Goal: Task Accomplishment & Management: Use online tool/utility

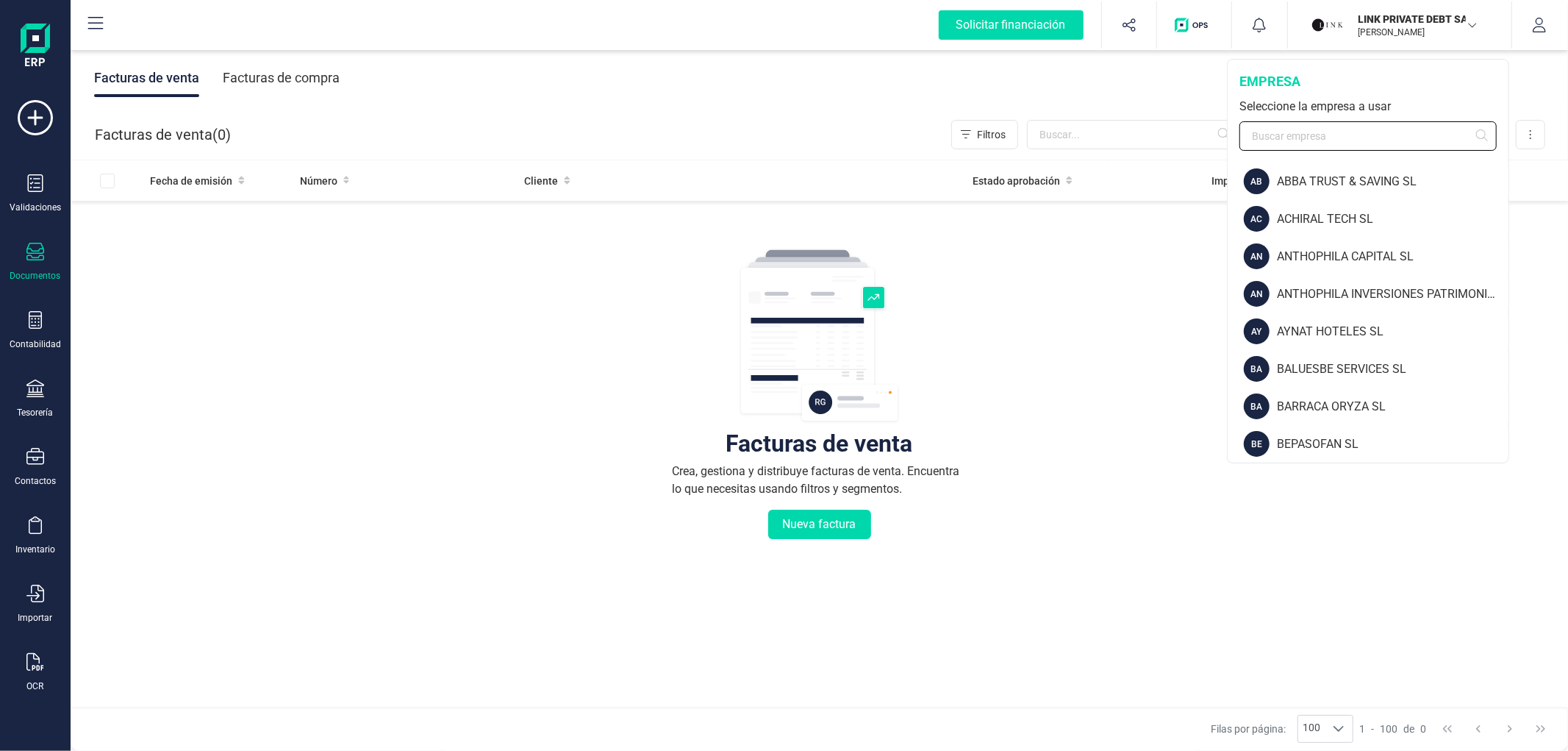
click at [1345, 131] on input "text" at bounding box center [1368, 136] width 257 height 30
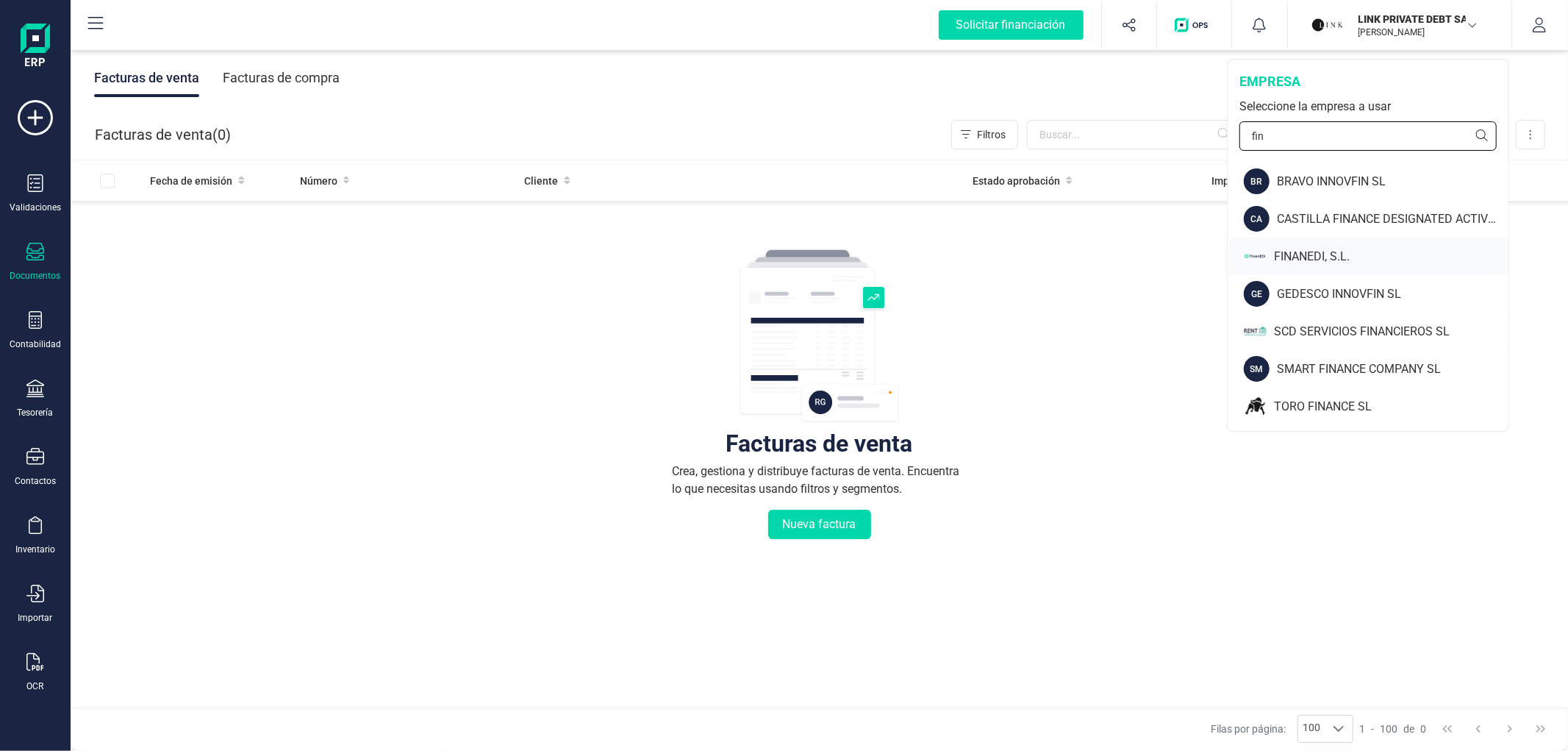
type input "fin"
click at [1319, 248] on div "FINANEDI, S.L." at bounding box center [1391, 257] width 234 height 18
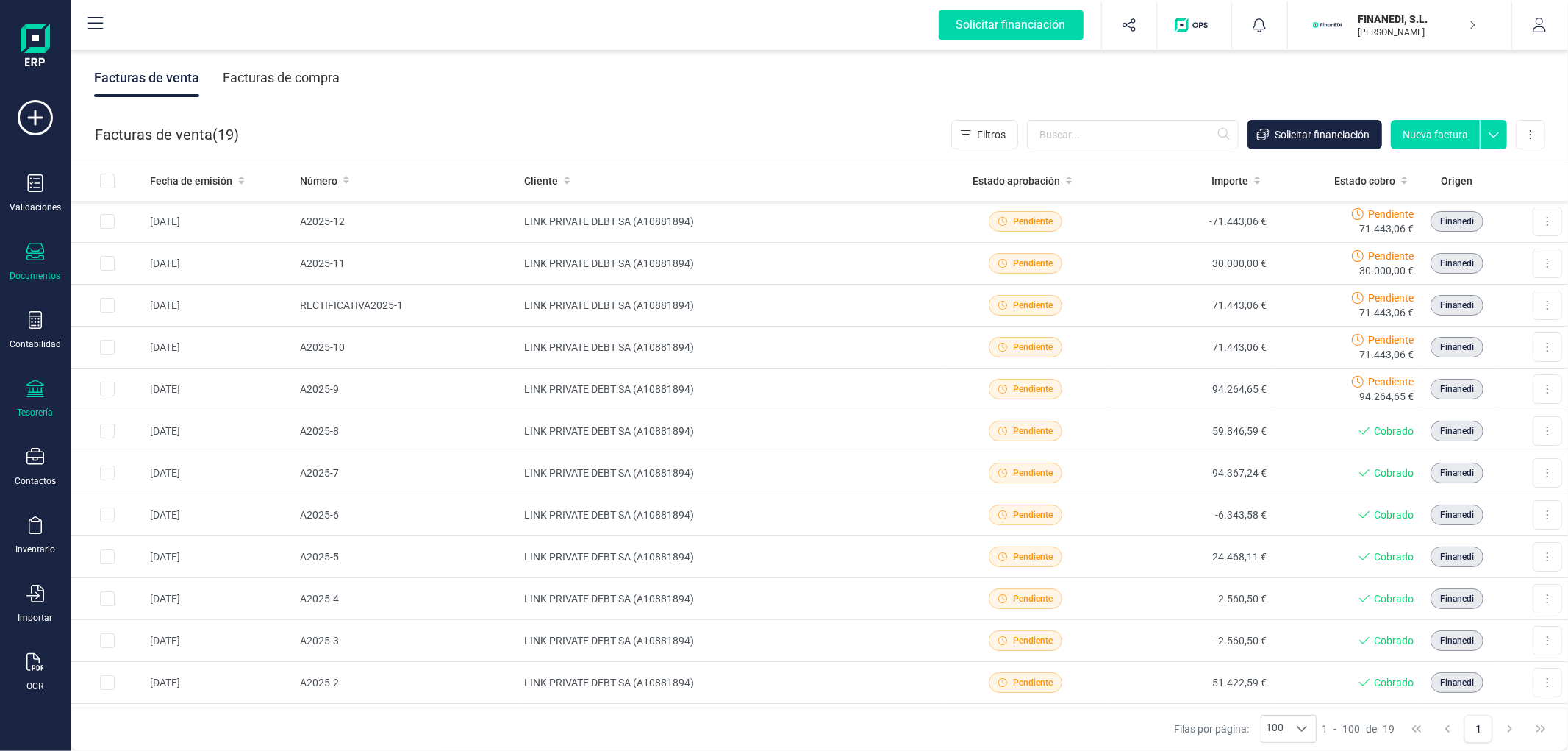
click at [33, 384] on icon at bounding box center [36, 388] width 18 height 18
click at [142, 256] on span "Cuentas bancarias" at bounding box center [179, 251] width 130 height 18
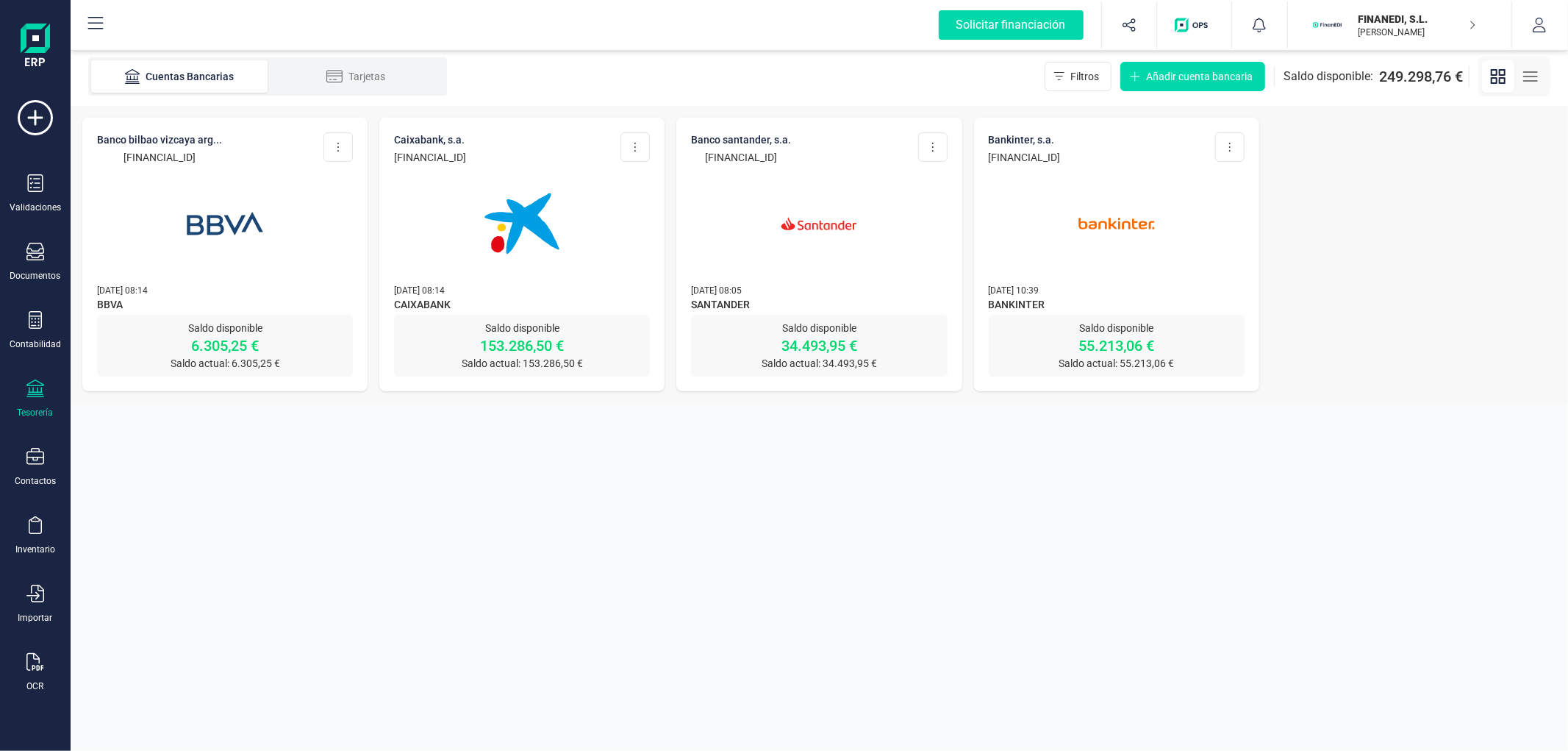
click at [200, 211] on img at bounding box center [225, 224] width 123 height 123
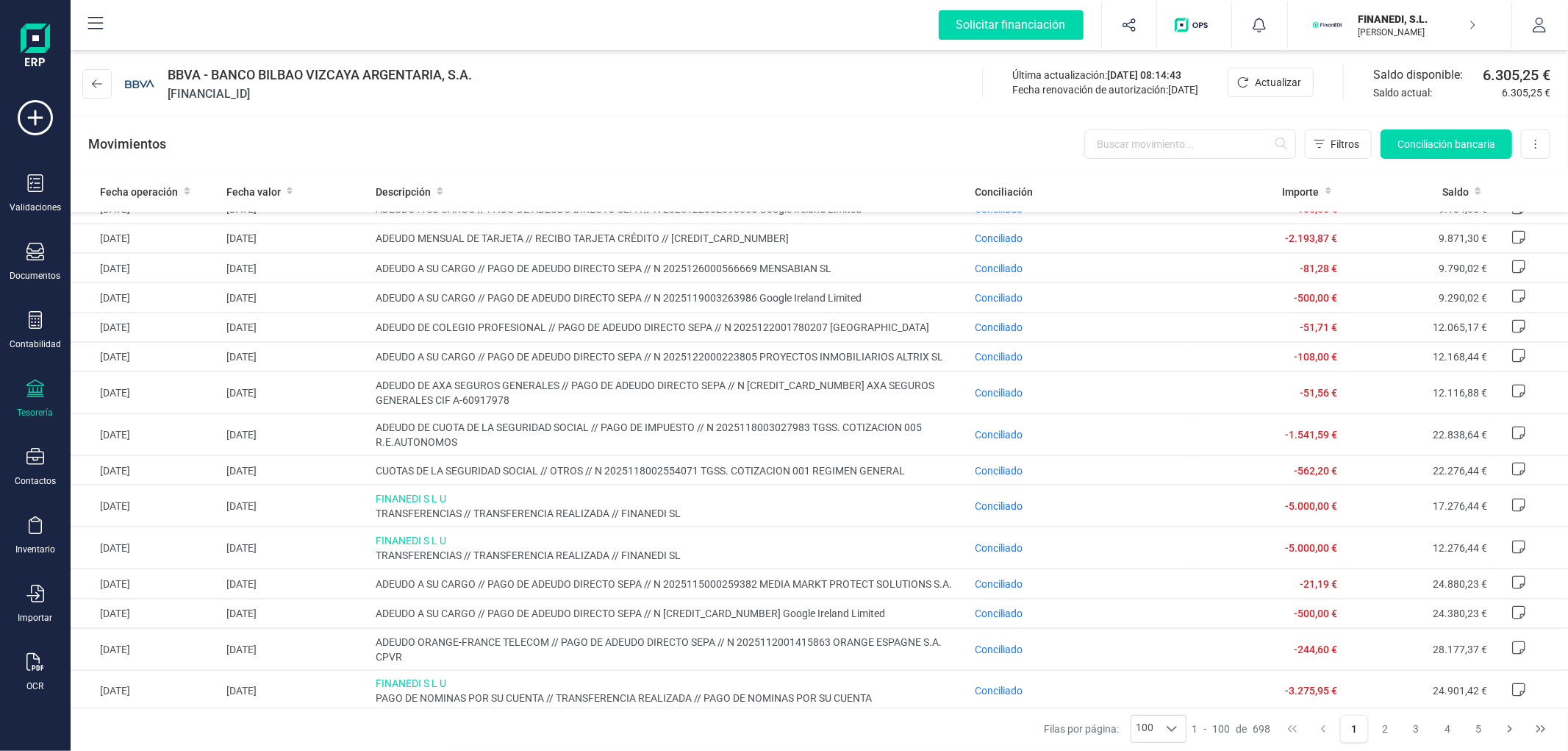
scroll to position [1852, 0]
click at [706, 81] on div "BBVA - BANCO BILBAO VIZCAYA ARGENTARIA, S.A. [FINANCIAL_ID] Última actualizació…" at bounding box center [819, 81] width 1497 height 68
drag, startPoint x: 328, startPoint y: 97, endPoint x: 189, endPoint y: 97, distance: 139.0
click at [189, 97] on span "[FINANCIAL_ID]" at bounding box center [319, 94] width 304 height 18
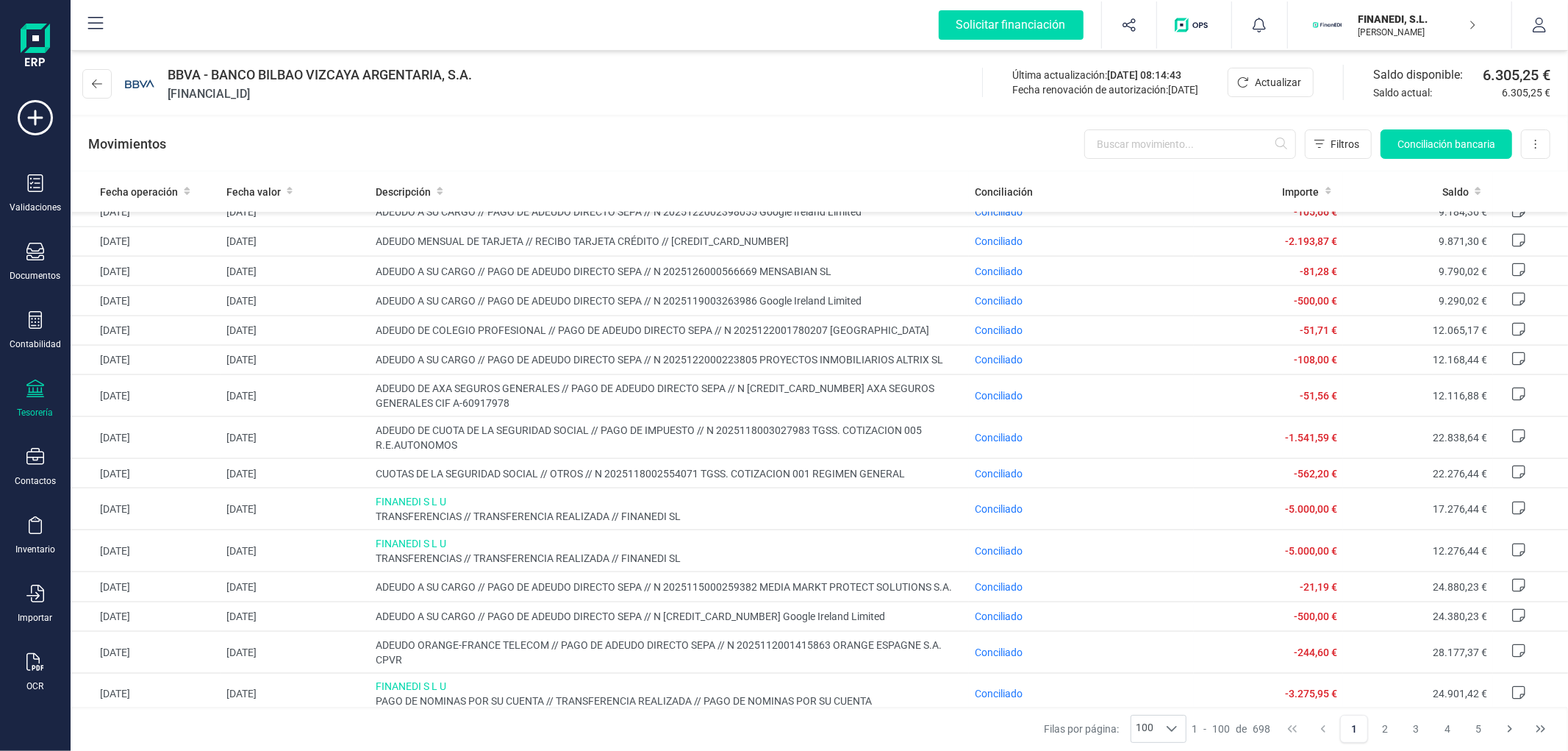
click at [189, 97] on span "[FINANCIAL_ID]" at bounding box center [319, 94] width 304 height 18
click at [321, 86] on span "[FINANCIAL_ID]" at bounding box center [319, 94] width 304 height 18
click at [358, 97] on span "[FINANCIAL_ID]" at bounding box center [319, 94] width 304 height 18
click at [743, 256] on td "ADEUDO MENSUAL DE TARJETA // RECIBO TARJETA CRÉDITO // [CREDIT_CARD_NUMBER]" at bounding box center [670, 240] width 599 height 30
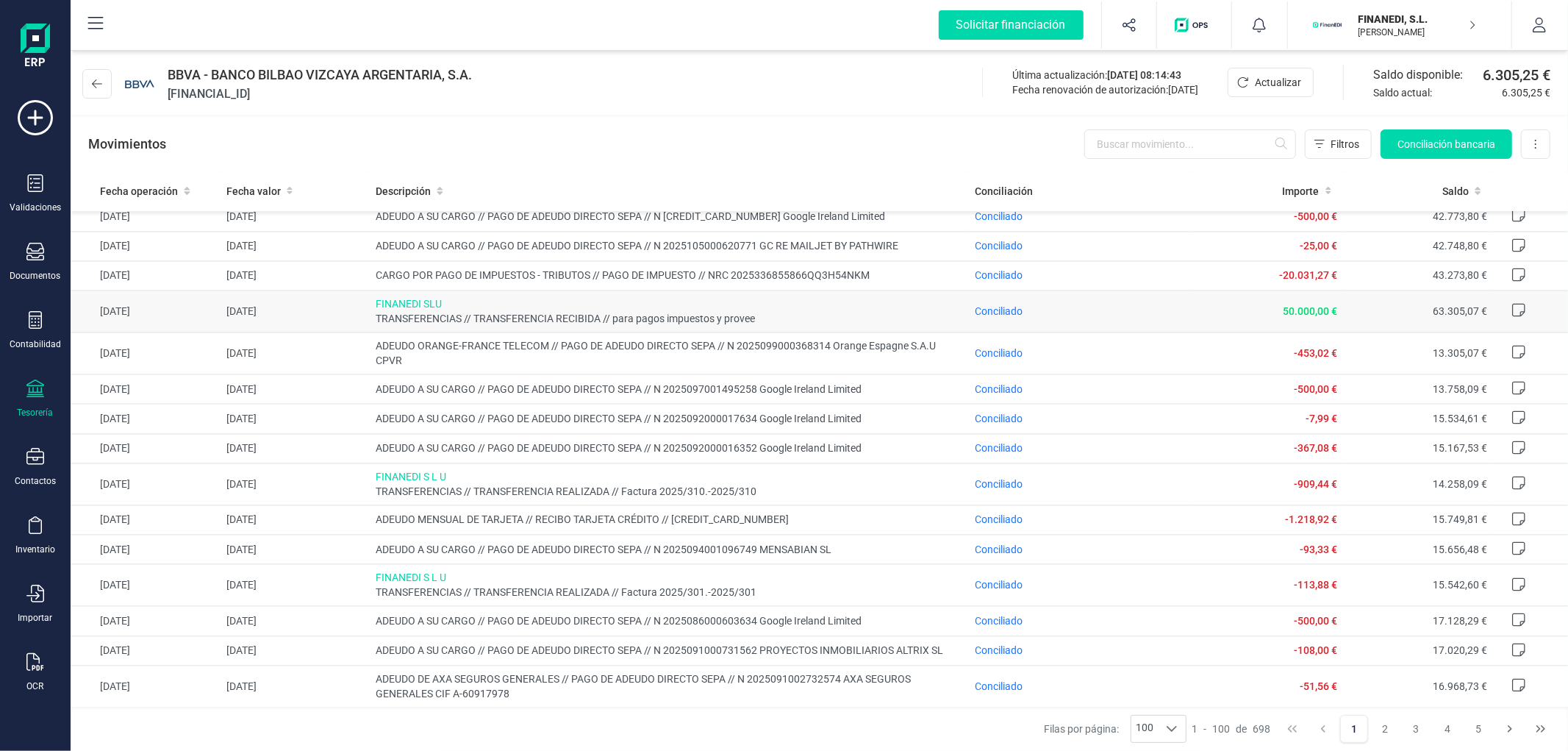
scroll to position [2913, 0]
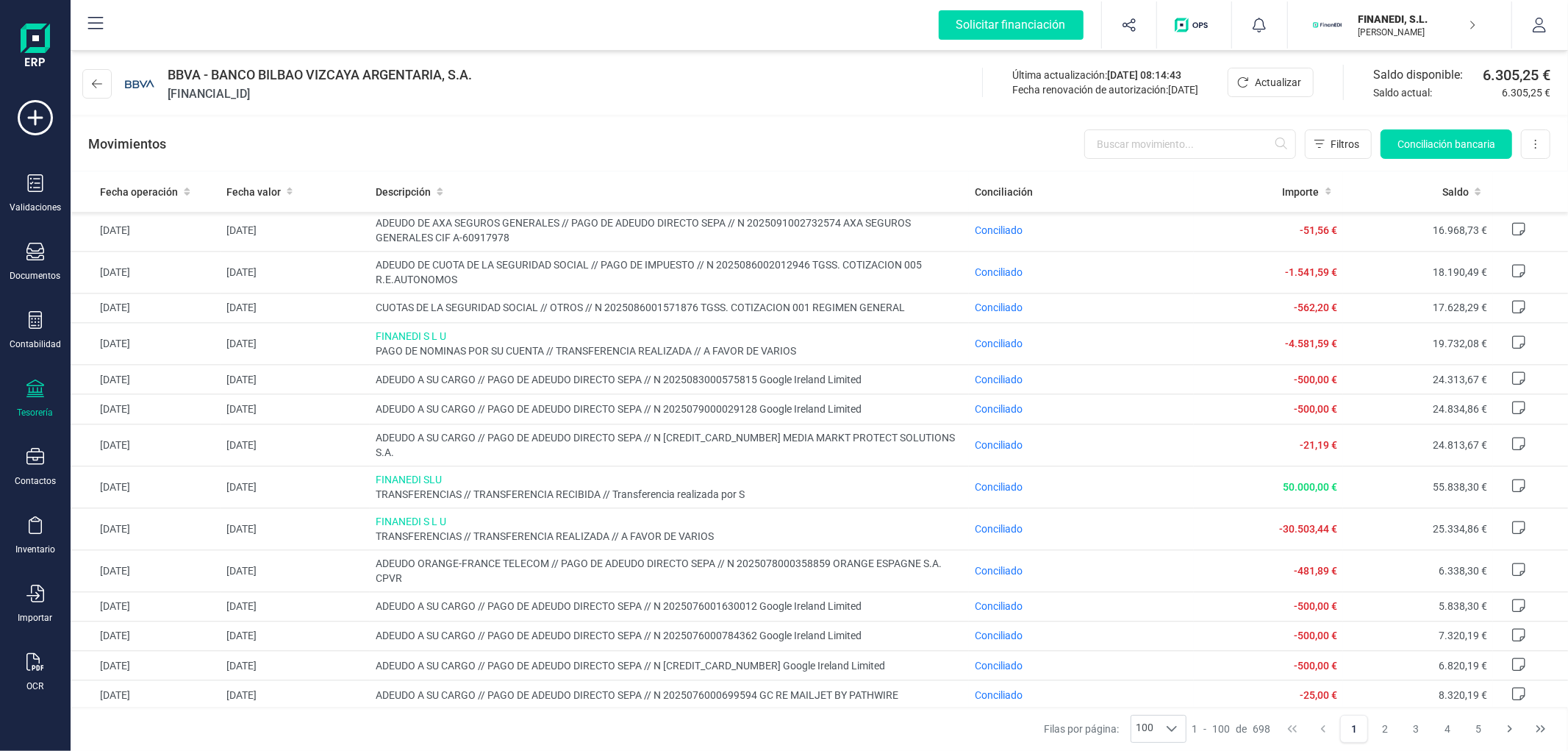
click at [1407, 22] on p "FINANEDI, S.L." at bounding box center [1418, 19] width 118 height 14
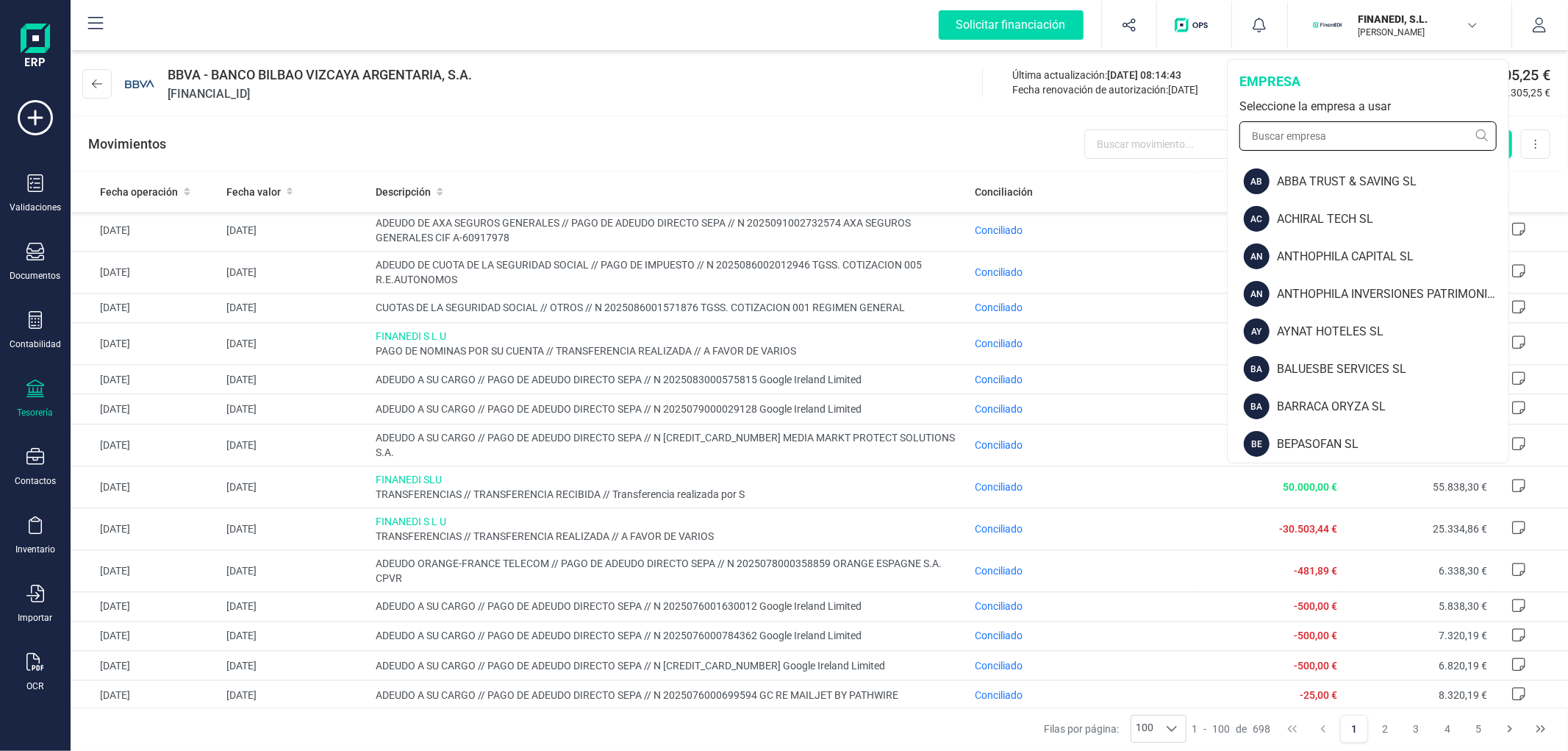
click at [1371, 147] on input "text" at bounding box center [1368, 136] width 257 height 30
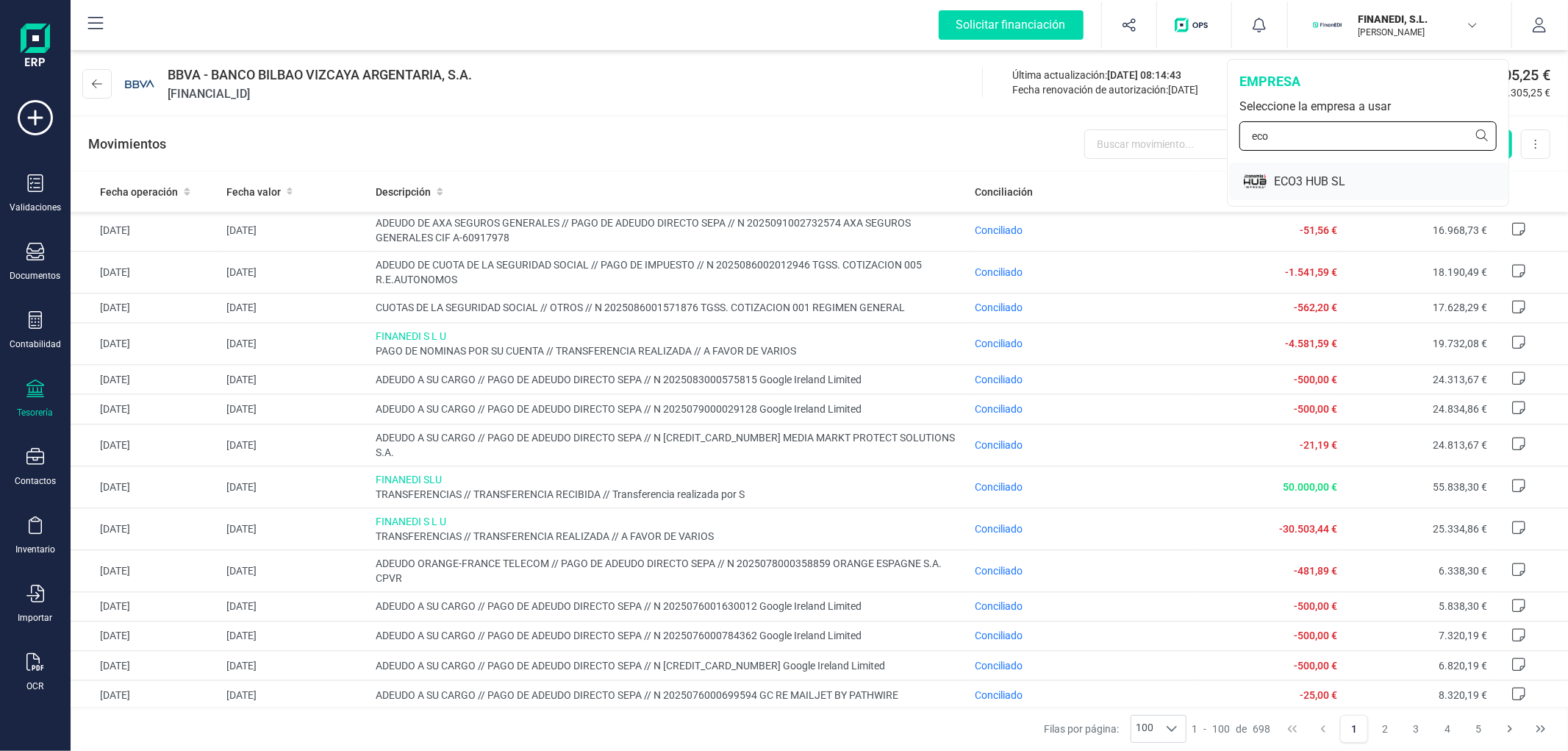
type input "eco"
click at [1329, 181] on div "ECO3 HUB SL" at bounding box center [1391, 181] width 234 height 18
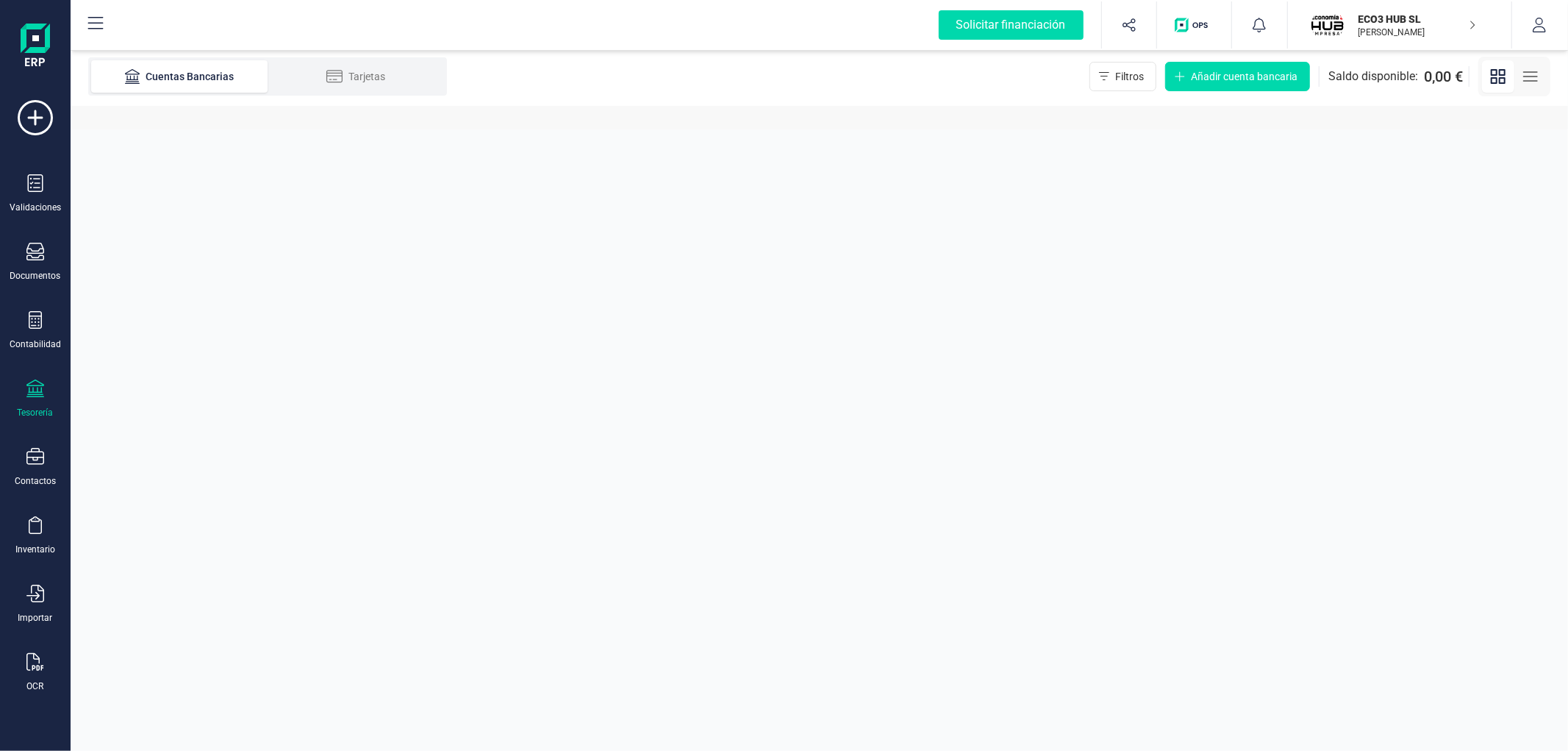
click at [1551, 26] on button "button" at bounding box center [1540, 25] width 55 height 47
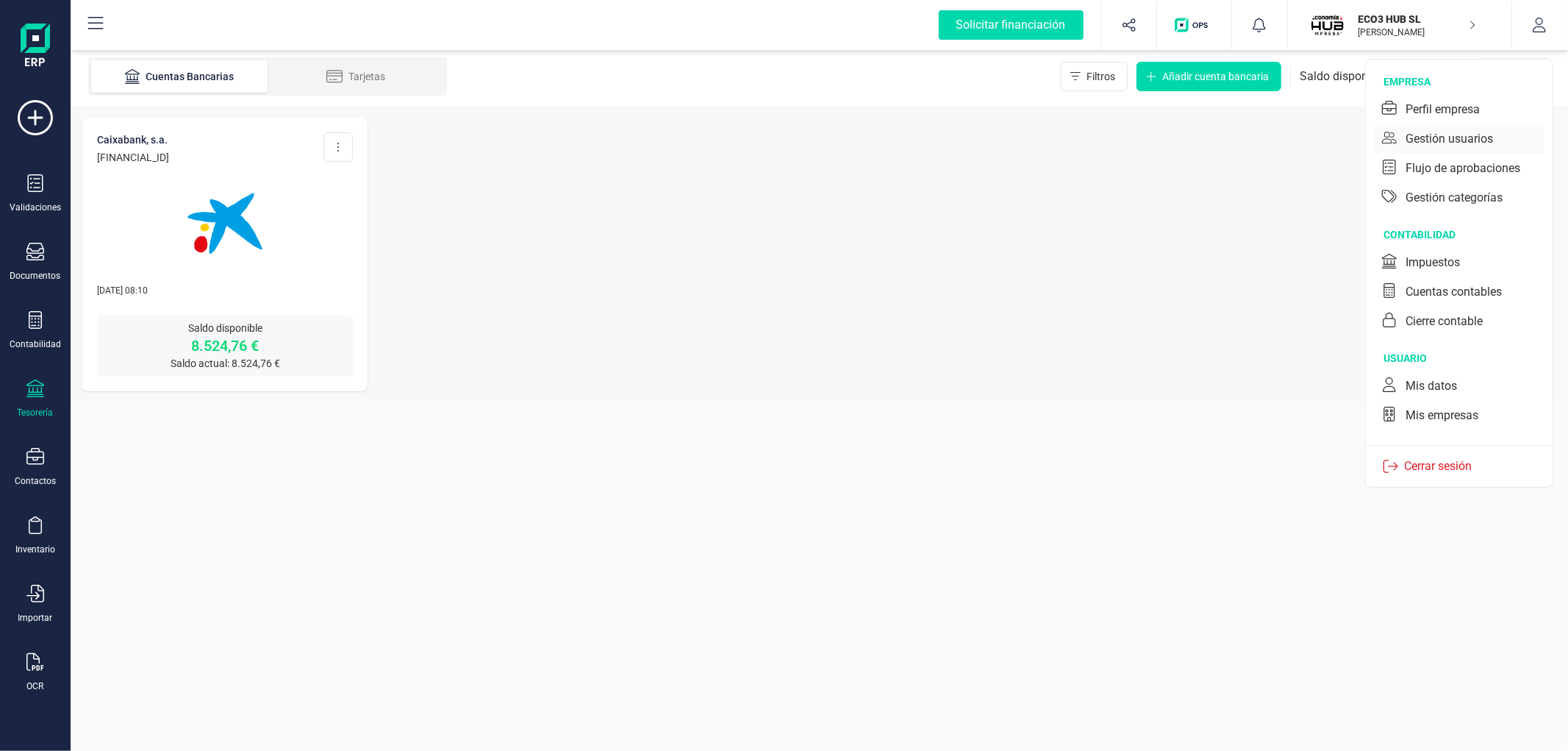
click at [1443, 143] on div "Gestión usuarios" at bounding box center [1449, 139] width 88 height 18
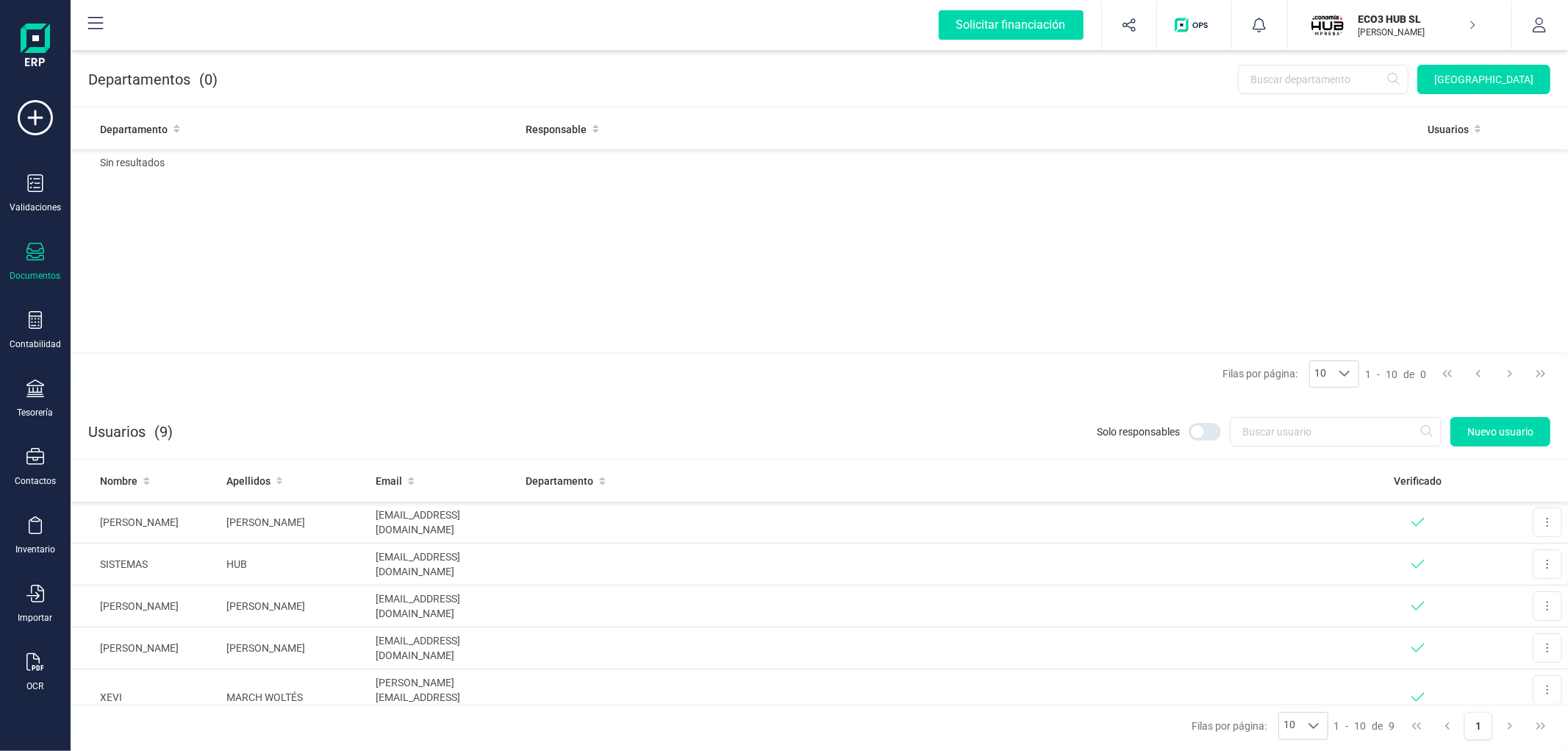
click at [30, 281] on div "Documentos" at bounding box center [36, 275] width 51 height 12
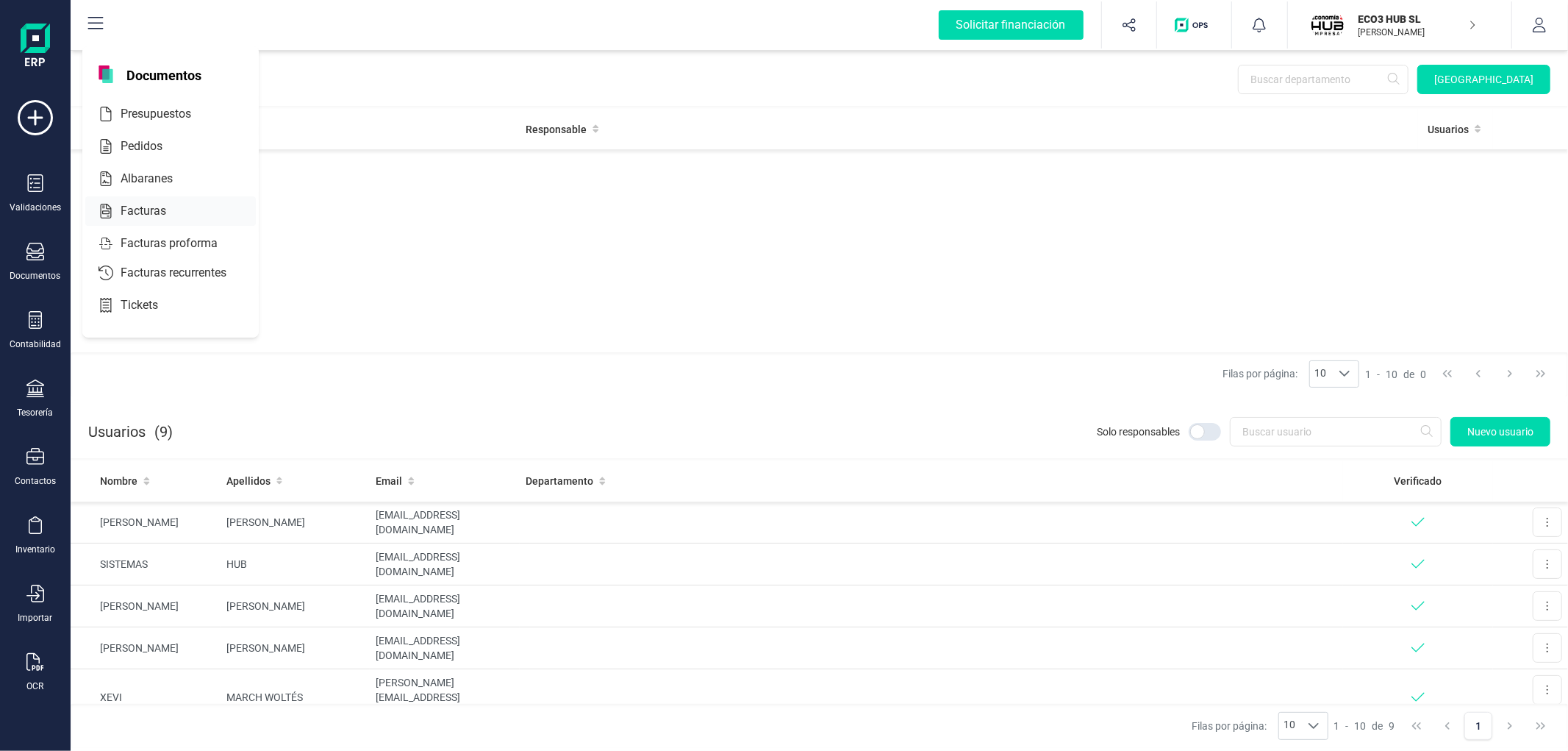
click at [129, 218] on span "Facturas" at bounding box center [153, 211] width 78 height 18
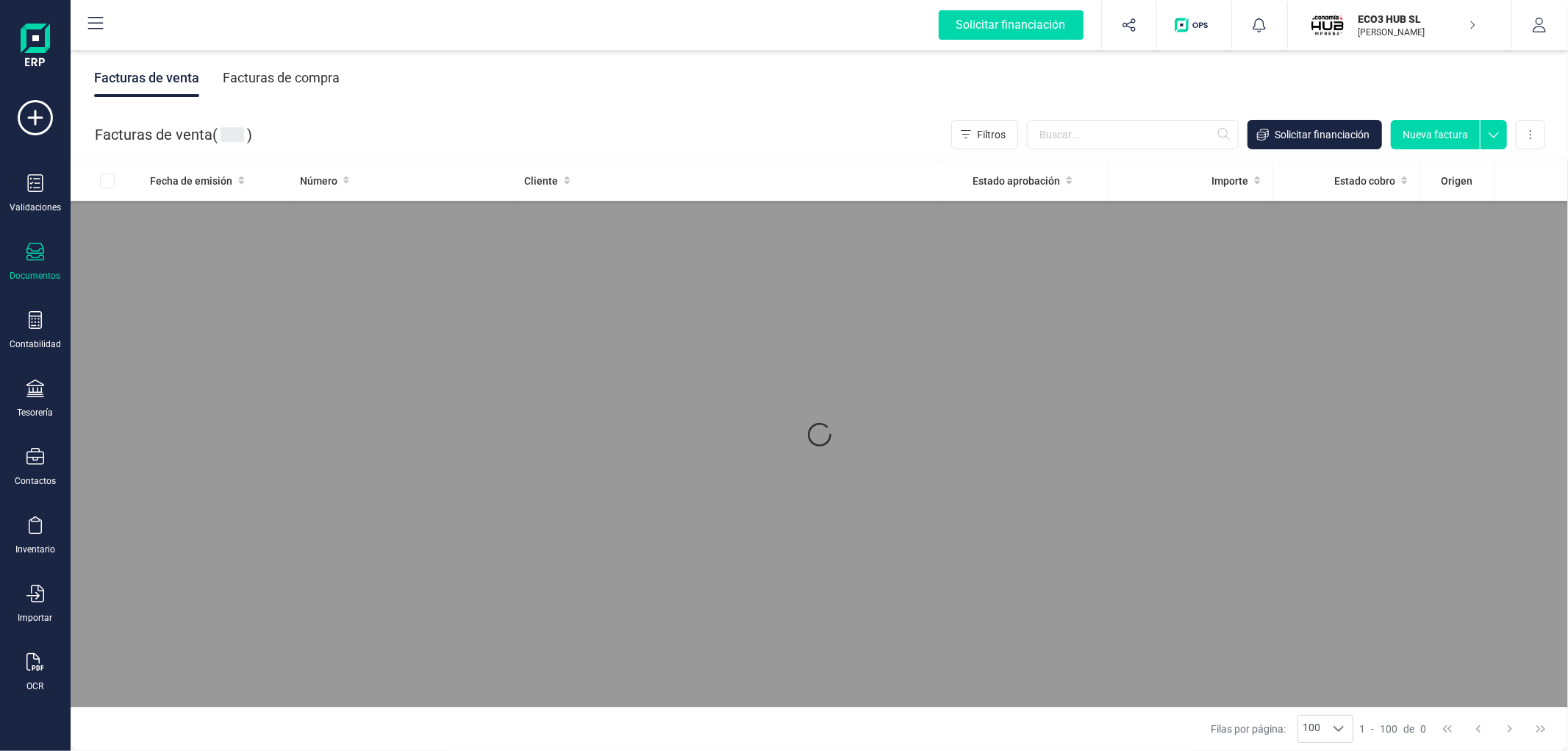
click at [240, 82] on div "Facturas de compra" at bounding box center [281, 78] width 117 height 38
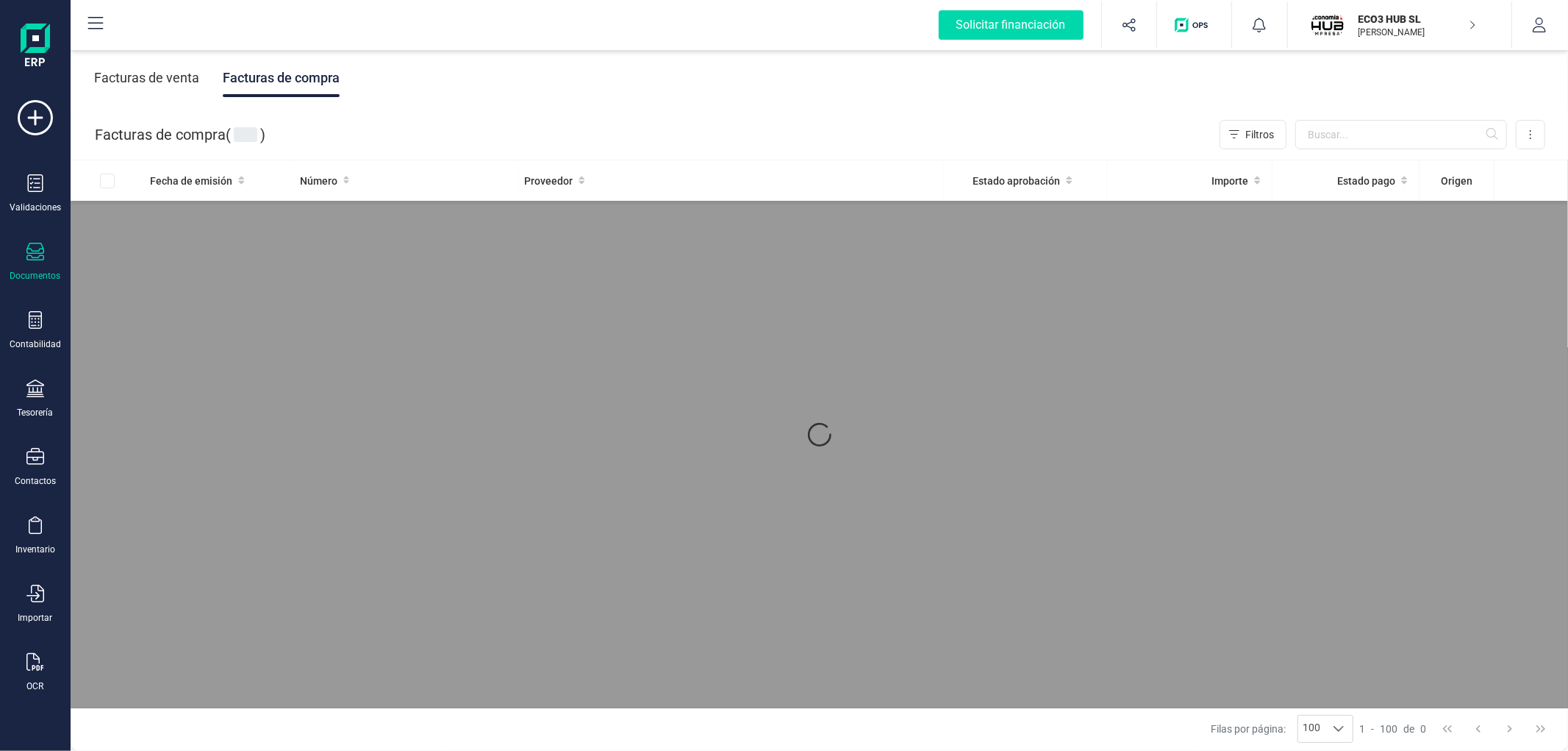
click at [423, 77] on div "Facturas de venta Facturas de compra" at bounding box center [819, 78] width 1497 height 62
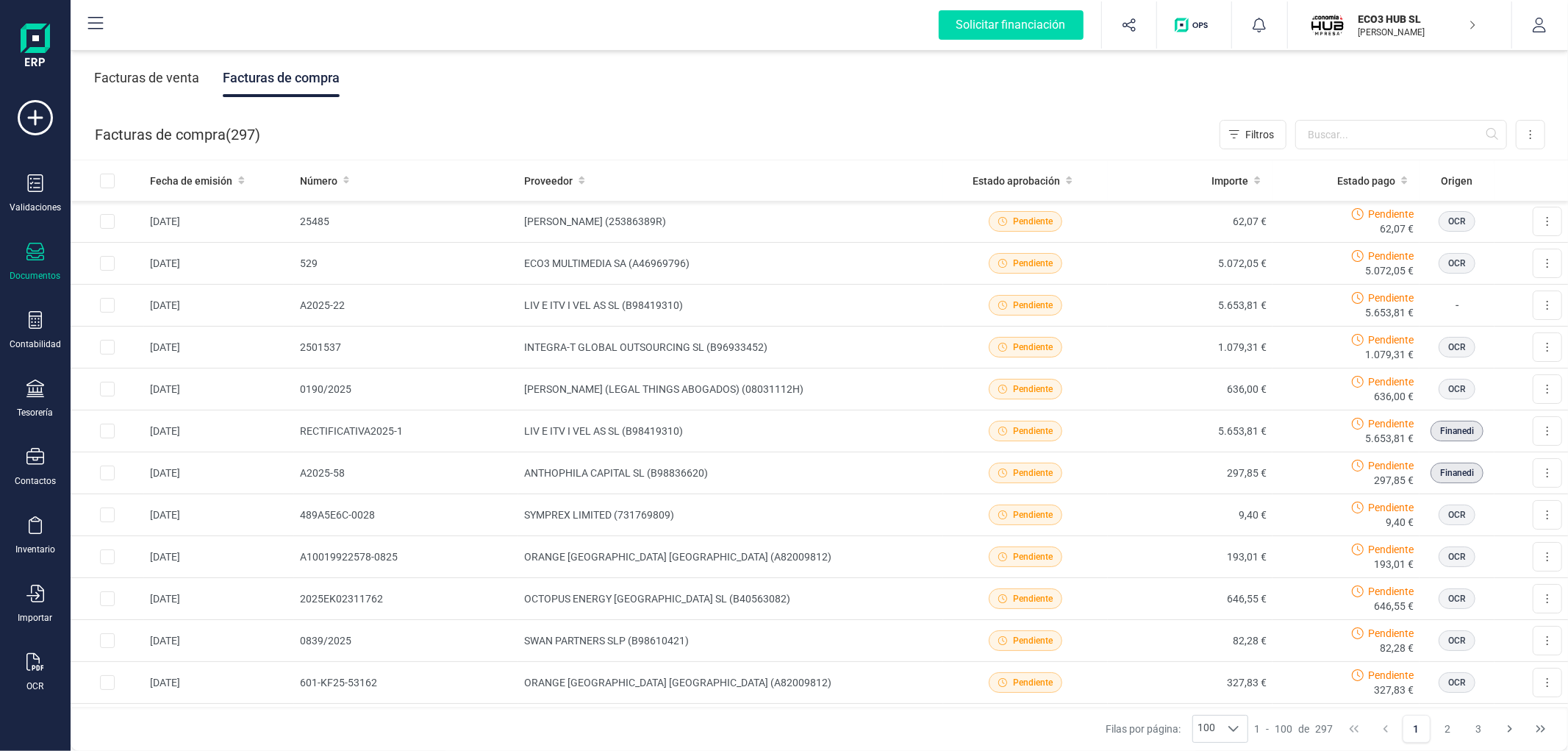
click at [424, 74] on div "Facturas de venta Facturas de compra" at bounding box center [819, 78] width 1497 height 62
click at [768, 138] on div "Facturas de compra ( 297 ) Filtros Importar Carga masiva (Excel) Factura electr…" at bounding box center [820, 135] width 1497 height 50
click at [642, 572] on td "ORANGE [GEOGRAPHIC_DATA] [GEOGRAPHIC_DATA] (A82009812)" at bounding box center [730, 556] width 425 height 42
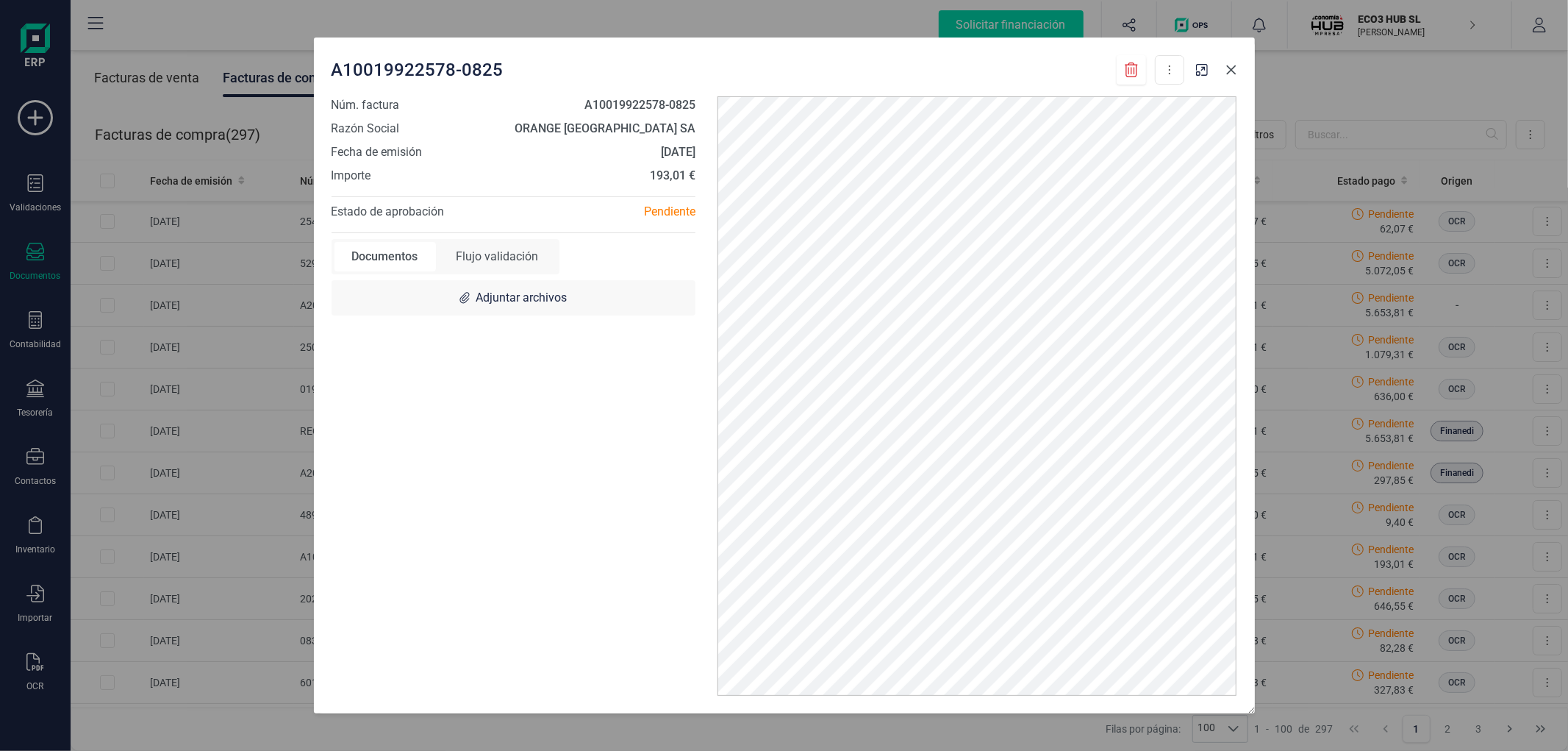
click at [1231, 68] on icon "button" at bounding box center [1231, 70] width 12 height 12
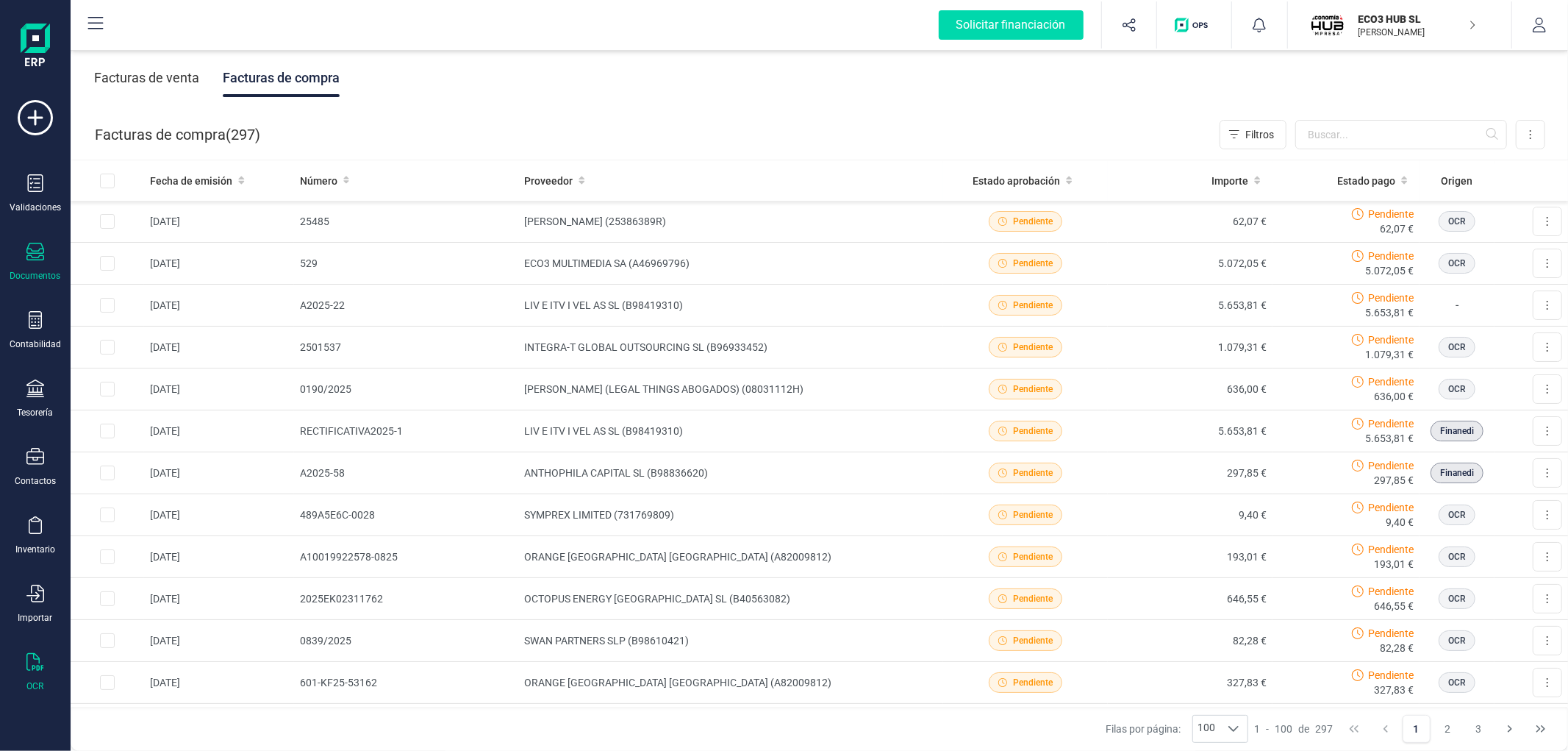
click at [35, 679] on div "OCR" at bounding box center [36, 672] width 59 height 39
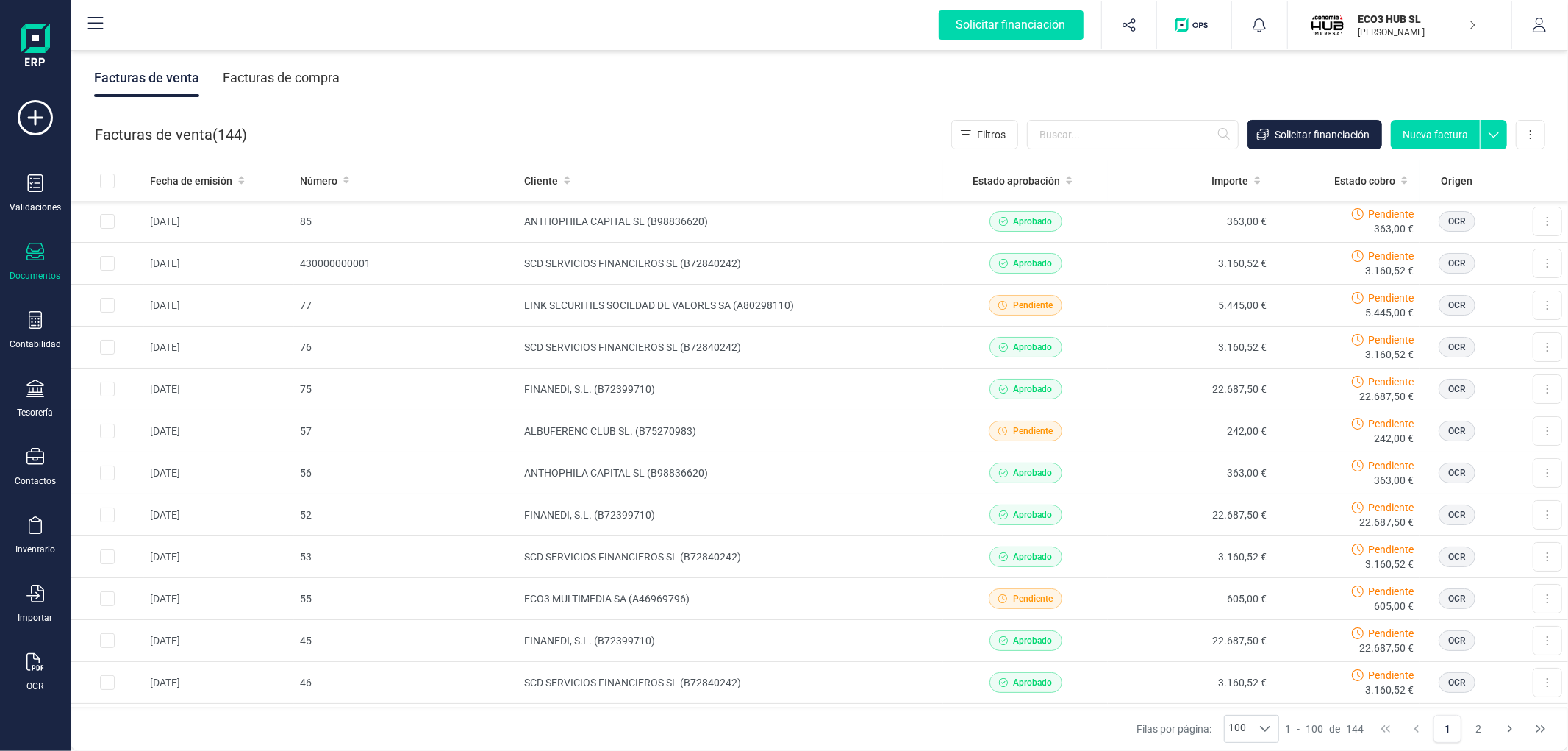
click at [284, 74] on div "Facturas de compra" at bounding box center [281, 78] width 117 height 38
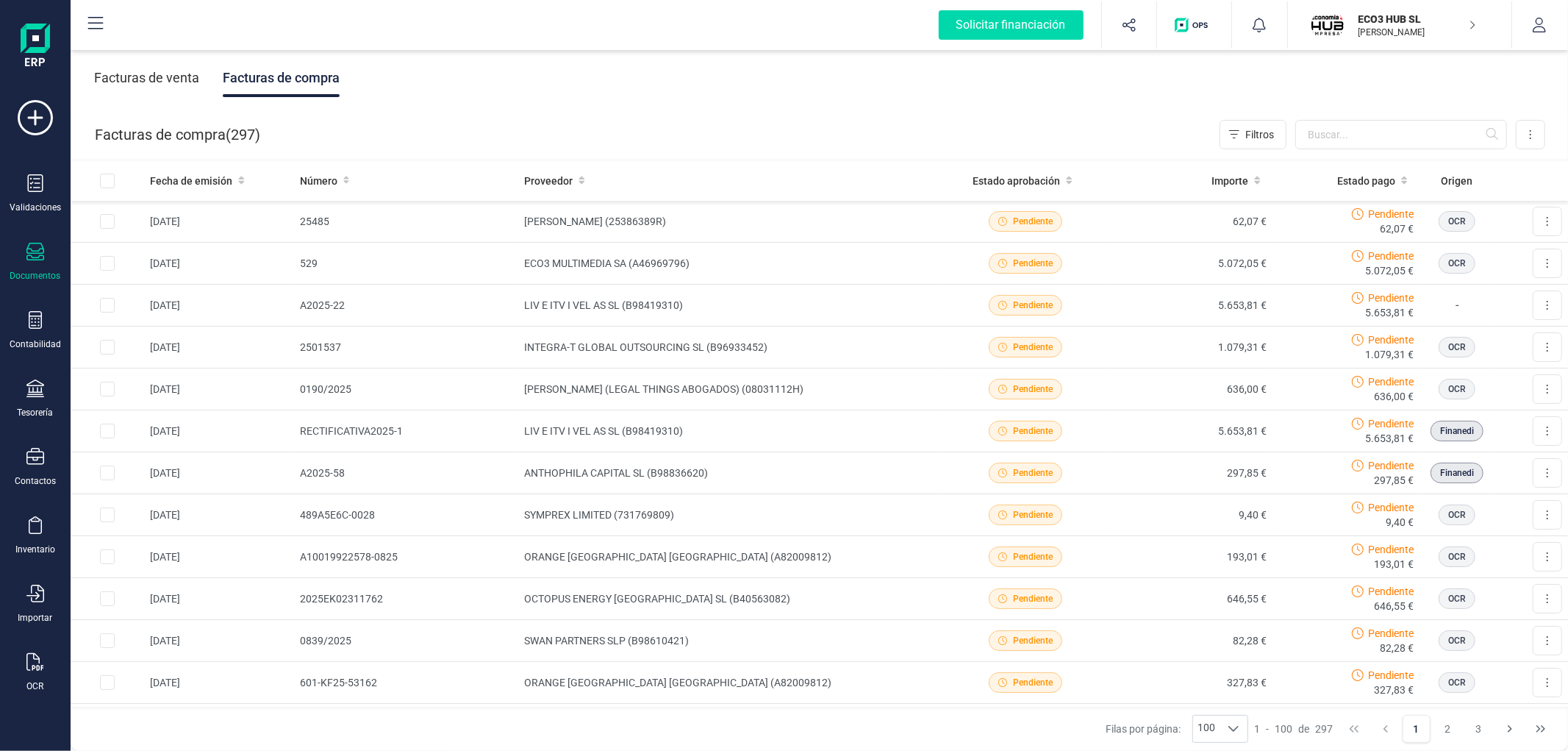
drag, startPoint x: 1366, startPoint y: 38, endPoint x: 1361, endPoint y: 87, distance: 49.3
click at [1368, 41] on button "ECO3 HUB SL [PERSON_NAME] DEVELOPER" at bounding box center [1399, 25] width 189 height 47
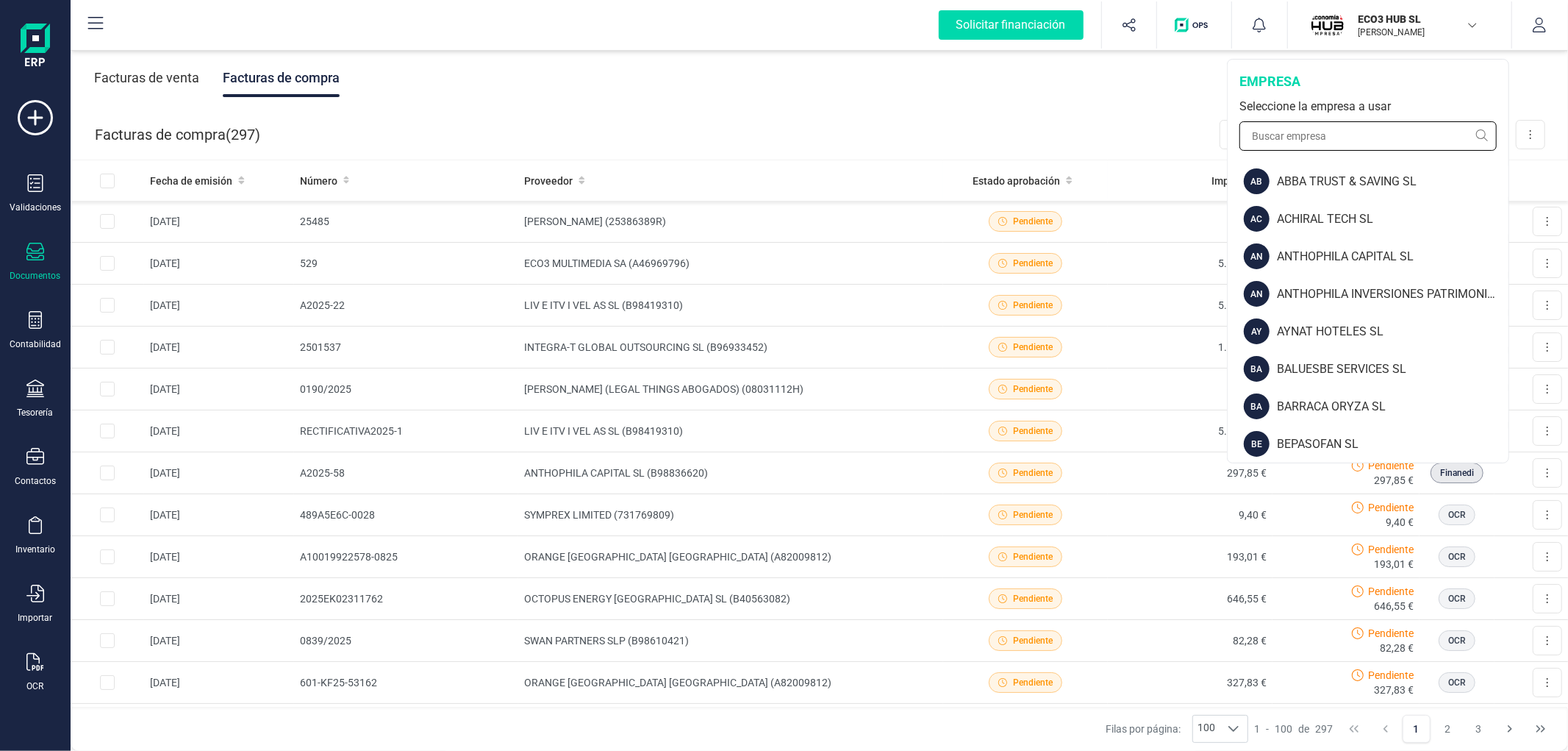
click at [1373, 131] on input "text" at bounding box center [1368, 136] width 257 height 30
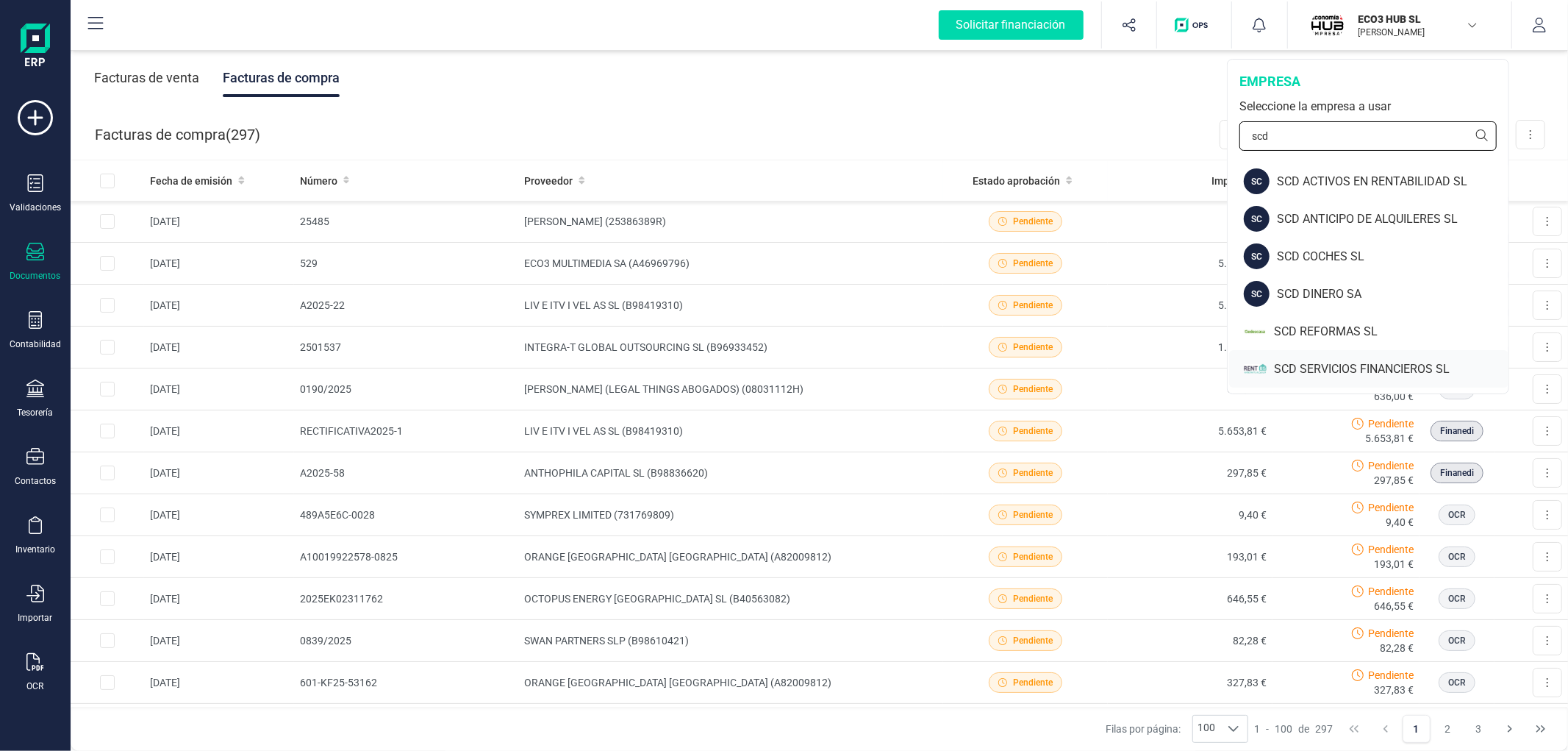
type input "scd"
click at [1328, 361] on div "SCD SERVICIOS FINANCIEROS SL" at bounding box center [1391, 369] width 234 height 18
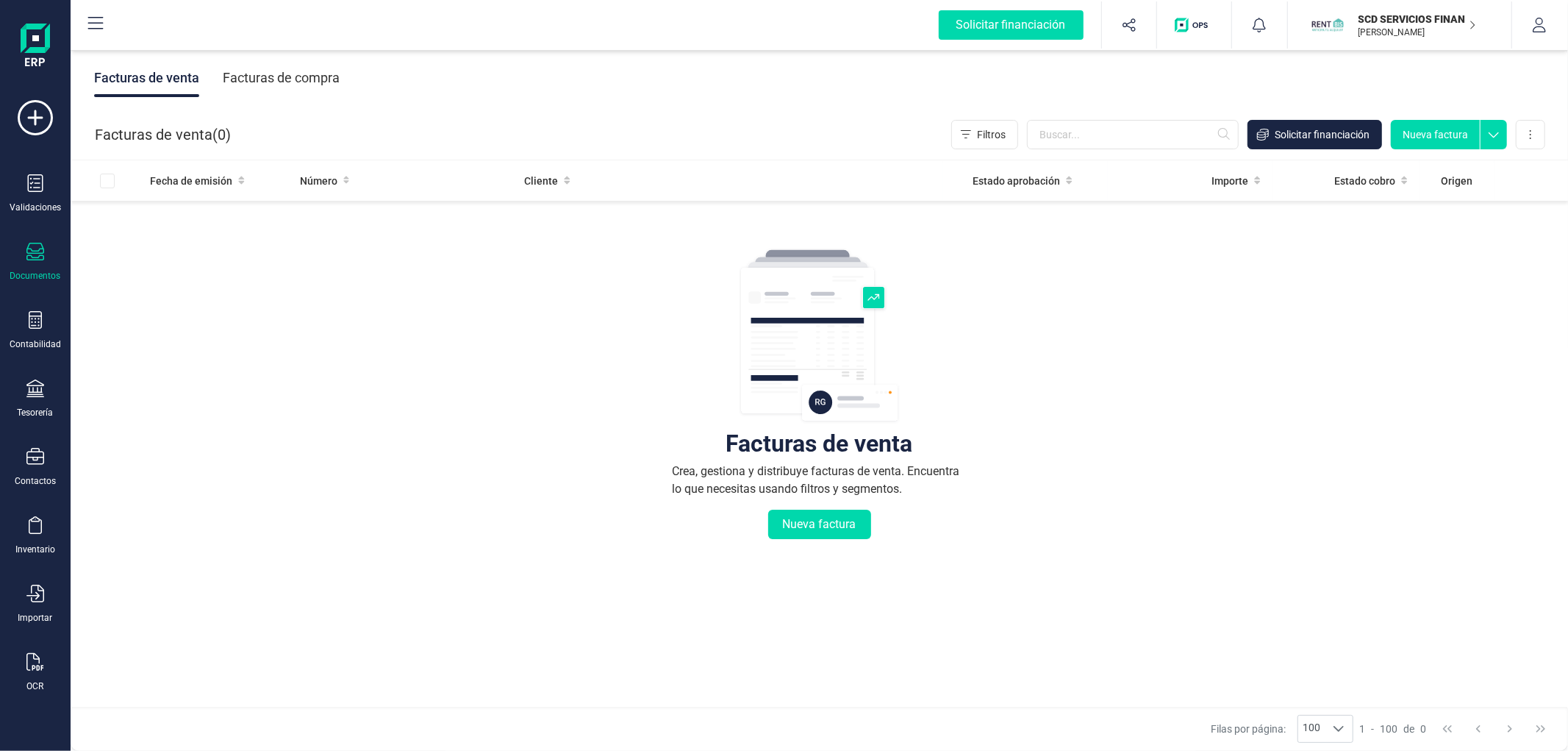
click at [320, 77] on div "Facturas de compra" at bounding box center [281, 78] width 117 height 38
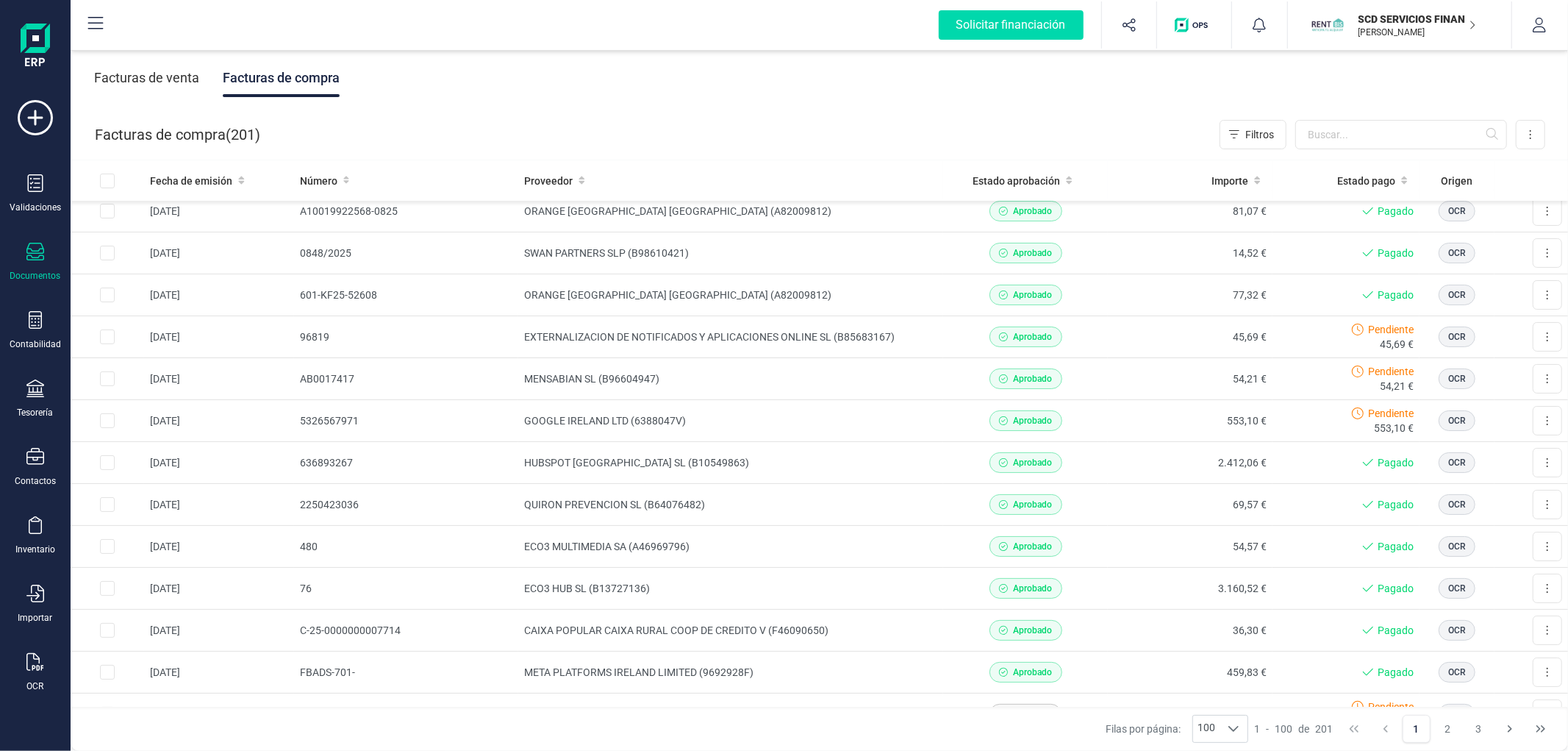
scroll to position [326, 0]
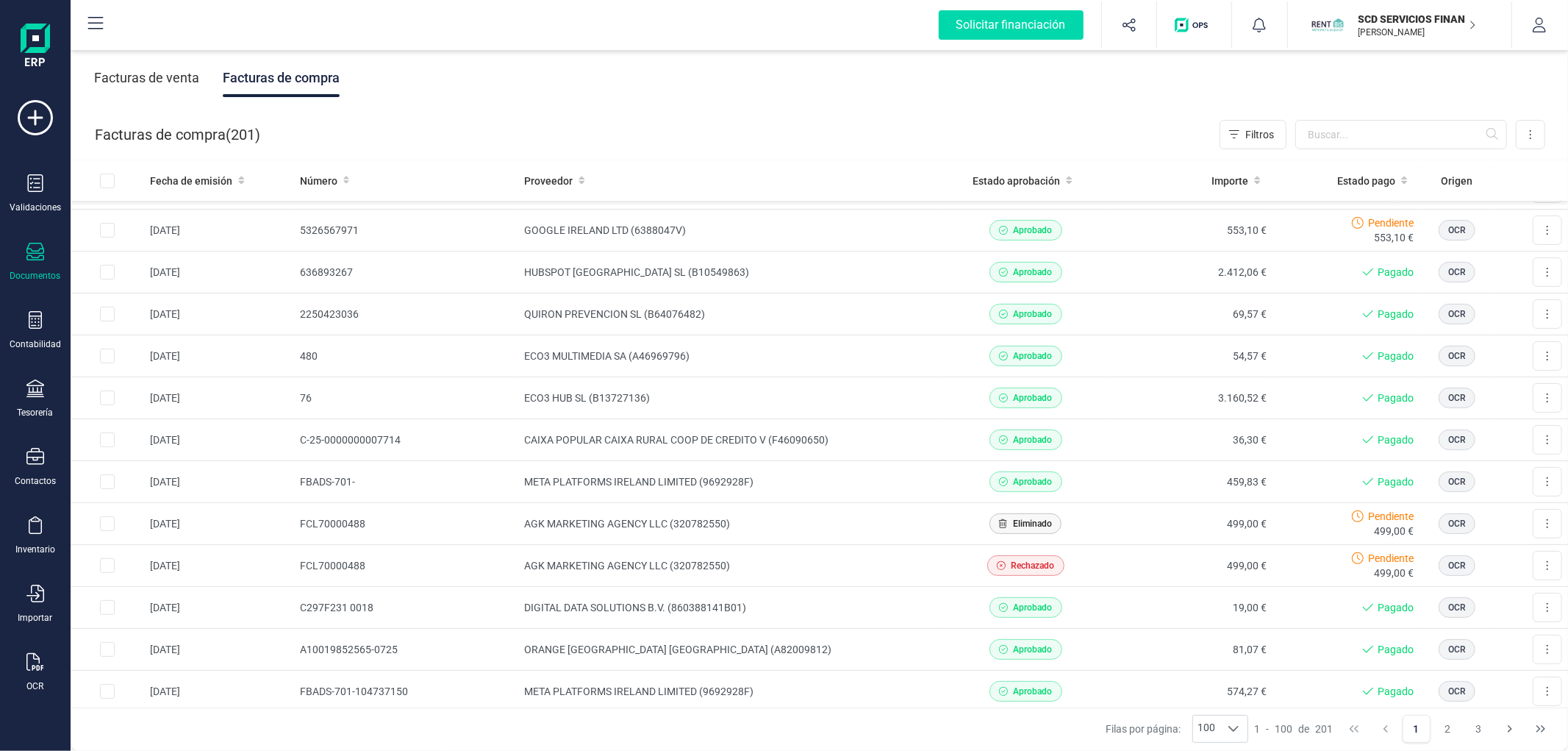
click at [1116, 100] on div "Facturas de venta Facturas de compra" at bounding box center [819, 78] width 1497 height 62
drag, startPoint x: 1355, startPoint y: 139, endPoint x: 1364, endPoint y: 114, distance: 26.6
click at [1356, 139] on input "text" at bounding box center [1401, 134] width 212 height 30
click at [1364, 111] on div "Facturas de compra ( 201 ) Filtros Importar Carga masiva (Excel) Factura electr…" at bounding box center [820, 135] width 1497 height 50
drag, startPoint x: 671, startPoint y: 79, endPoint x: 670, endPoint y: 64, distance: 15.0
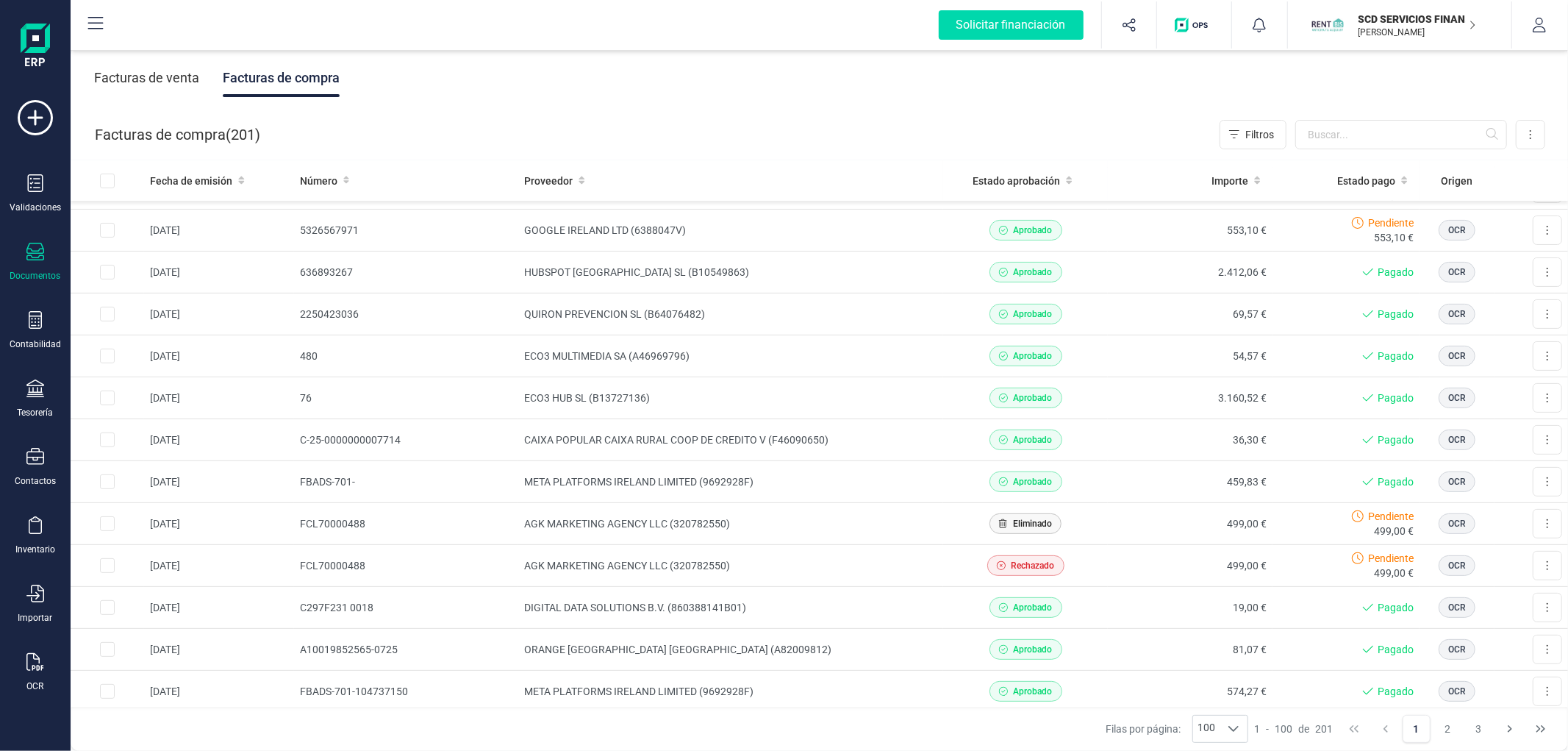
click at [671, 79] on div "Facturas de venta Facturas de compra" at bounding box center [819, 78] width 1497 height 62
click at [24, 377] on div "Validaciones Documentos Documentos Presupuestos Pedidos Albaranes Facturas Fact…" at bounding box center [36, 401] width 59 height 603
click at [43, 404] on div "Tesorería" at bounding box center [36, 399] width 59 height 39
click at [145, 258] on span "Cuentas bancarias" at bounding box center [179, 251] width 130 height 18
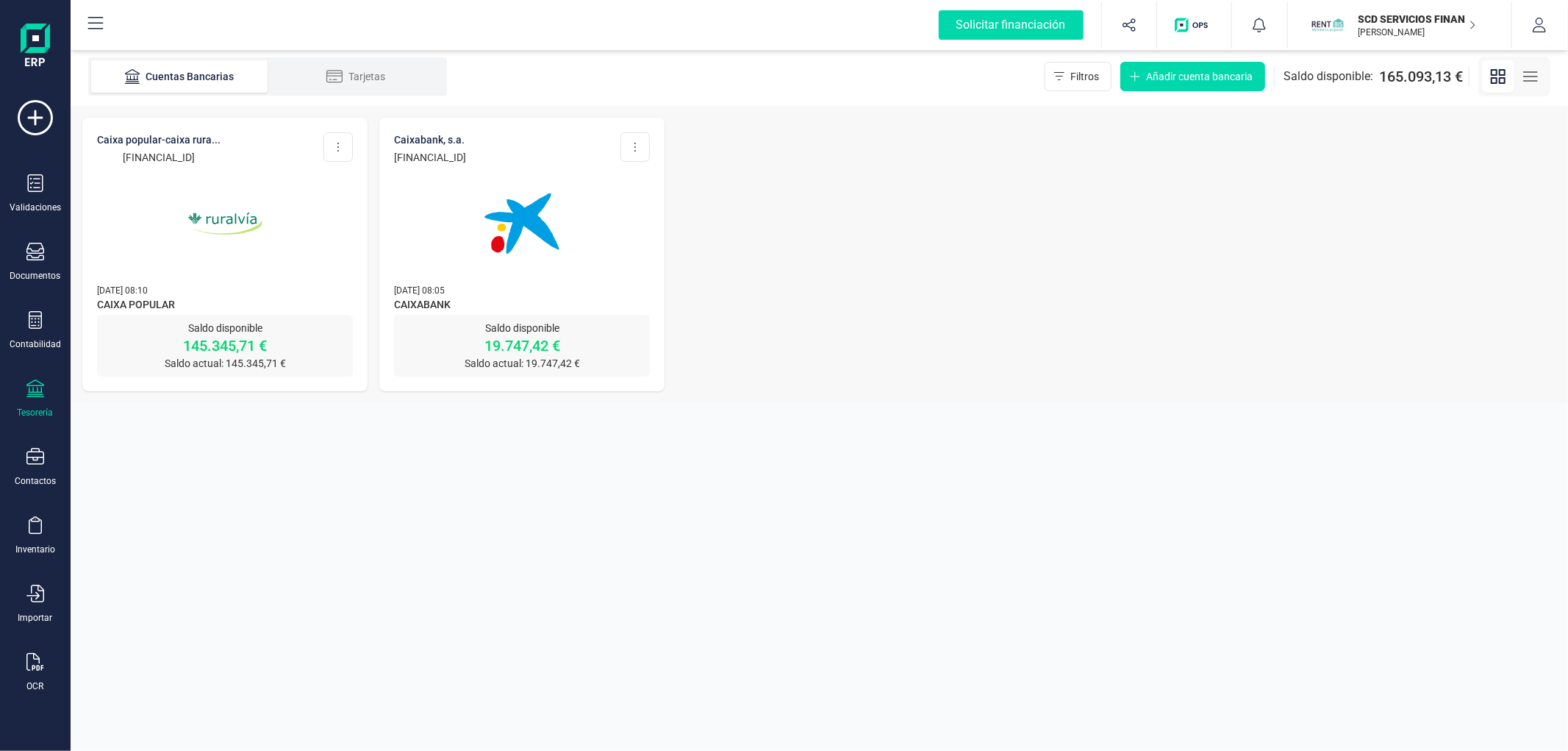
click at [177, 230] on img at bounding box center [225, 224] width 123 height 123
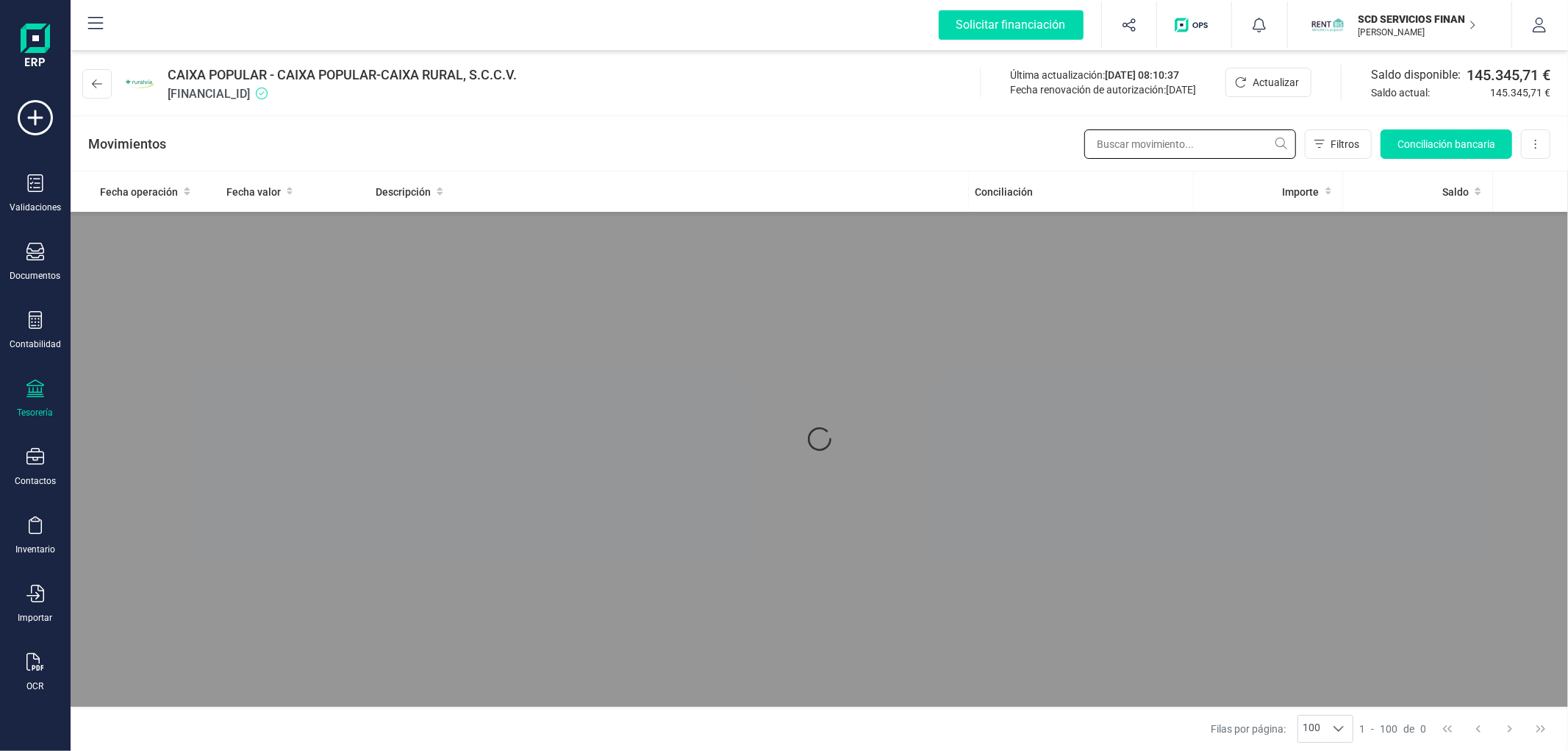
click at [1144, 143] on input "text" at bounding box center [1190, 144] width 212 height 30
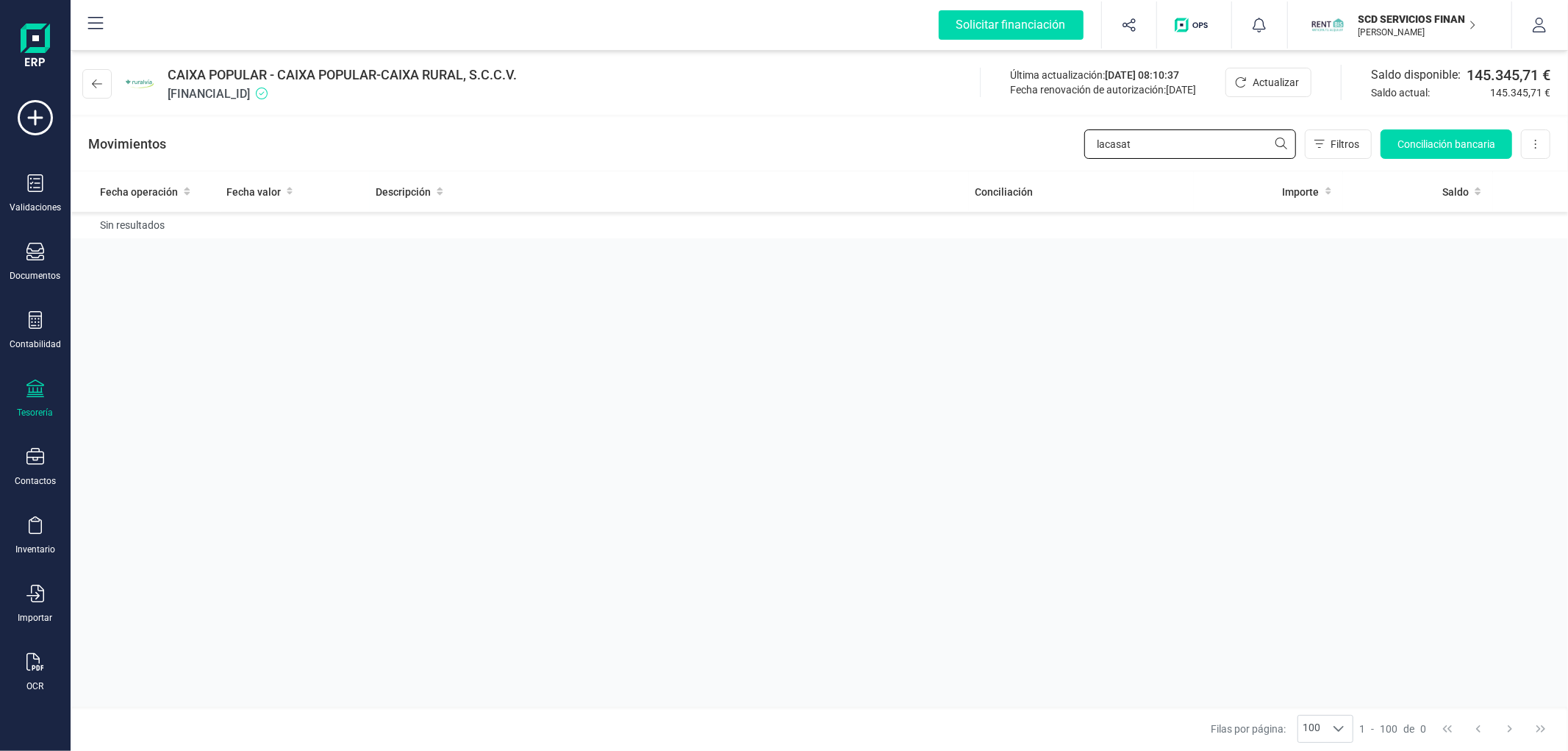
click at [1144, 143] on input "lacasat" at bounding box center [1190, 144] width 212 height 30
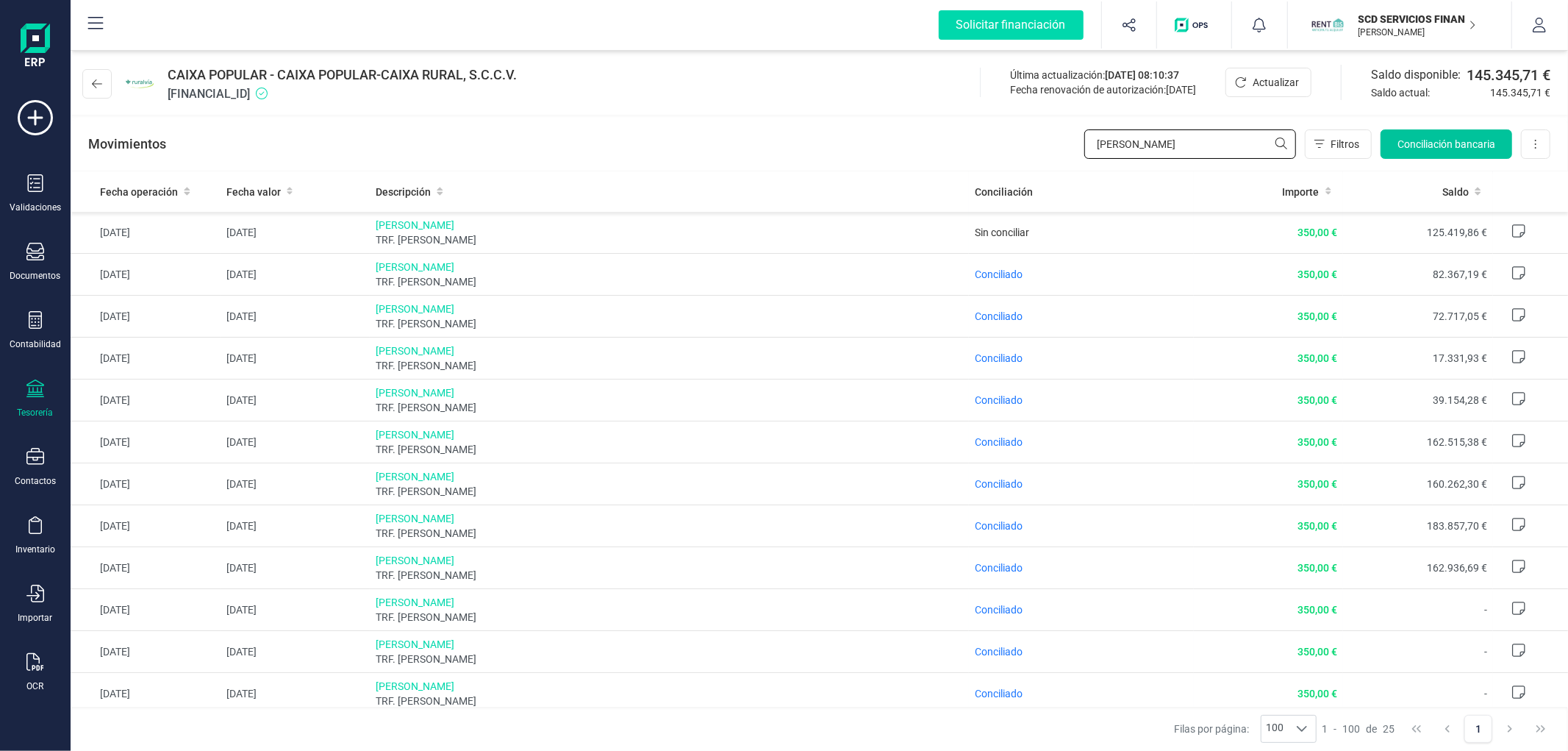
type input "[PERSON_NAME]"
click at [1437, 140] on span "Conciliación bancaria" at bounding box center [1446, 144] width 97 height 14
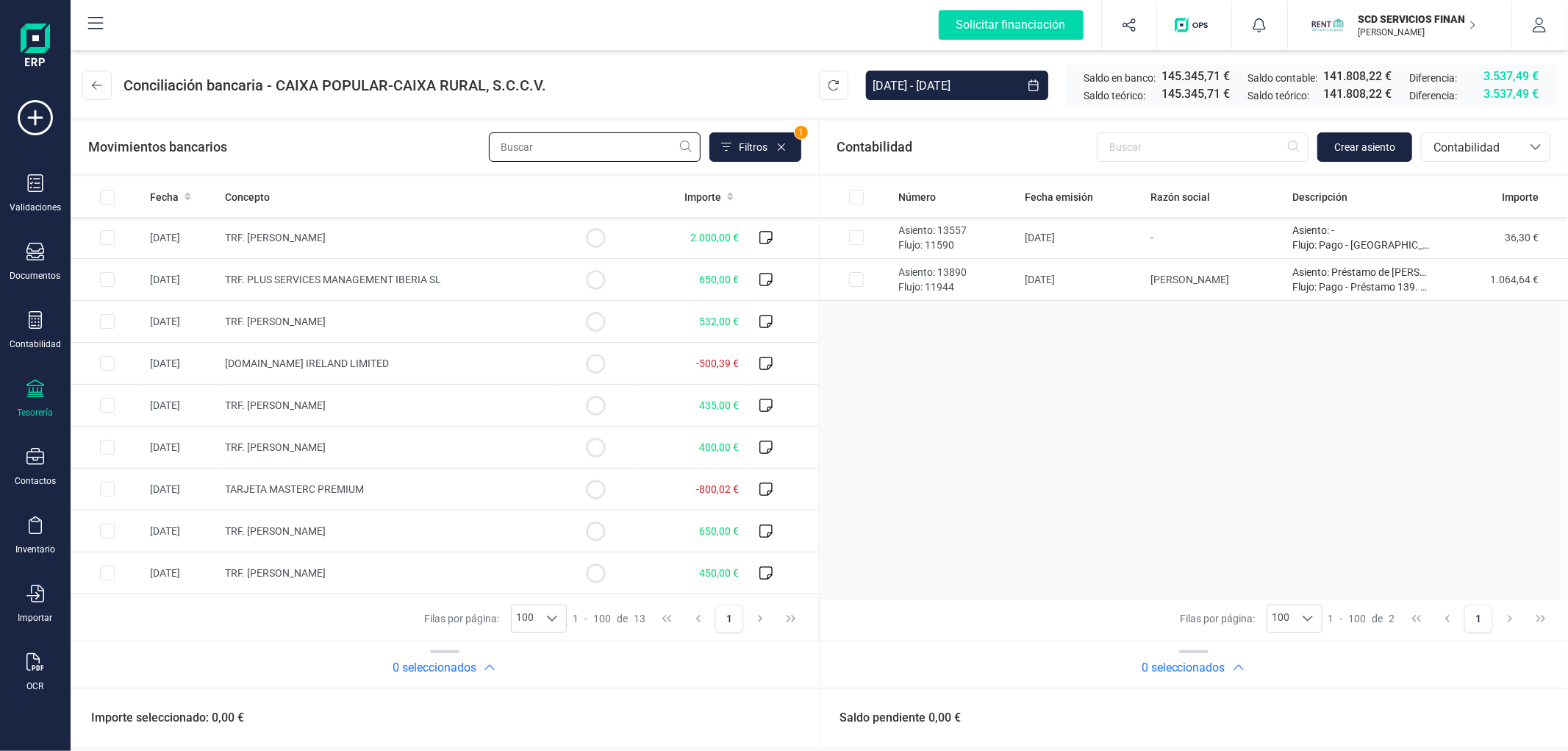
click at [631, 144] on input "text" at bounding box center [594, 147] width 212 height 30
type input "f"
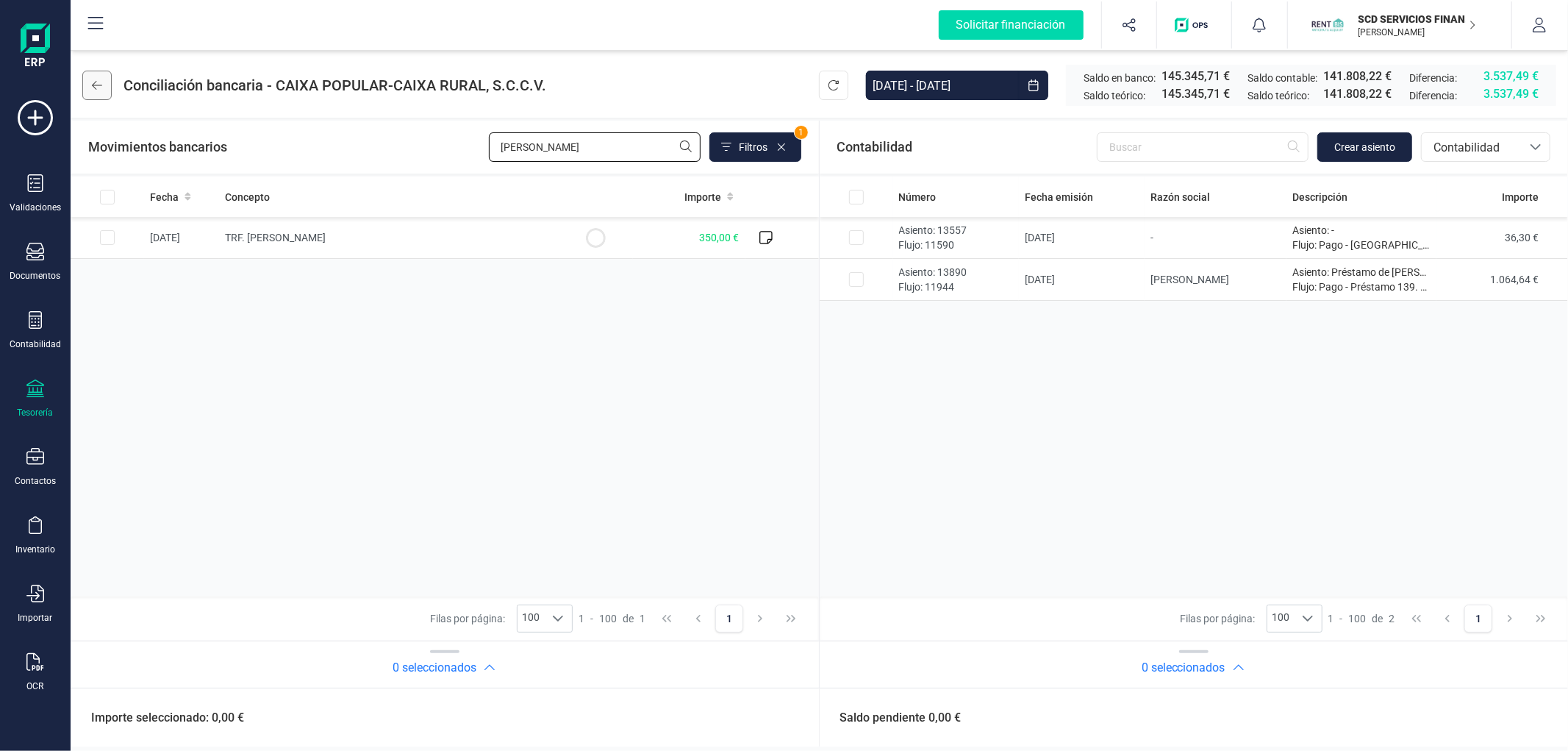
type input "[PERSON_NAME]"
click at [107, 78] on button at bounding box center [97, 85] width 30 height 30
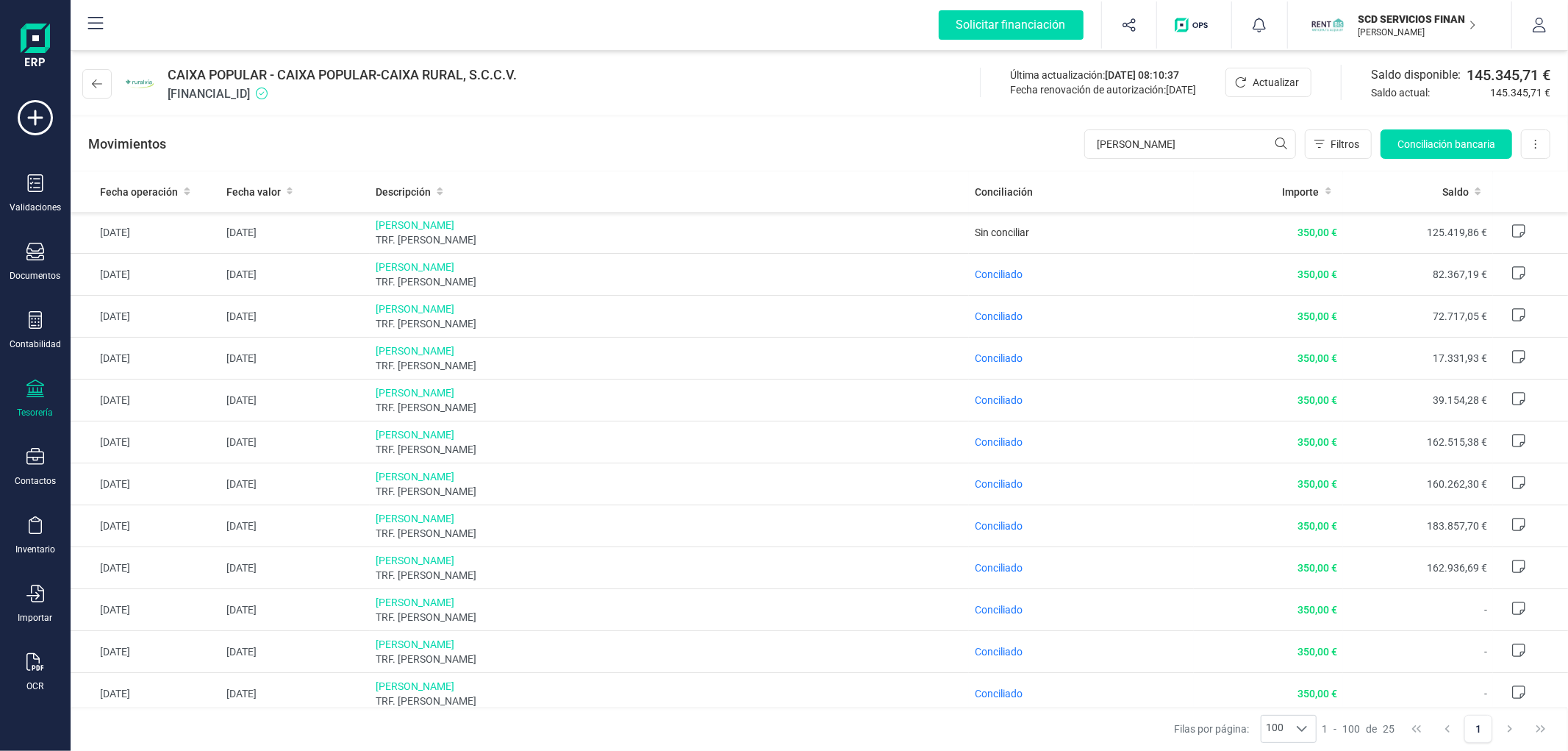
click at [768, 105] on div "CAIXA POPULAR - CAIXA POPULAR-CAIXA RURAL, S.C.C.V. [FINANCIAL_ID] Última actua…" at bounding box center [819, 81] width 1497 height 68
click at [49, 412] on div "Tesorería" at bounding box center [36, 412] width 36 height 12
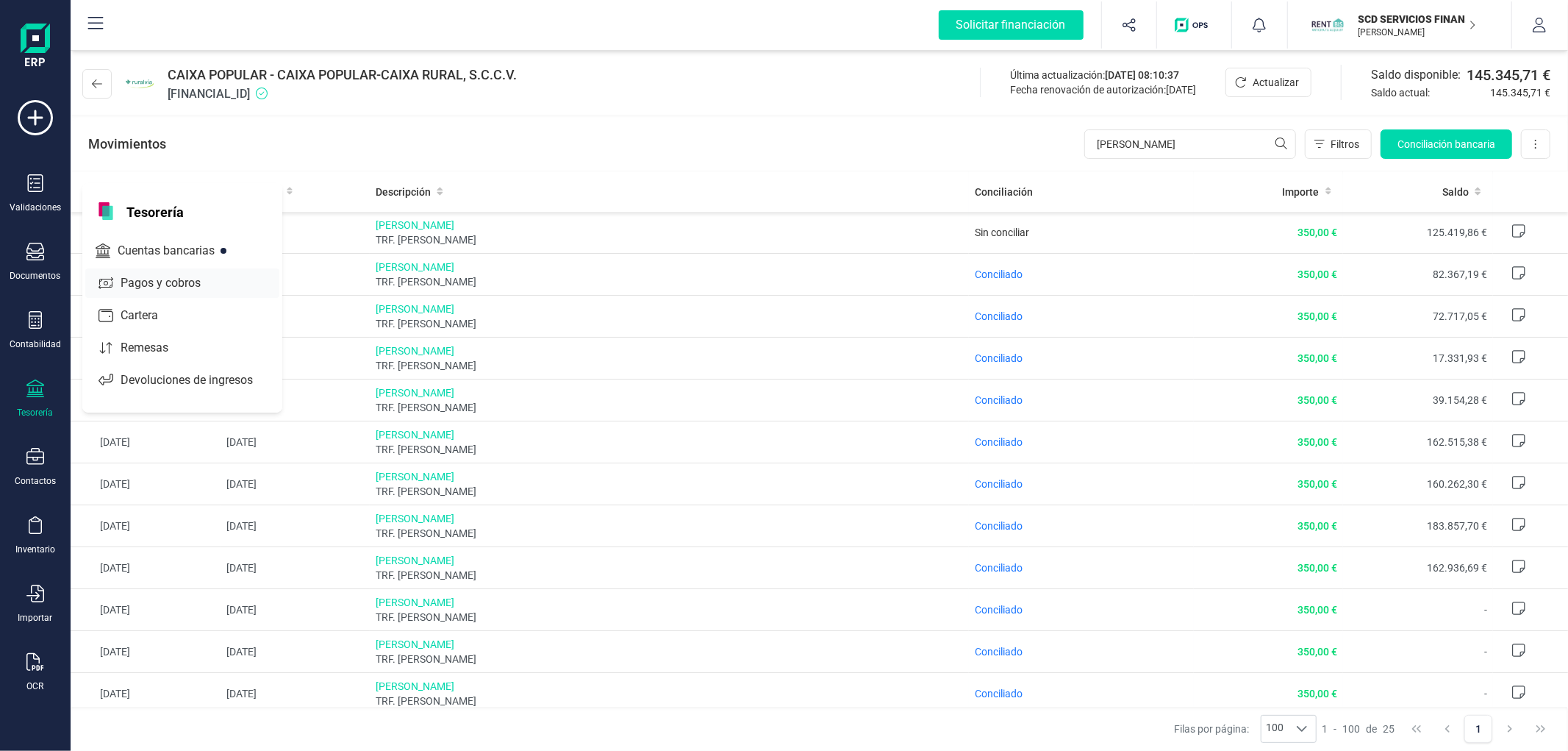
click at [182, 277] on span "Pagos y cobros" at bounding box center [171, 283] width 113 height 18
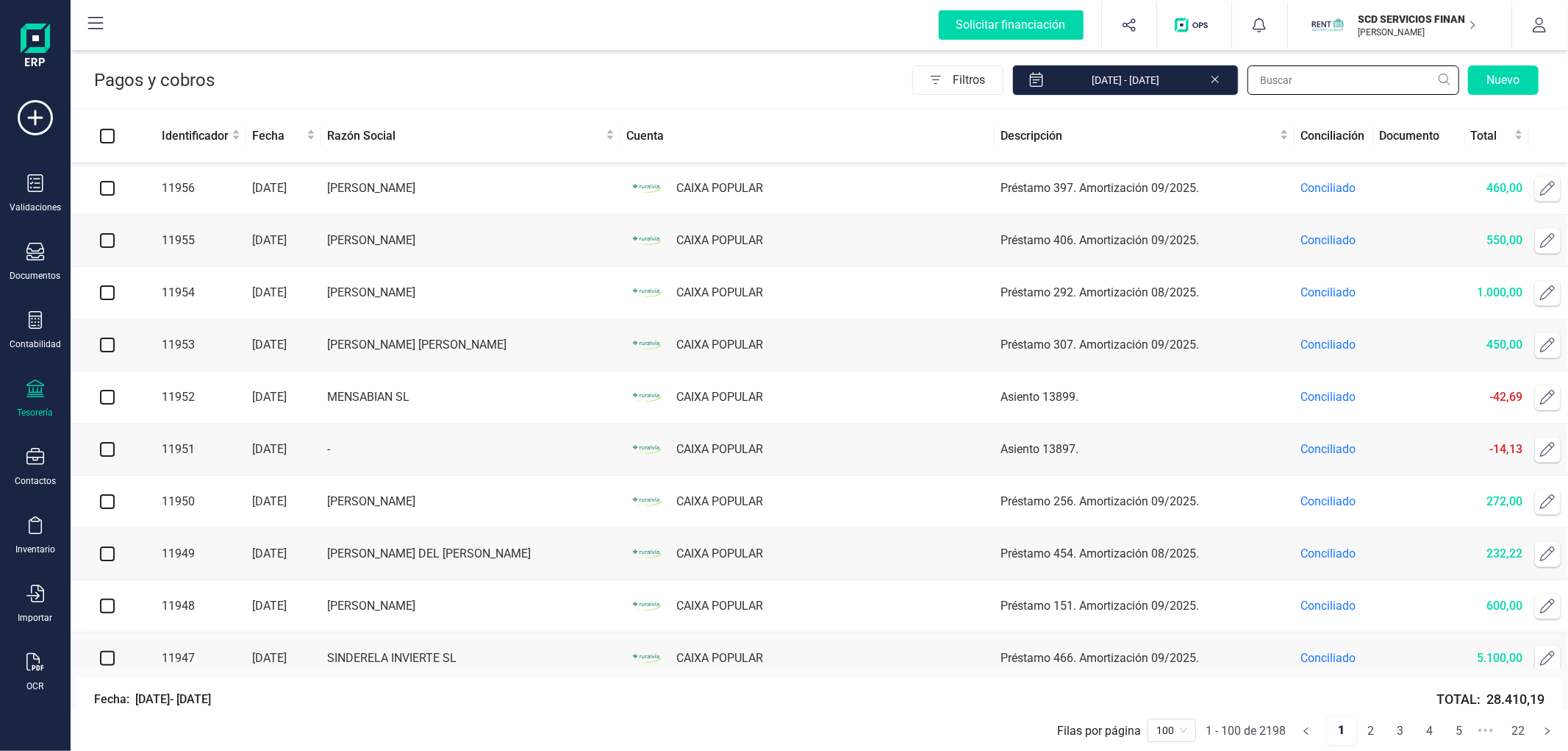
click at [1284, 84] on input "text" at bounding box center [1353, 80] width 212 height 30
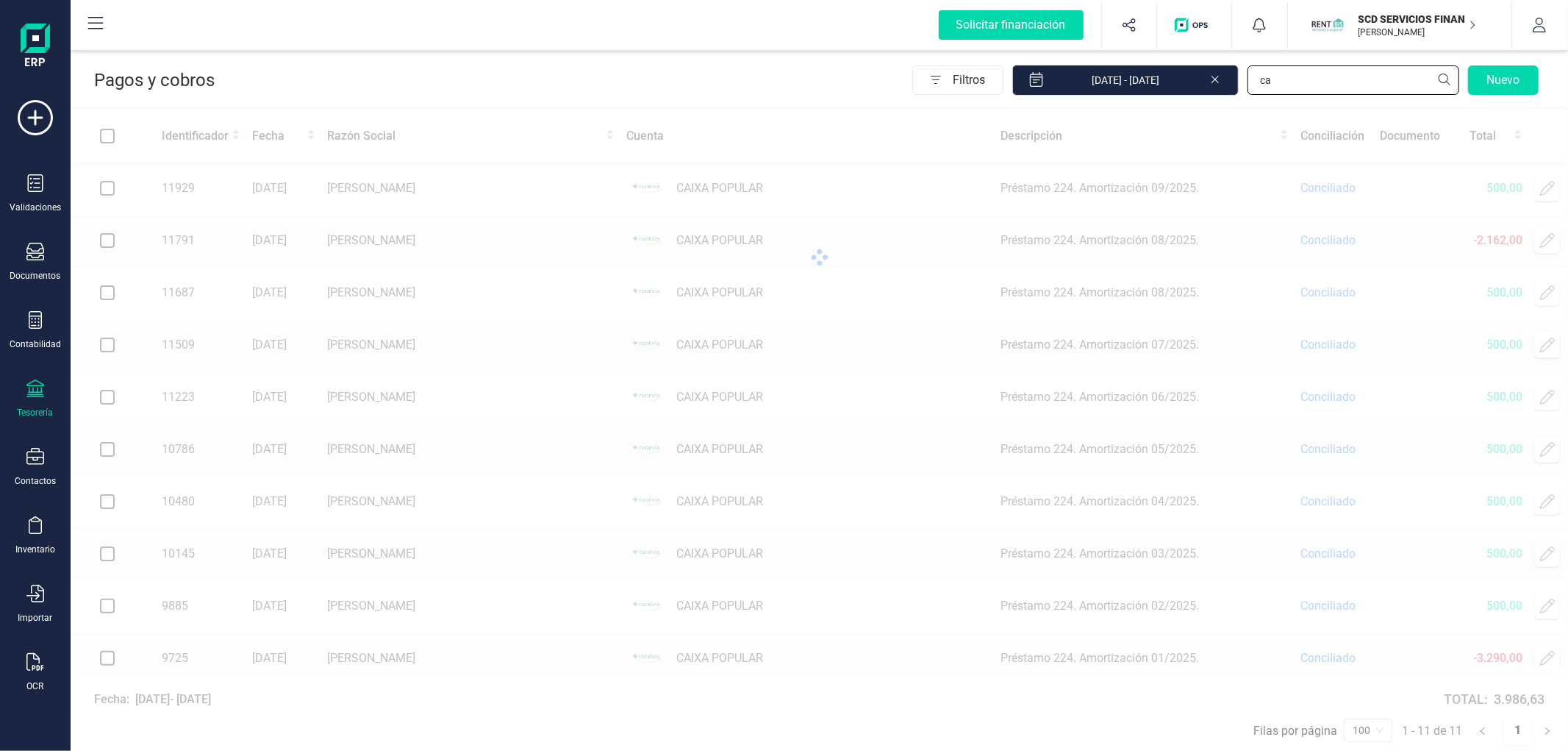
type input "c"
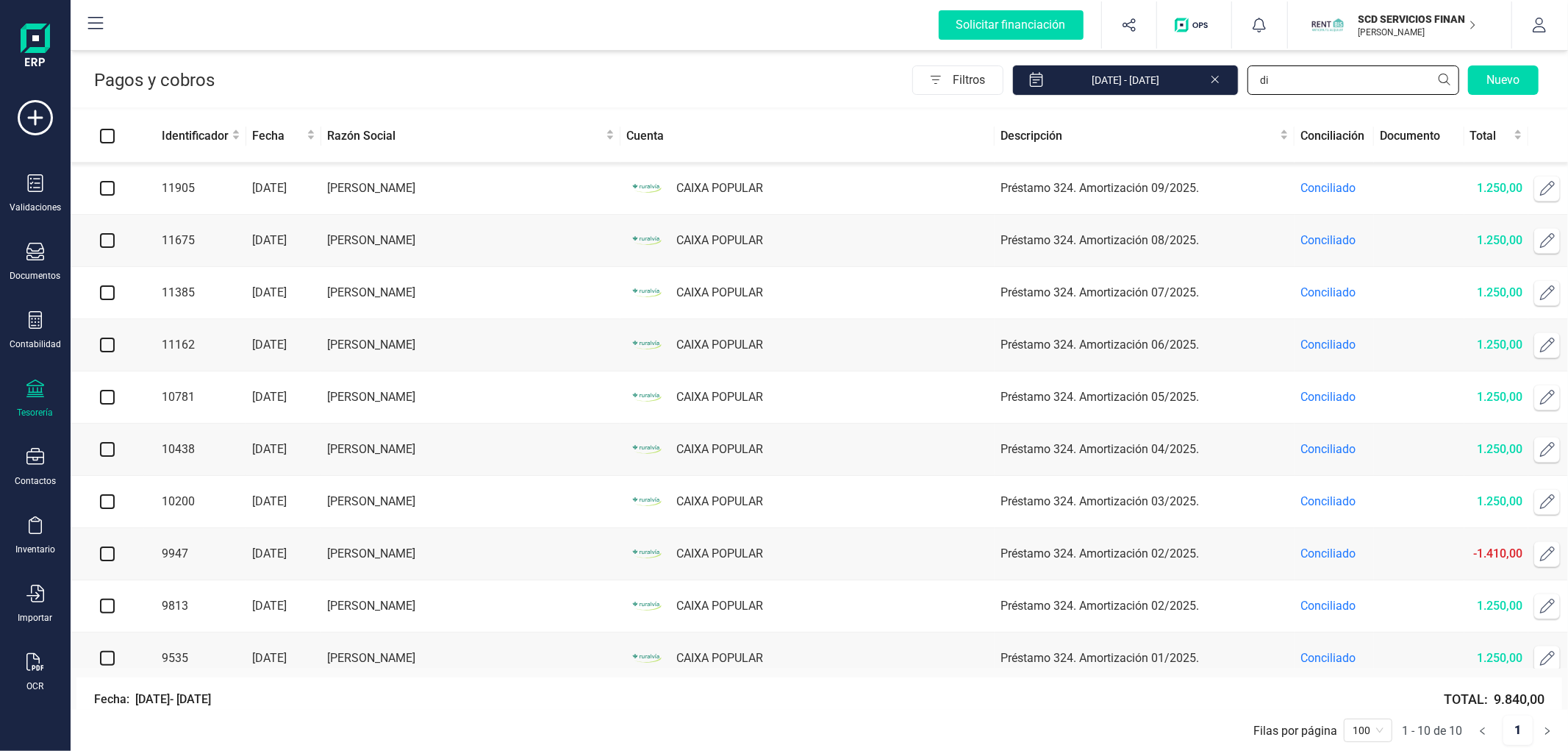
type input "d"
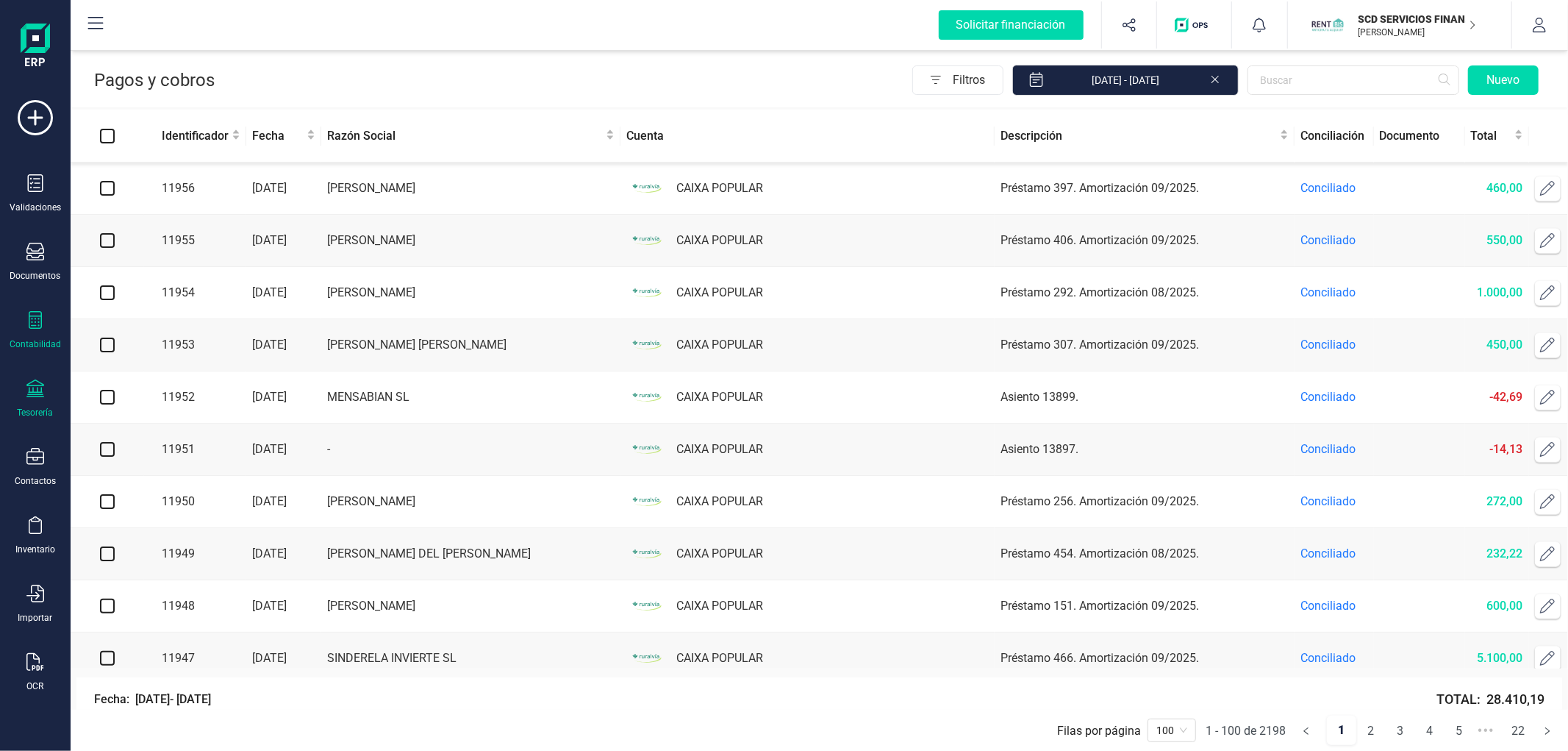
click at [33, 324] on icon at bounding box center [36, 320] width 18 height 18
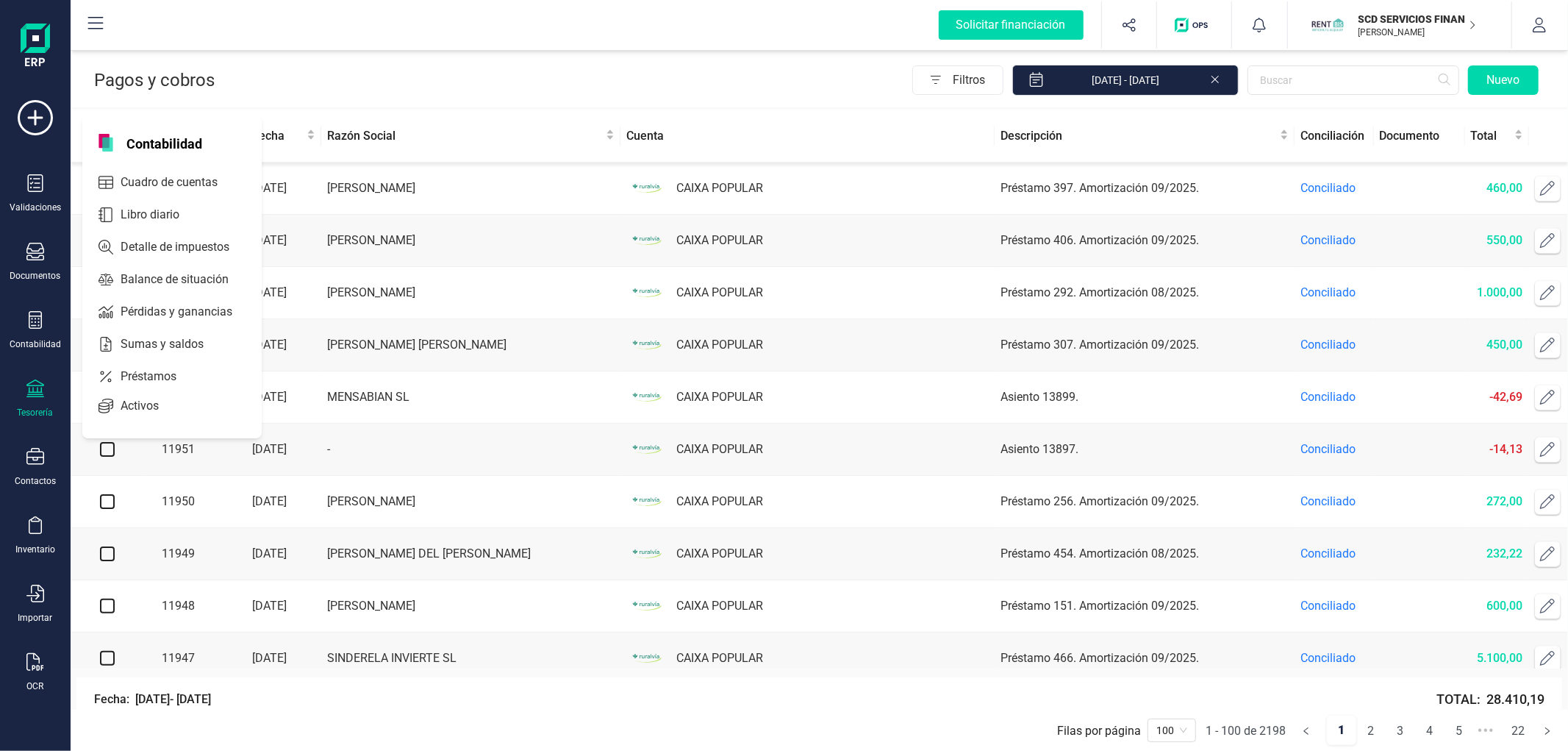
click at [30, 381] on icon at bounding box center [36, 388] width 18 height 18
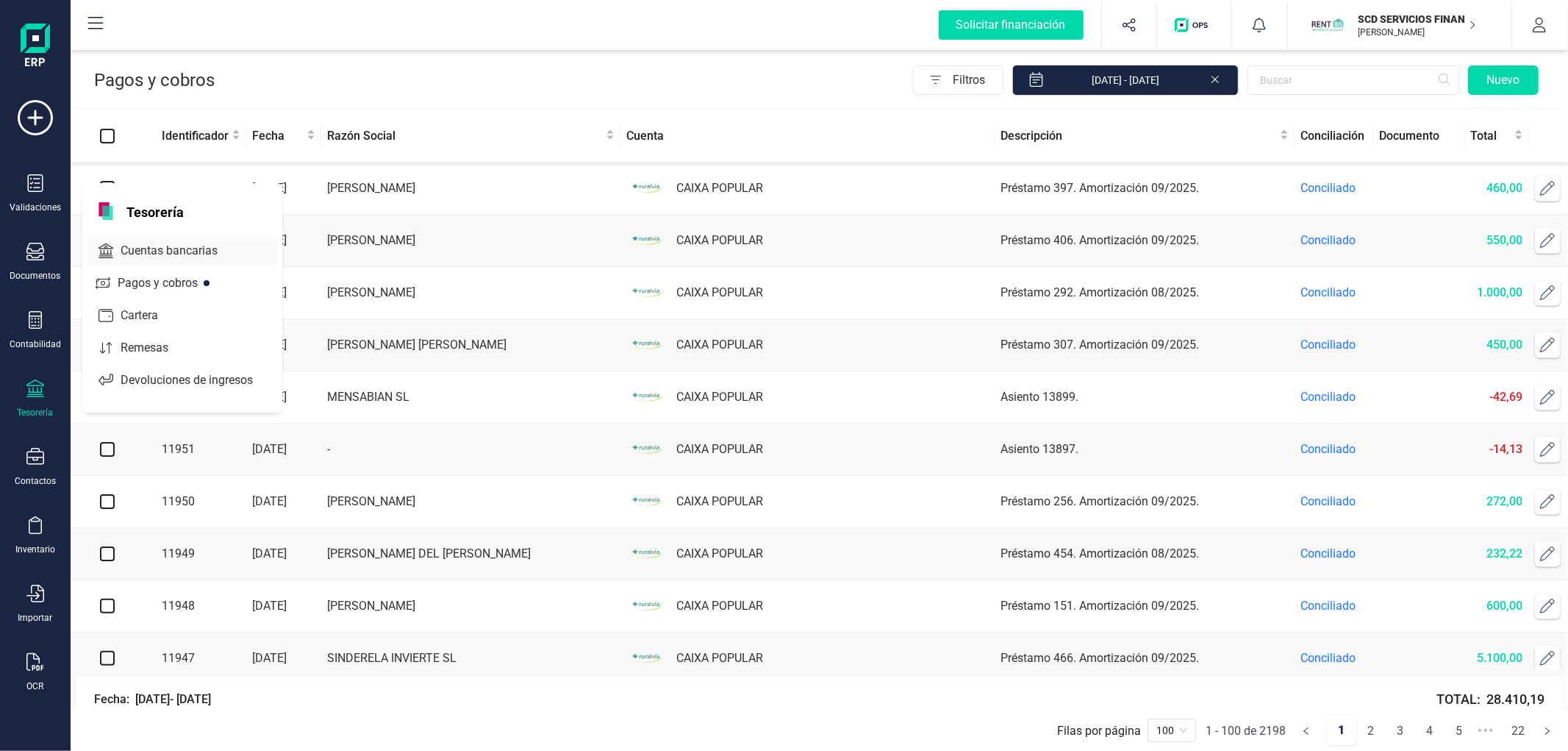
drag, startPoint x: 160, startPoint y: 242, endPoint x: 177, endPoint y: 232, distance: 19.7
click at [162, 242] on span "Cuentas bancarias" at bounding box center [179, 251] width 130 height 18
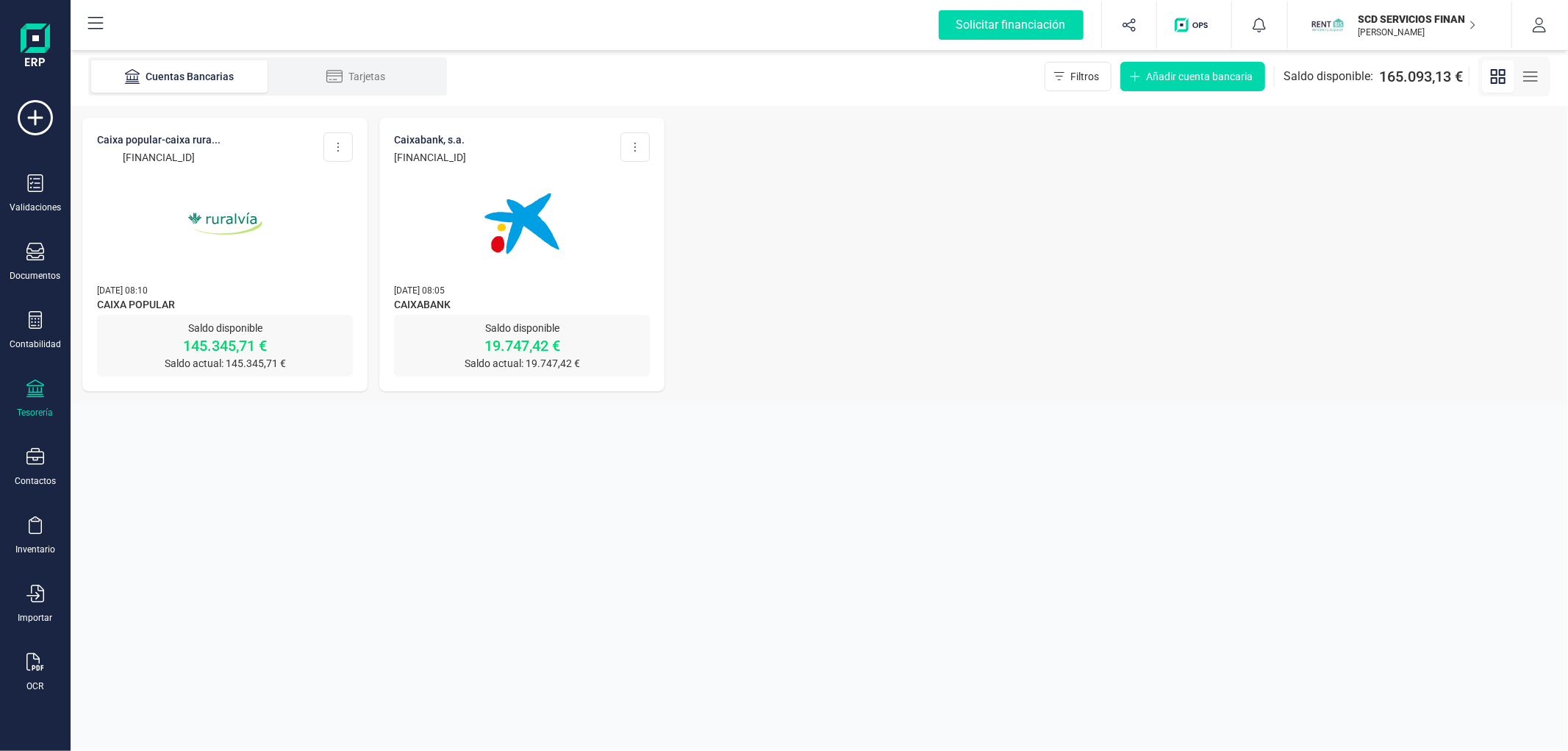
click at [273, 230] on img at bounding box center [225, 224] width 123 height 123
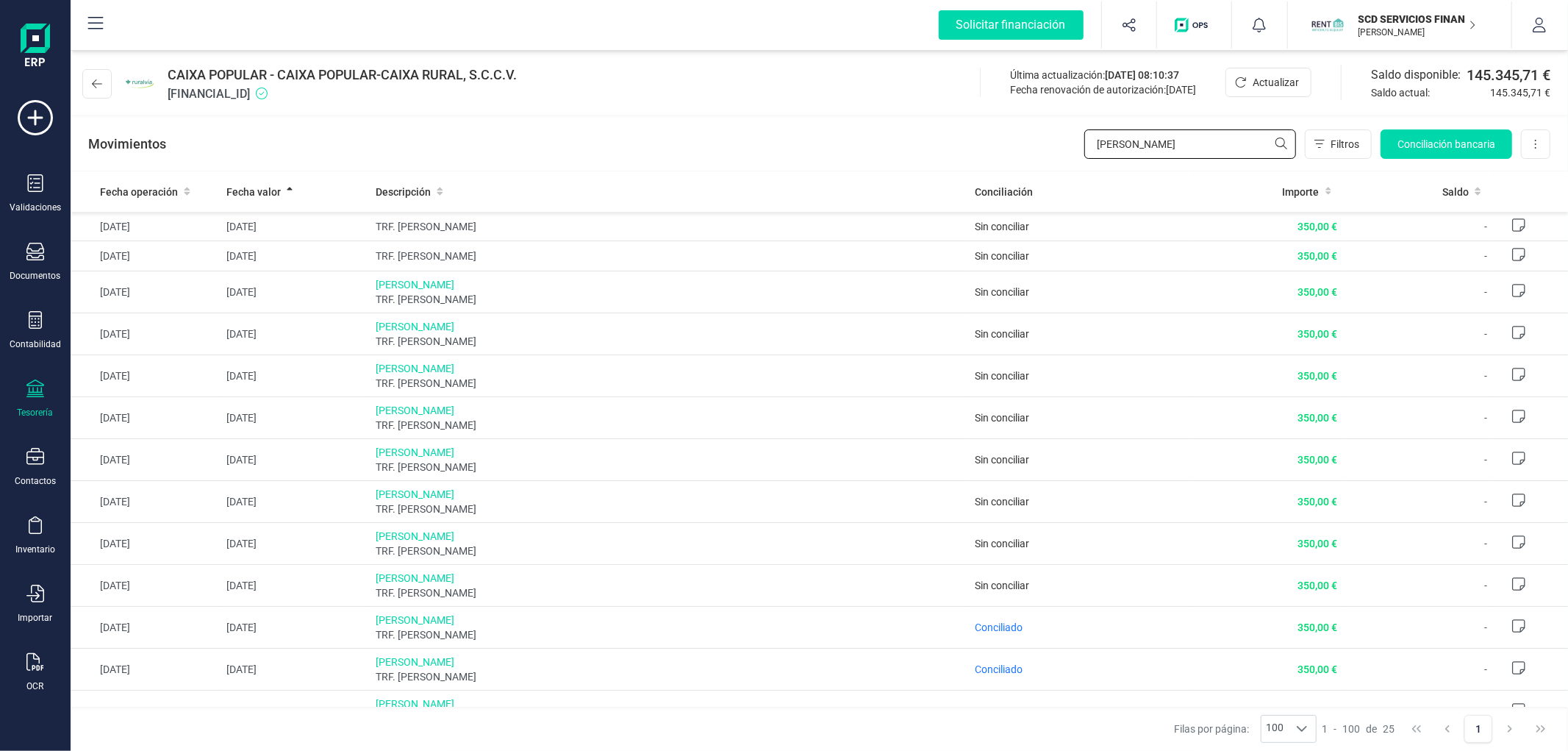
click at [1154, 146] on input "[PERSON_NAME]" at bounding box center [1190, 144] width 212 height 30
paste input "text"
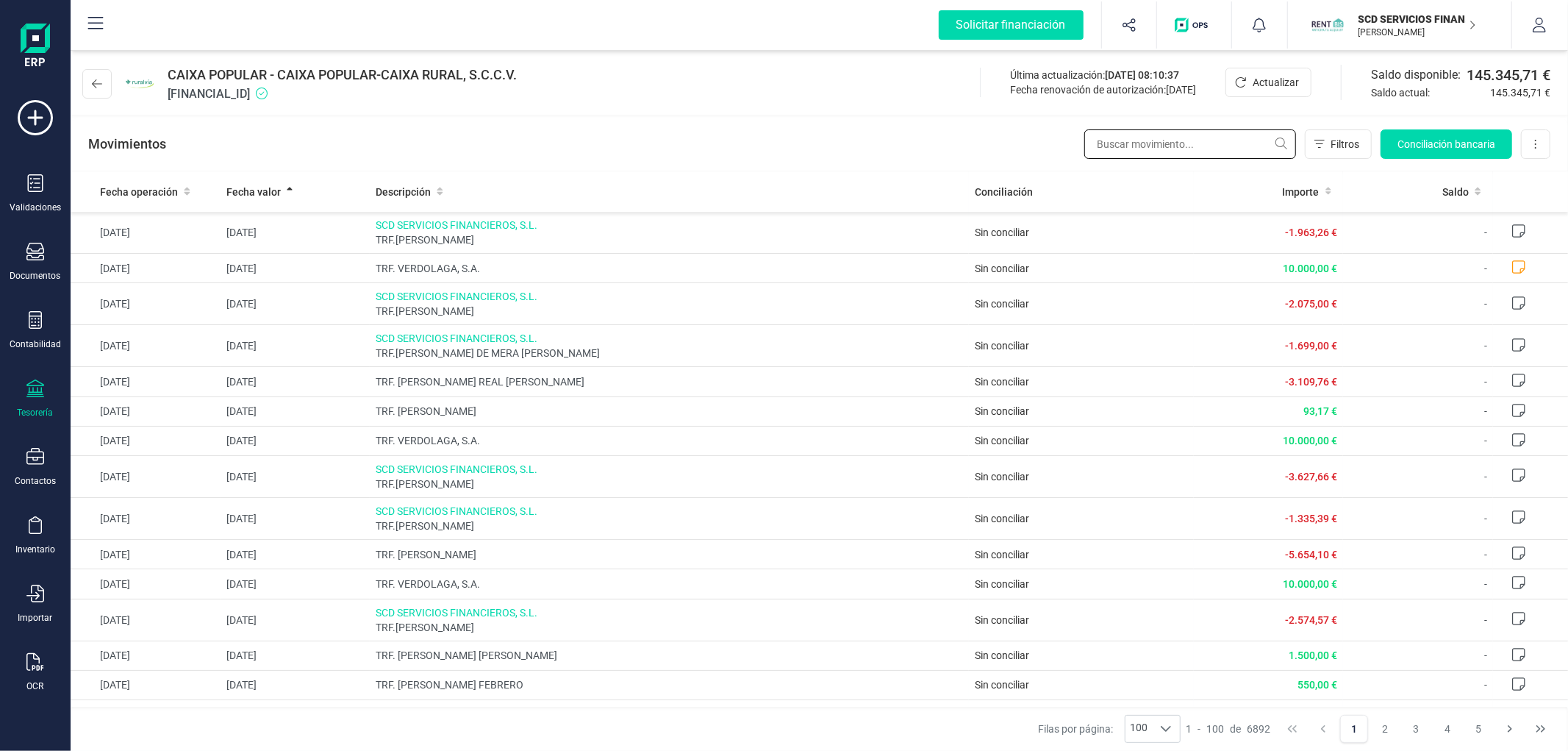
click at [1177, 145] on input "text" at bounding box center [1190, 144] width 212 height 30
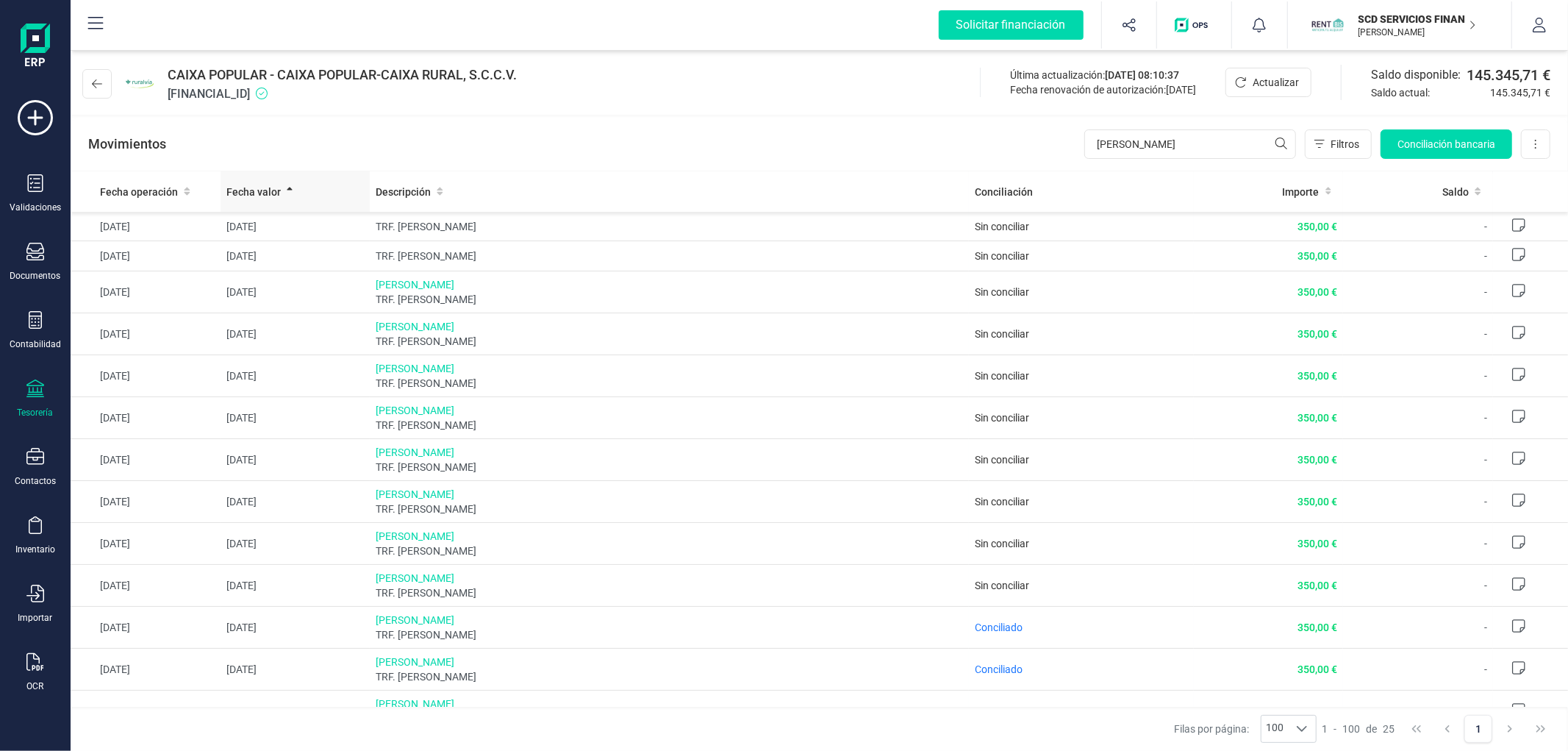
click at [257, 180] on th "Fecha valor" at bounding box center [296, 191] width 150 height 40
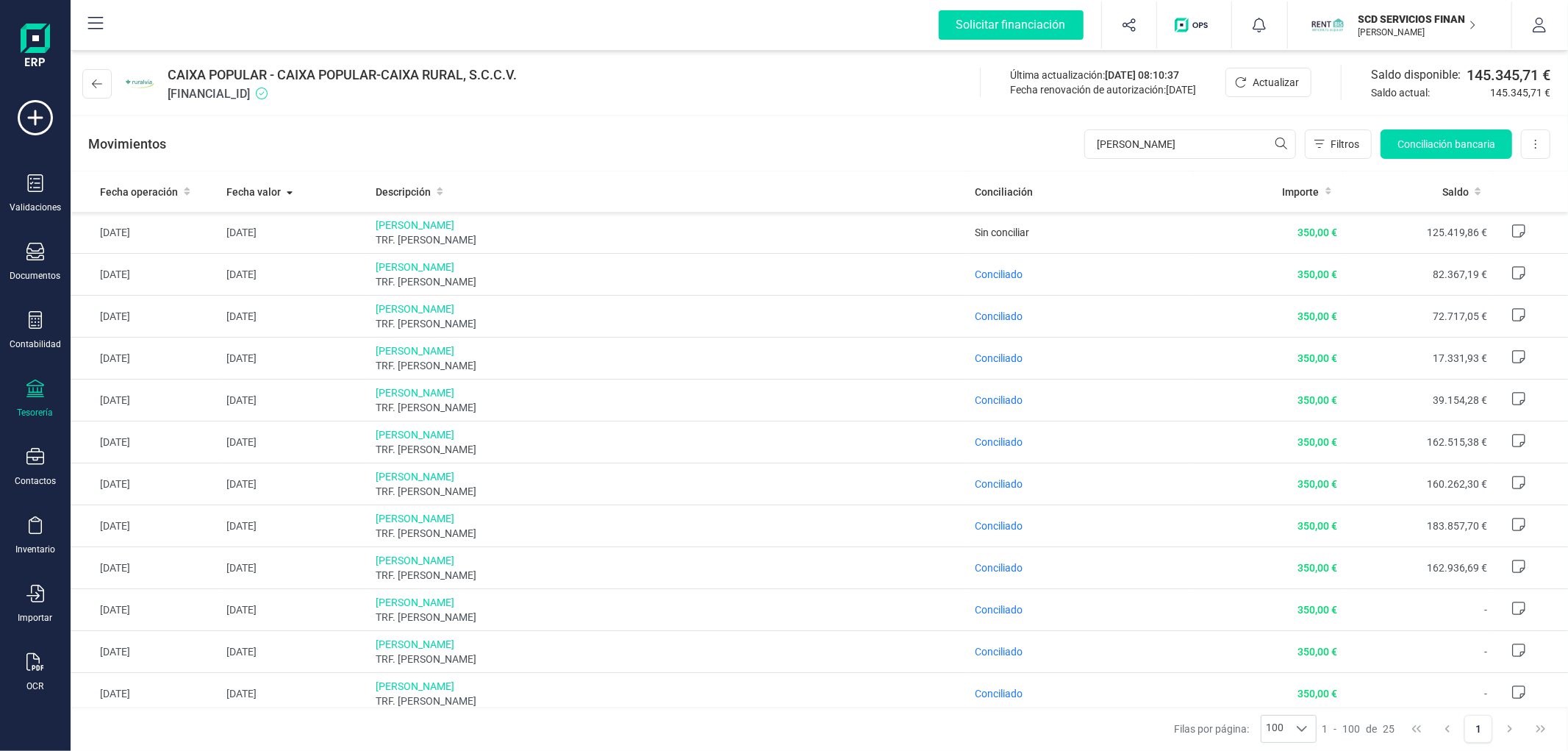
drag, startPoint x: 312, startPoint y: 194, endPoint x: 509, endPoint y: 139, distance: 204.5
click at [315, 192] on div "Fecha valor" at bounding box center [295, 191] width 139 height 14
click at [794, 126] on div "Movimientos [PERSON_NAME] Filtros Conciliación bancaria Descargar Excel Elimina…" at bounding box center [819, 144] width 1497 height 53
click at [1165, 139] on input "[PERSON_NAME]" at bounding box center [1190, 144] width 212 height 30
click at [1156, 143] on input "[PERSON_NAME]" at bounding box center [1190, 144] width 212 height 30
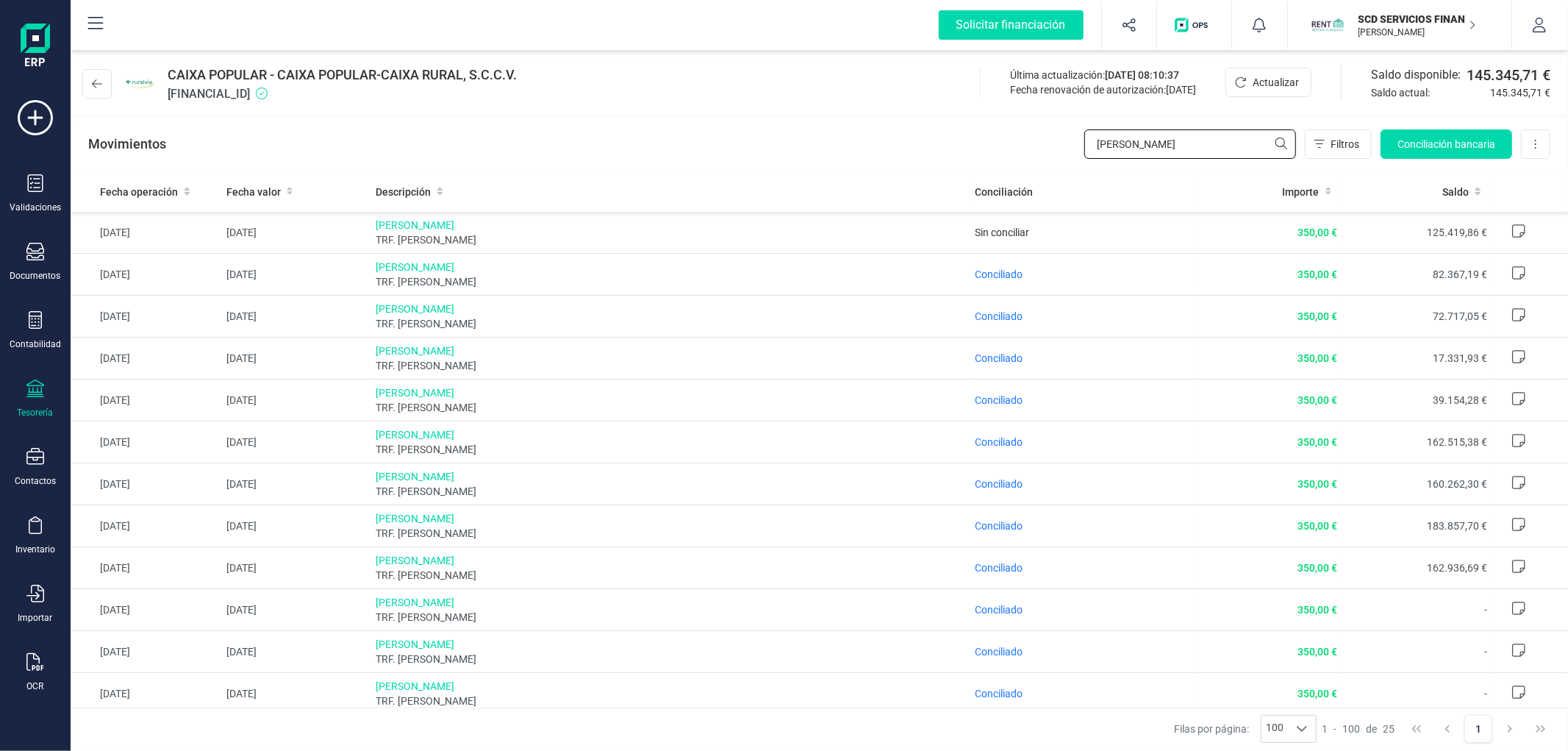
click at [1136, 143] on input "[PERSON_NAME]" at bounding box center [1190, 144] width 212 height 30
click at [1165, 146] on input "[PERSON_NAME]" at bounding box center [1190, 144] width 212 height 30
click at [1004, 232] on span "Conciliado" at bounding box center [998, 232] width 47 height 12
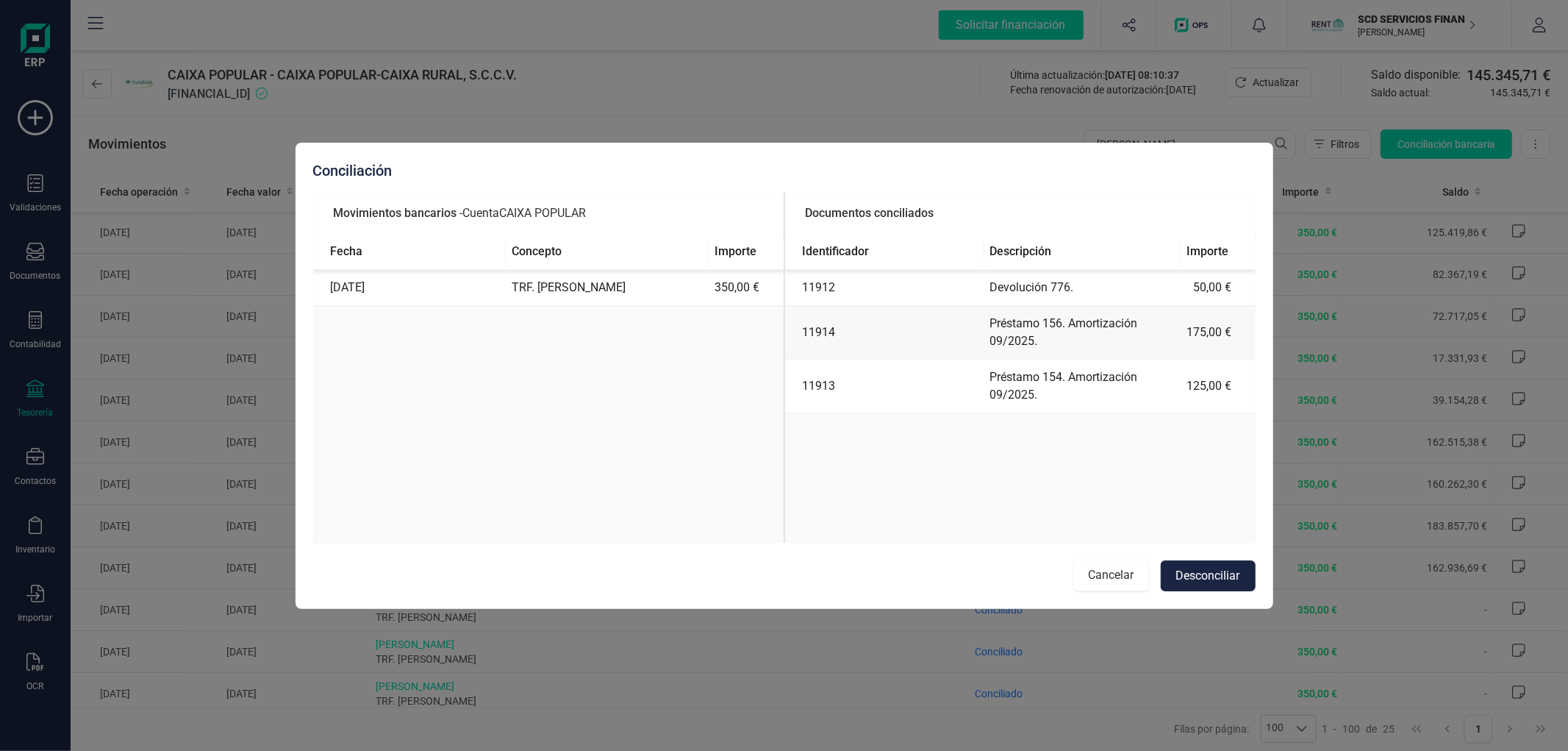
click at [1089, 563] on button "Cancelar" at bounding box center [1111, 576] width 75 height 31
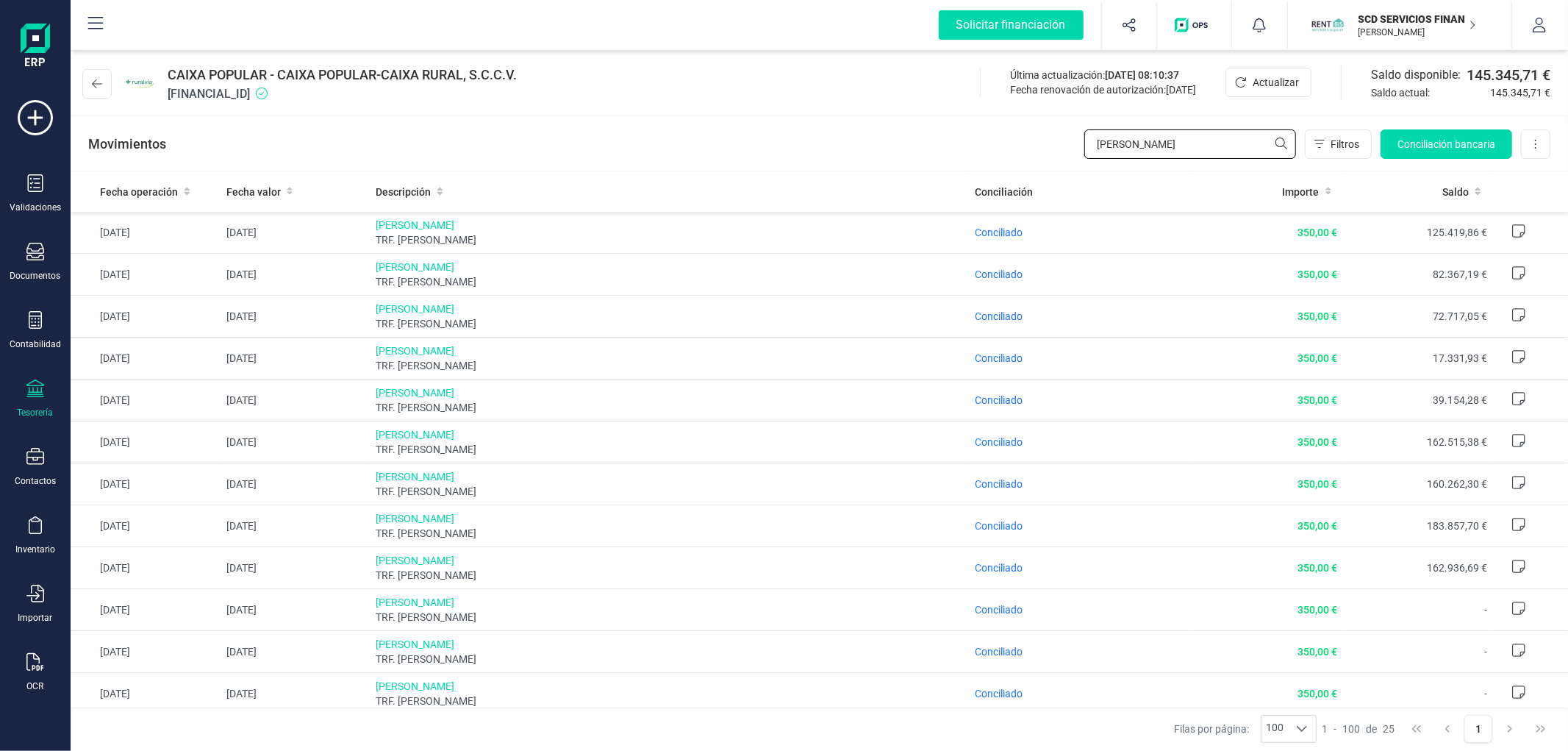
click at [1149, 157] on input "[PERSON_NAME]" at bounding box center [1190, 144] width 212 height 30
paste input "TRF. [PERSON_NAME]"
type input "TRF. [PERSON_NAME]"
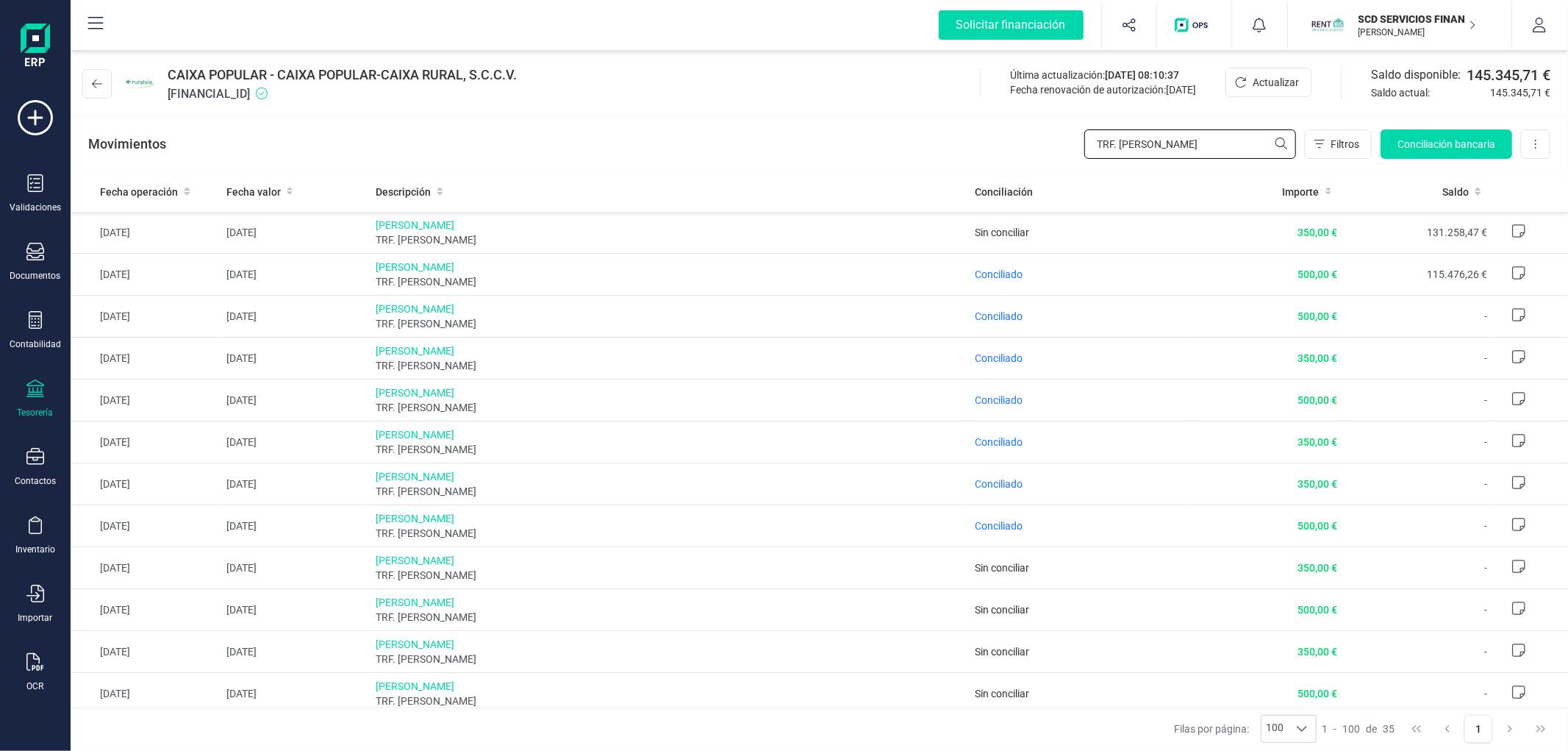
click at [1136, 138] on input "TRF. [PERSON_NAME]" at bounding box center [1190, 144] width 212 height 30
click at [1185, 151] on input "TRF. [PERSON_NAME]" at bounding box center [1190, 144] width 212 height 30
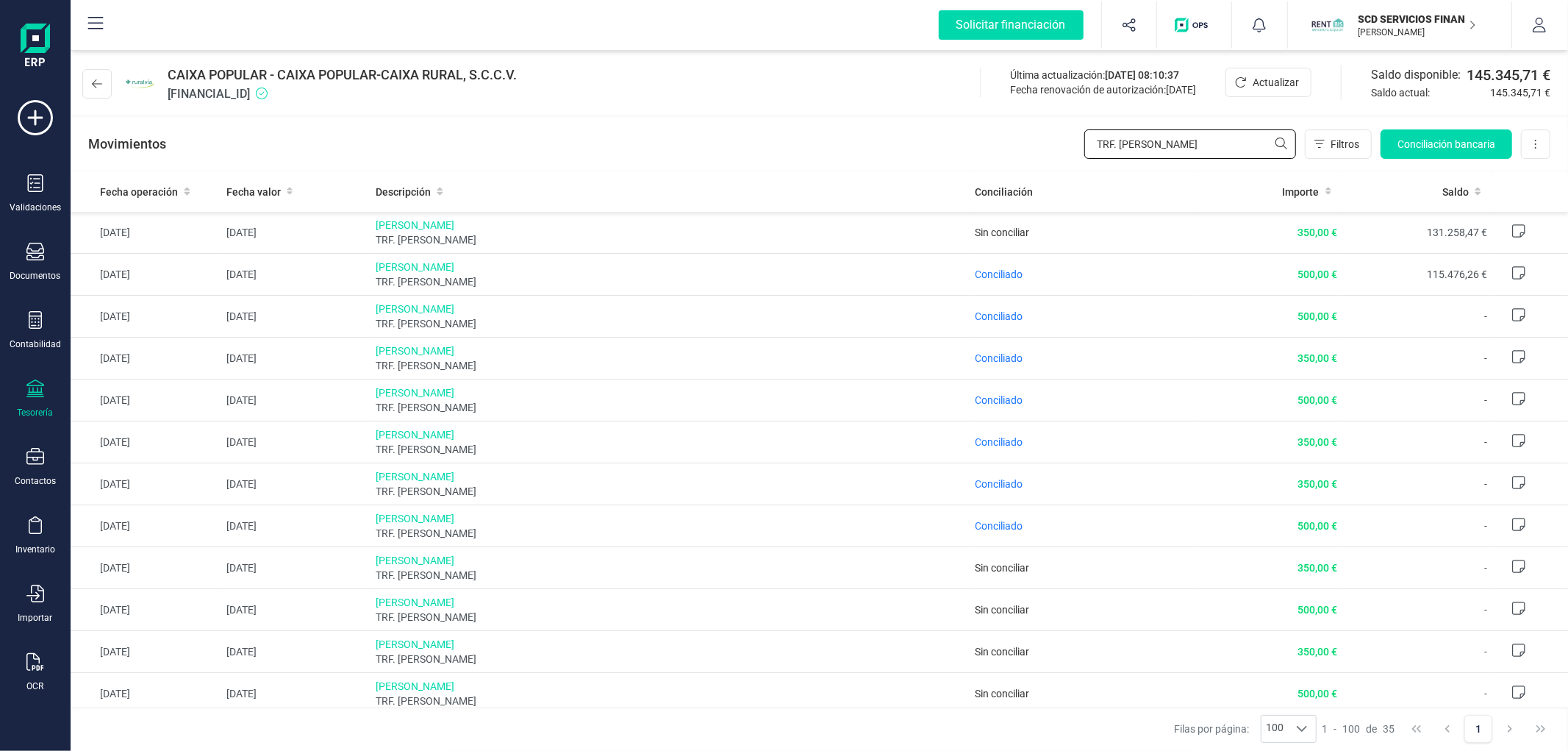
click at [1185, 151] on input "TRF. [PERSON_NAME]" at bounding box center [1190, 144] width 212 height 30
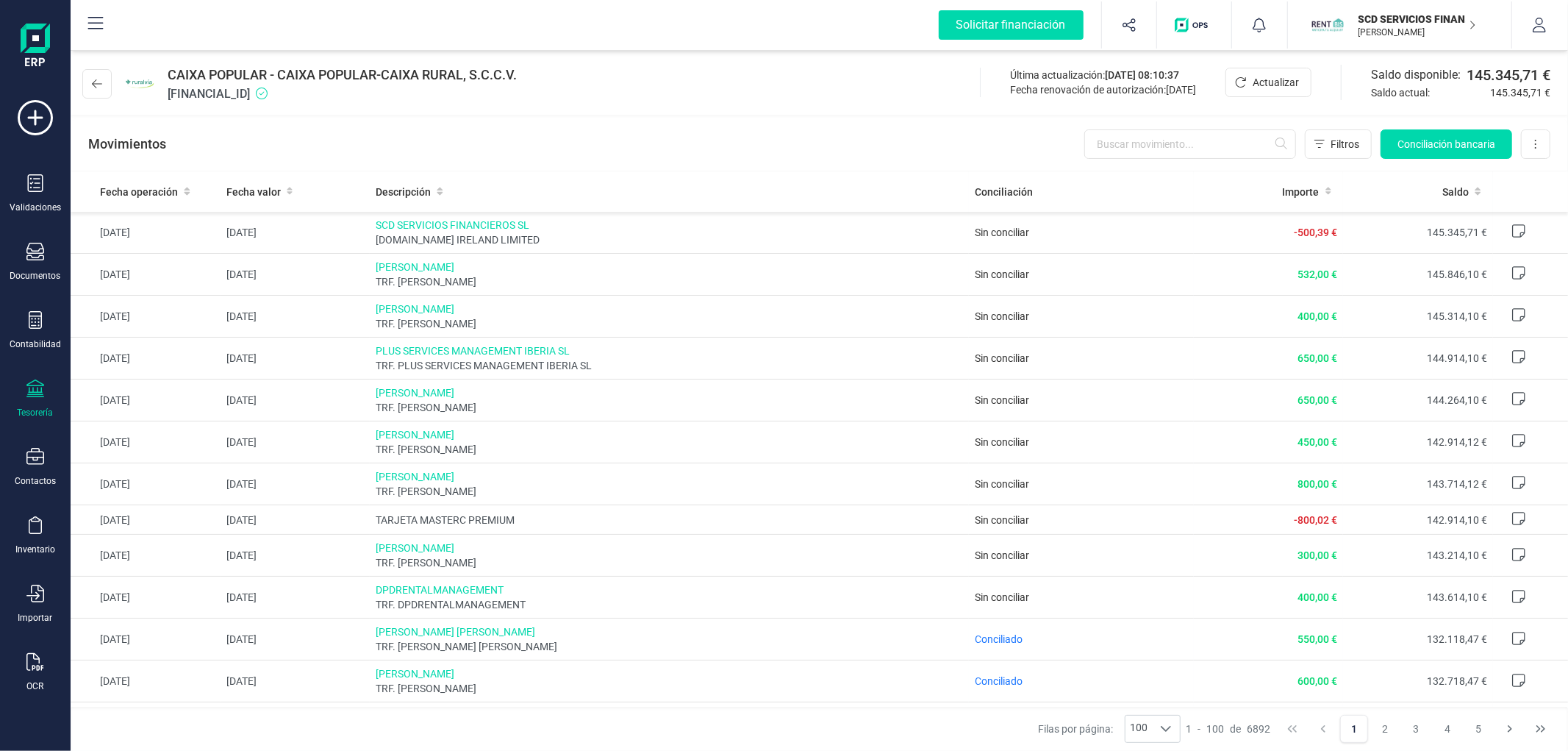
click at [738, 164] on div "Movimientos Filtros Conciliación bancaria Descargar Excel Eliminar cuenta" at bounding box center [819, 144] width 1497 height 53
click at [762, 134] on div "Movimientos Filtros Conciliación bancaria Descargar Excel Eliminar cuenta" at bounding box center [819, 144] width 1497 height 53
click at [1113, 152] on input "text" at bounding box center [1190, 144] width 212 height 30
click at [1113, 148] on input "text" at bounding box center [1190, 144] width 212 height 30
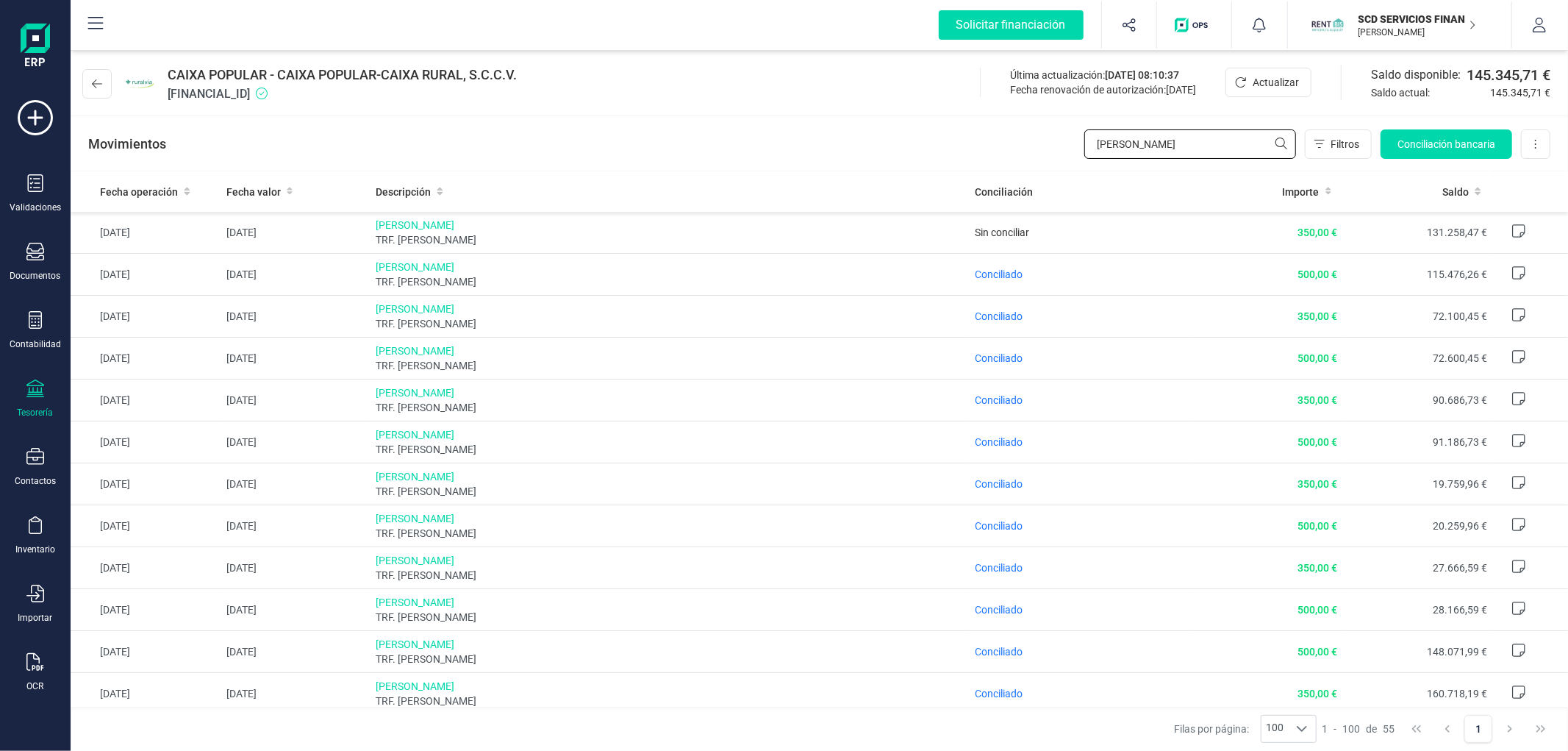
click at [1125, 149] on input "[PERSON_NAME]" at bounding box center [1190, 144] width 212 height 30
type input "[PERSON_NAME]"
click at [1172, 149] on input "[PERSON_NAME]" at bounding box center [1190, 144] width 212 height 30
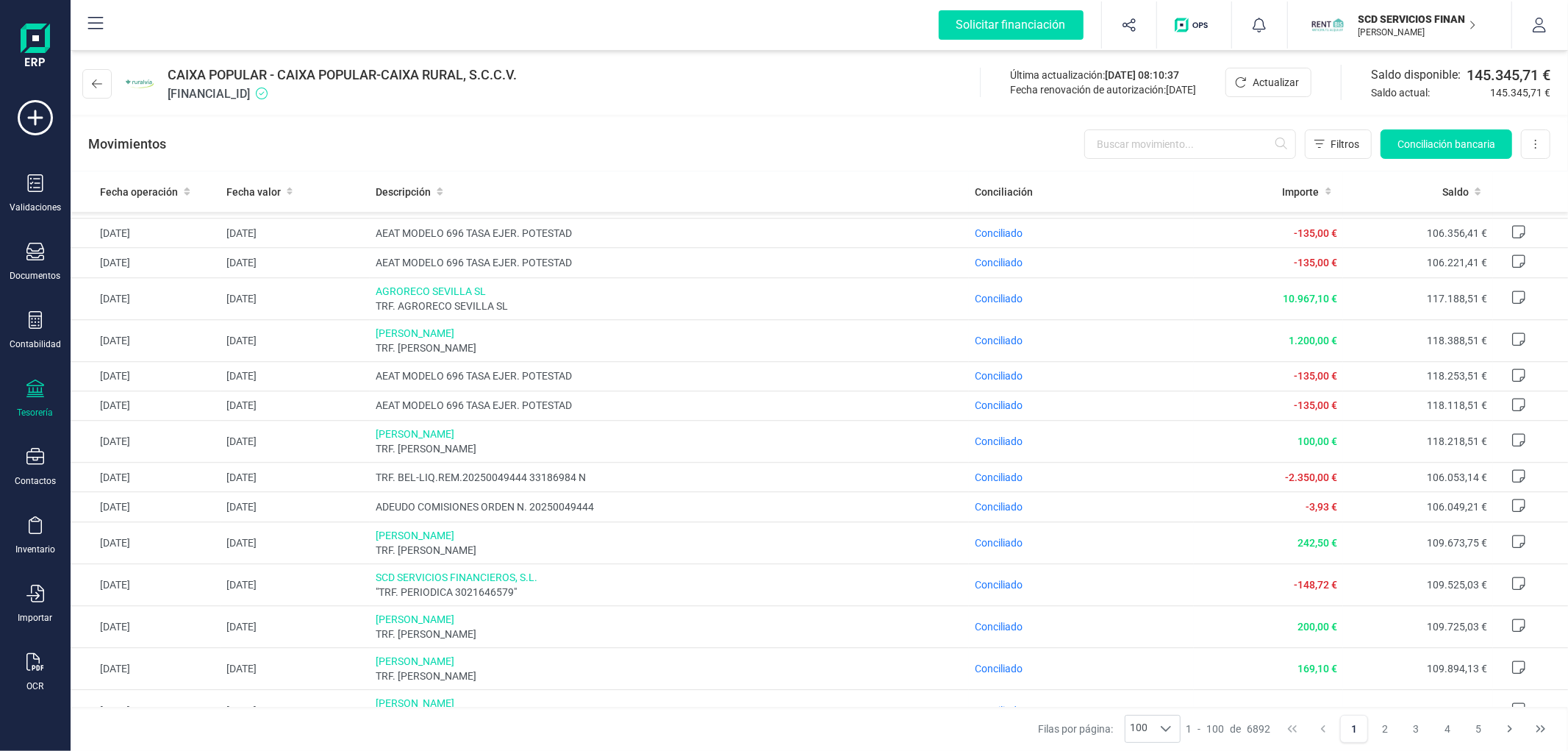
scroll to position [3364, 0]
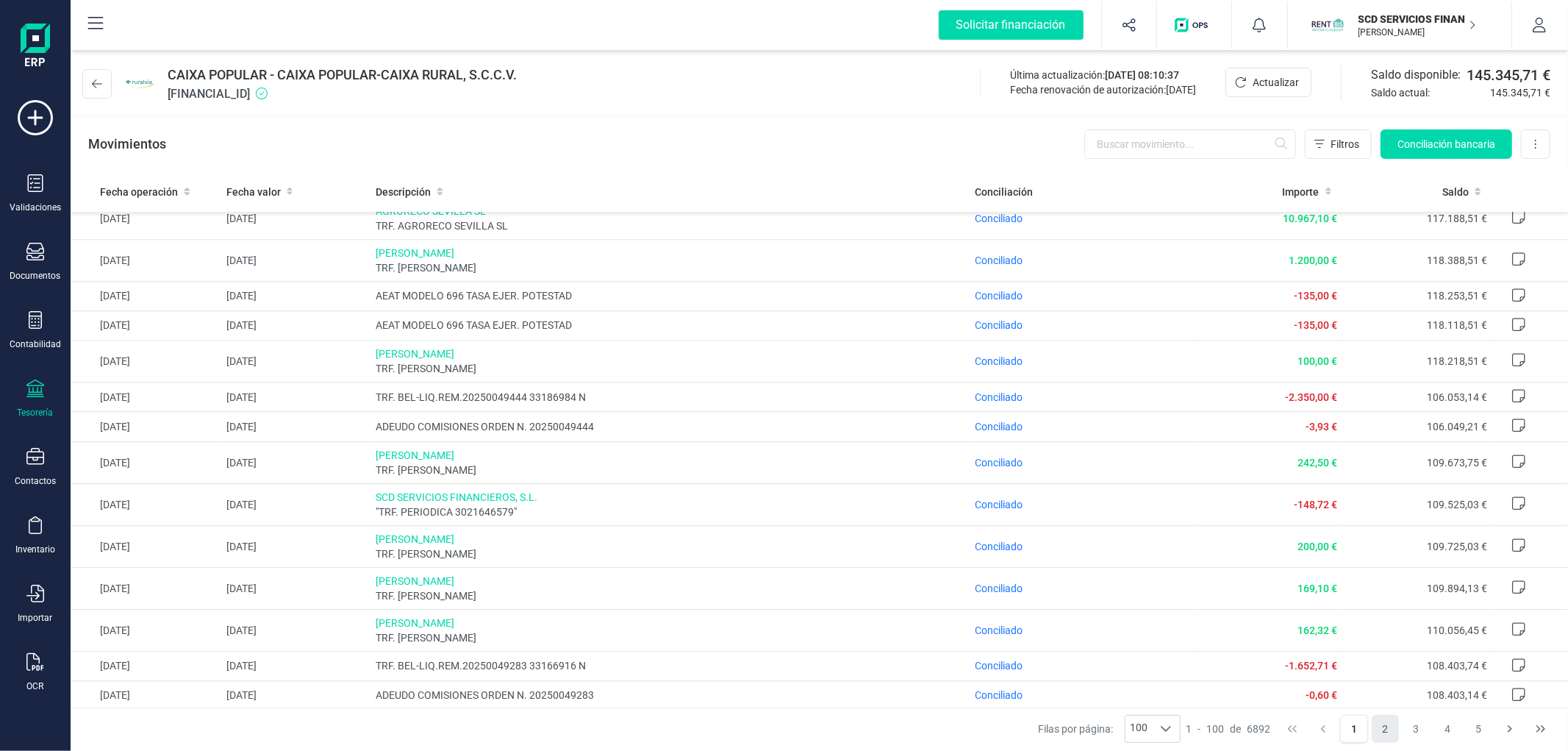
click at [1373, 726] on button "2" at bounding box center [1385, 728] width 28 height 28
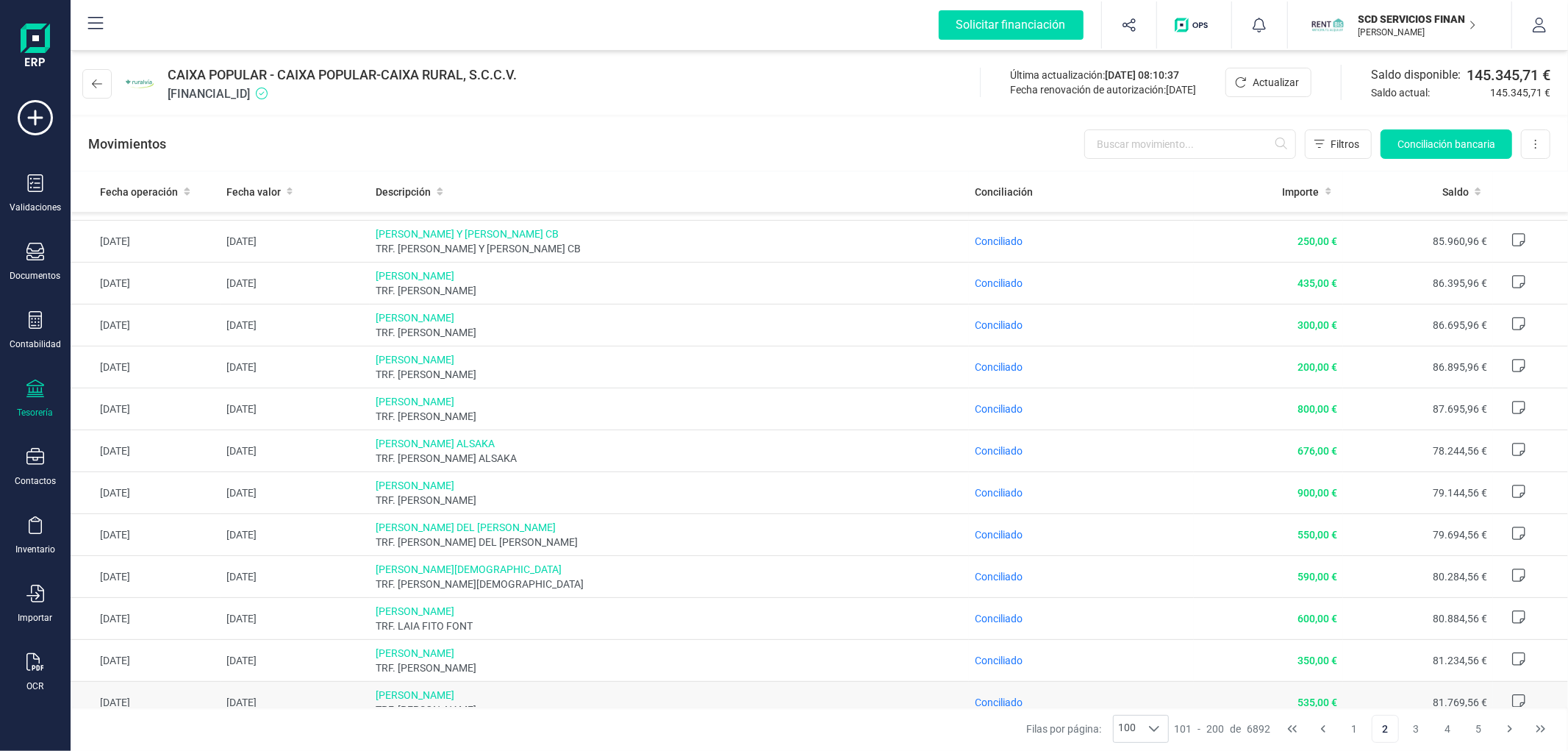
scroll to position [3437, 0]
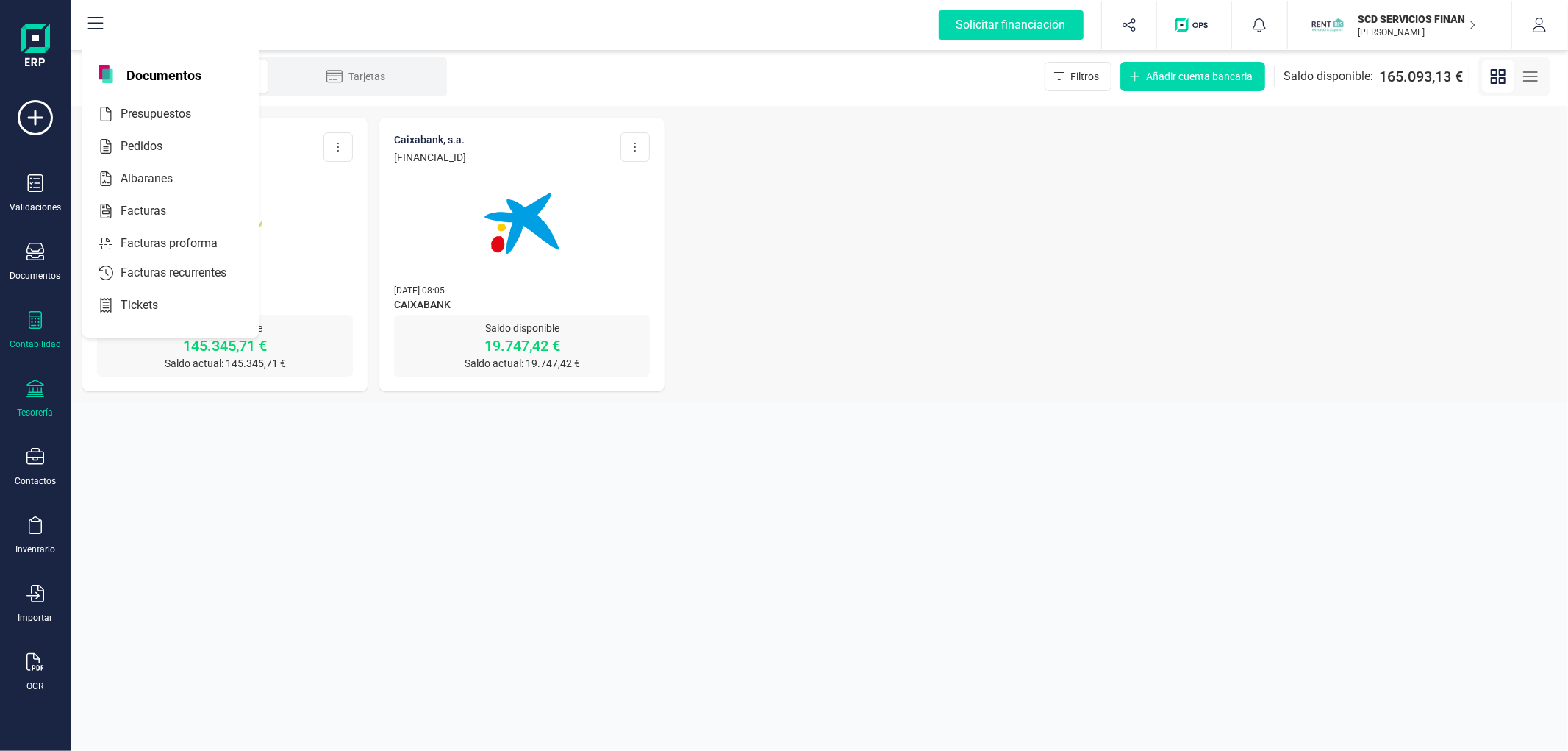
drag, startPoint x: 38, startPoint y: 308, endPoint x: 35, endPoint y: 329, distance: 21.2
click at [38, 307] on div "Validaciones Documentos Documentos Presupuestos Pedidos Albaranes Facturas Fact…" at bounding box center [36, 401] width 59 height 603
click at [35, 331] on div at bounding box center [36, 322] width 18 height 21
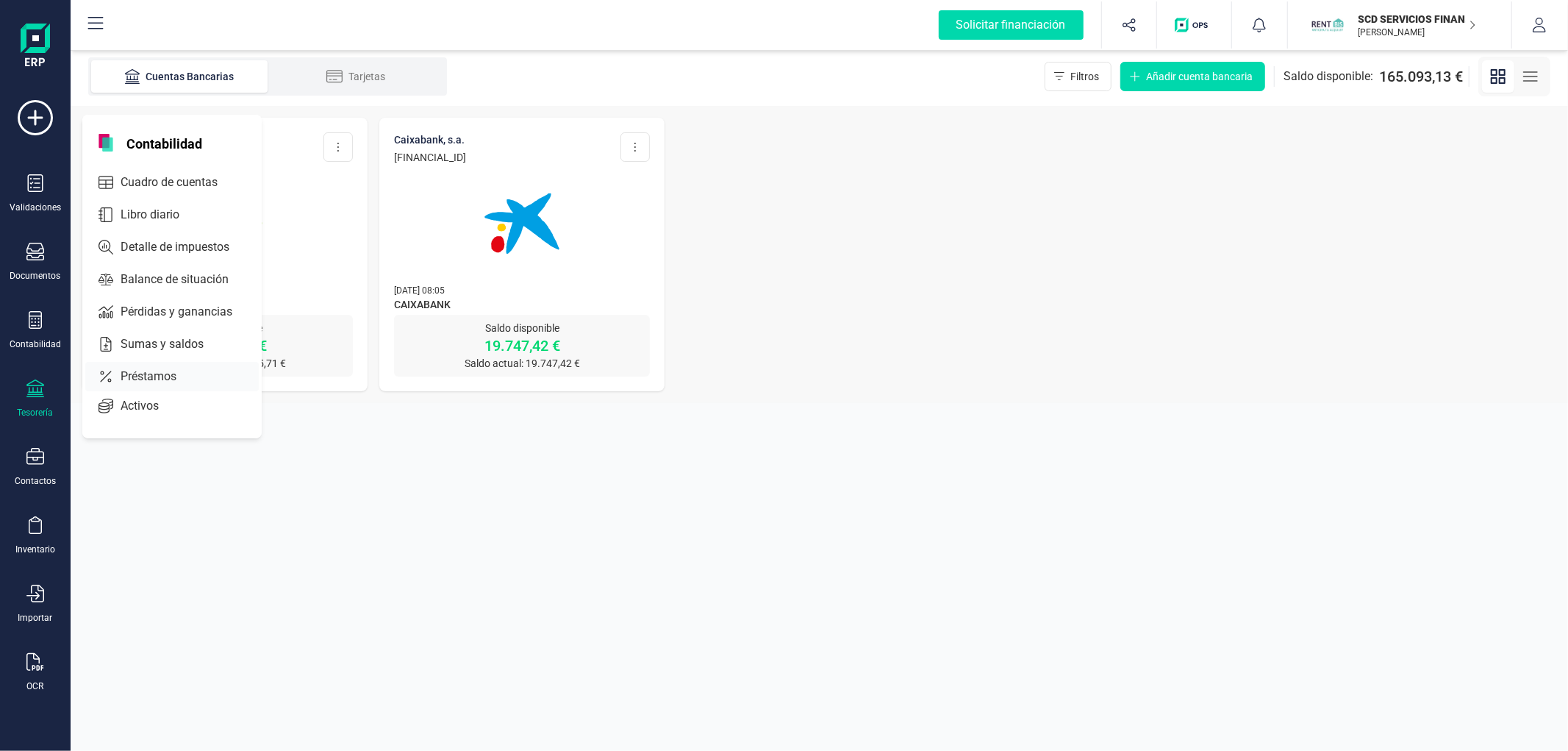
click at [128, 372] on span "Préstamos" at bounding box center [158, 376] width 89 height 18
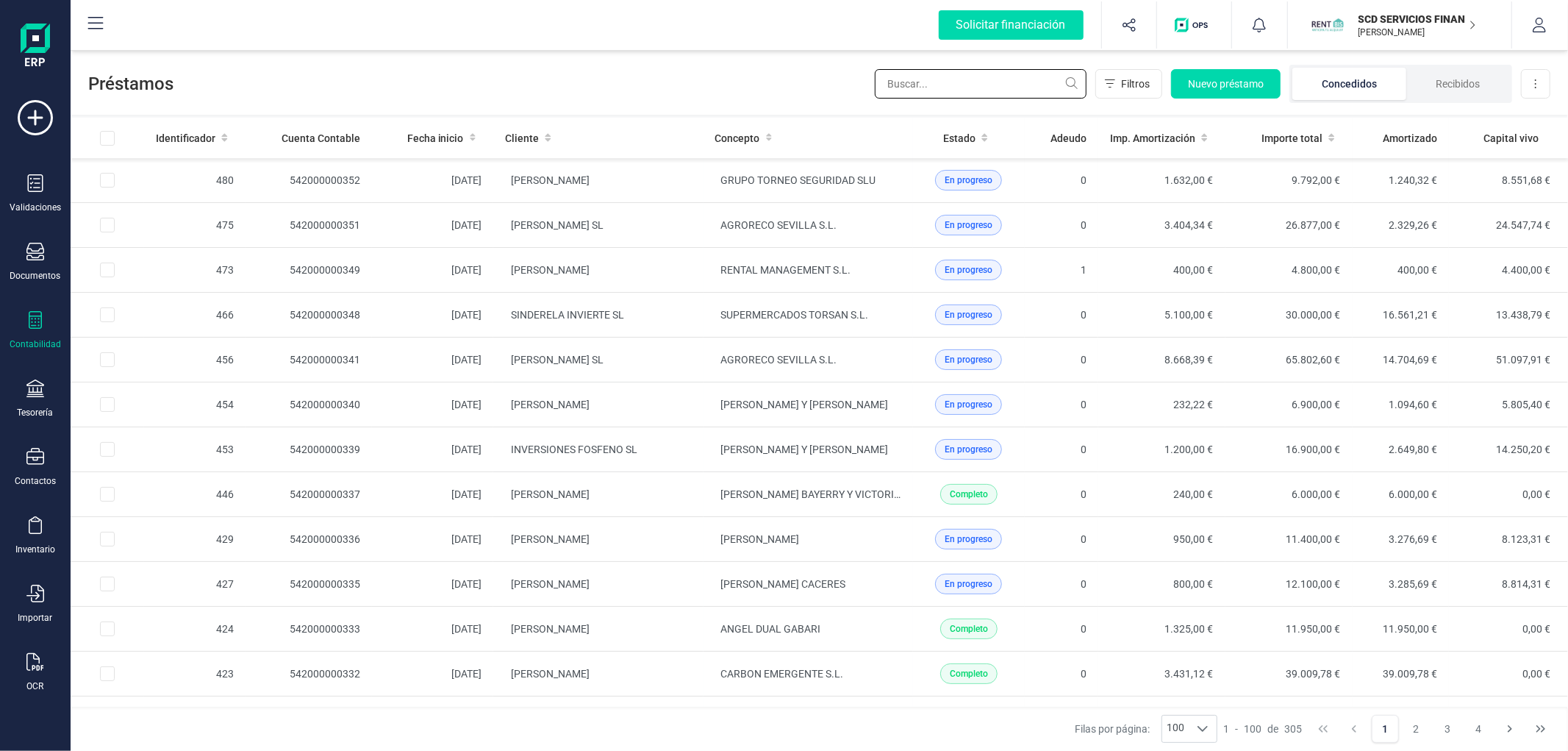
click at [1007, 81] on input "text" at bounding box center [981, 83] width 212 height 30
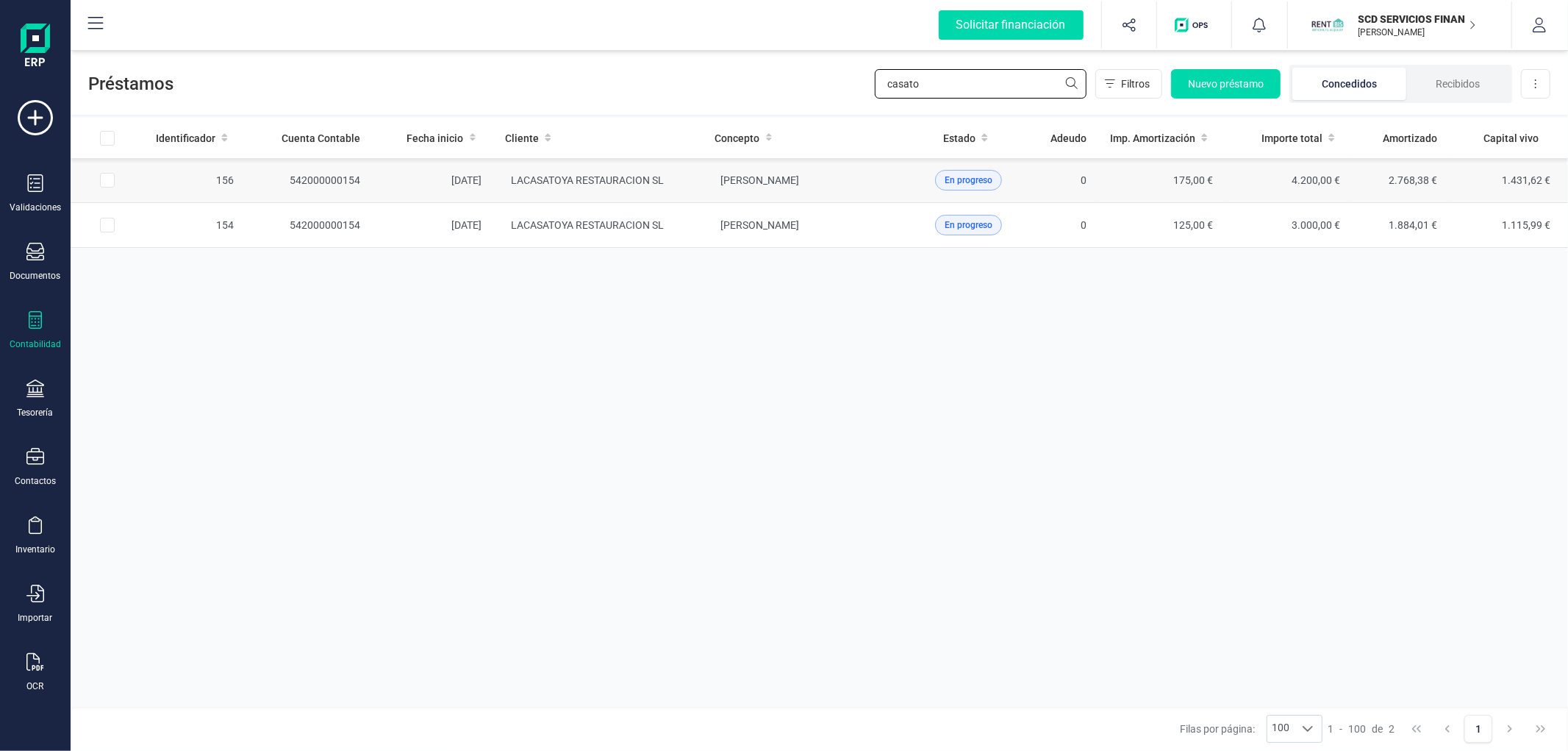
type input "casato"
click at [682, 189] on td "LACASATOYA RESTAURACION SL" at bounding box center [598, 181] width 209 height 45
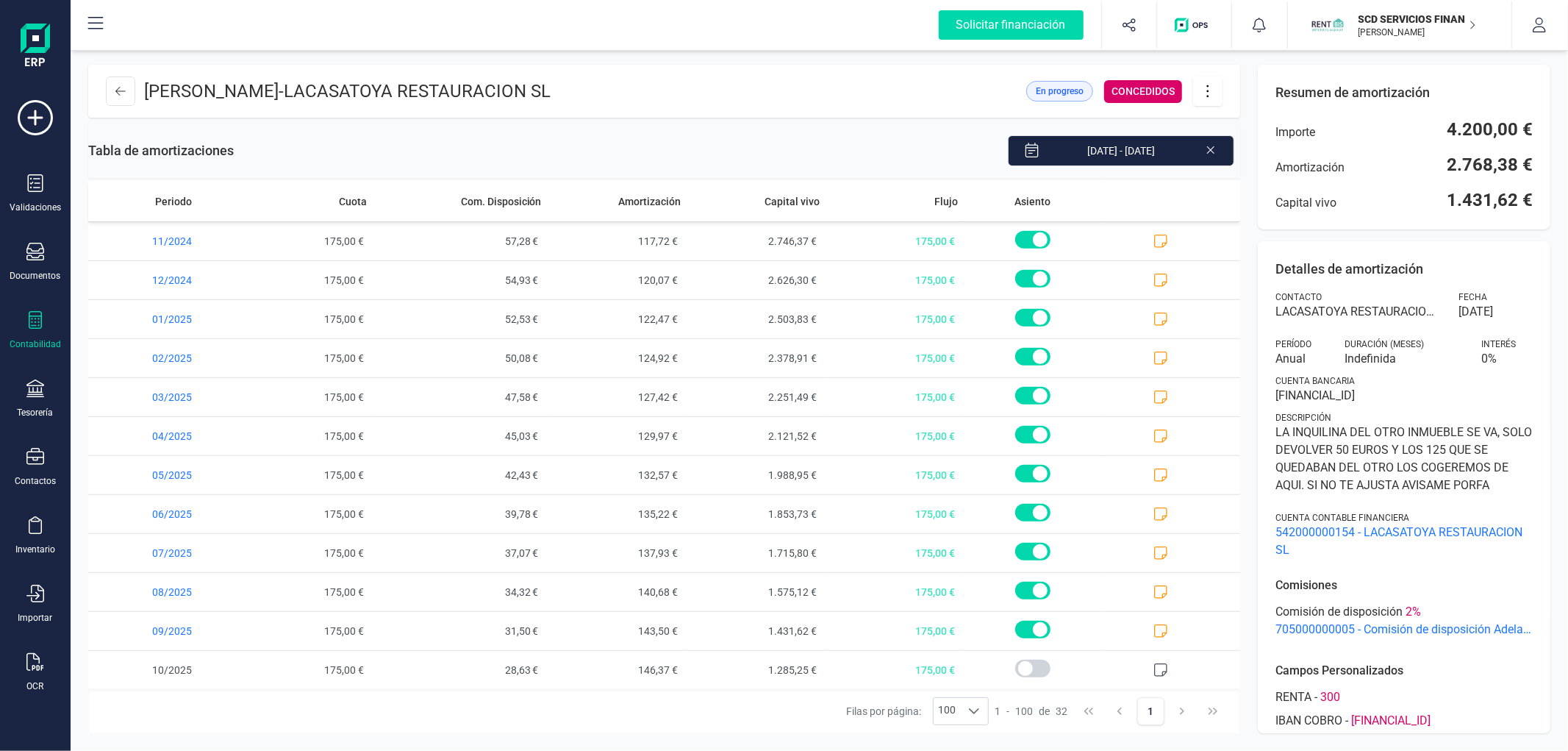
scroll to position [781, 0]
